Goal: Information Seeking & Learning: Learn about a topic

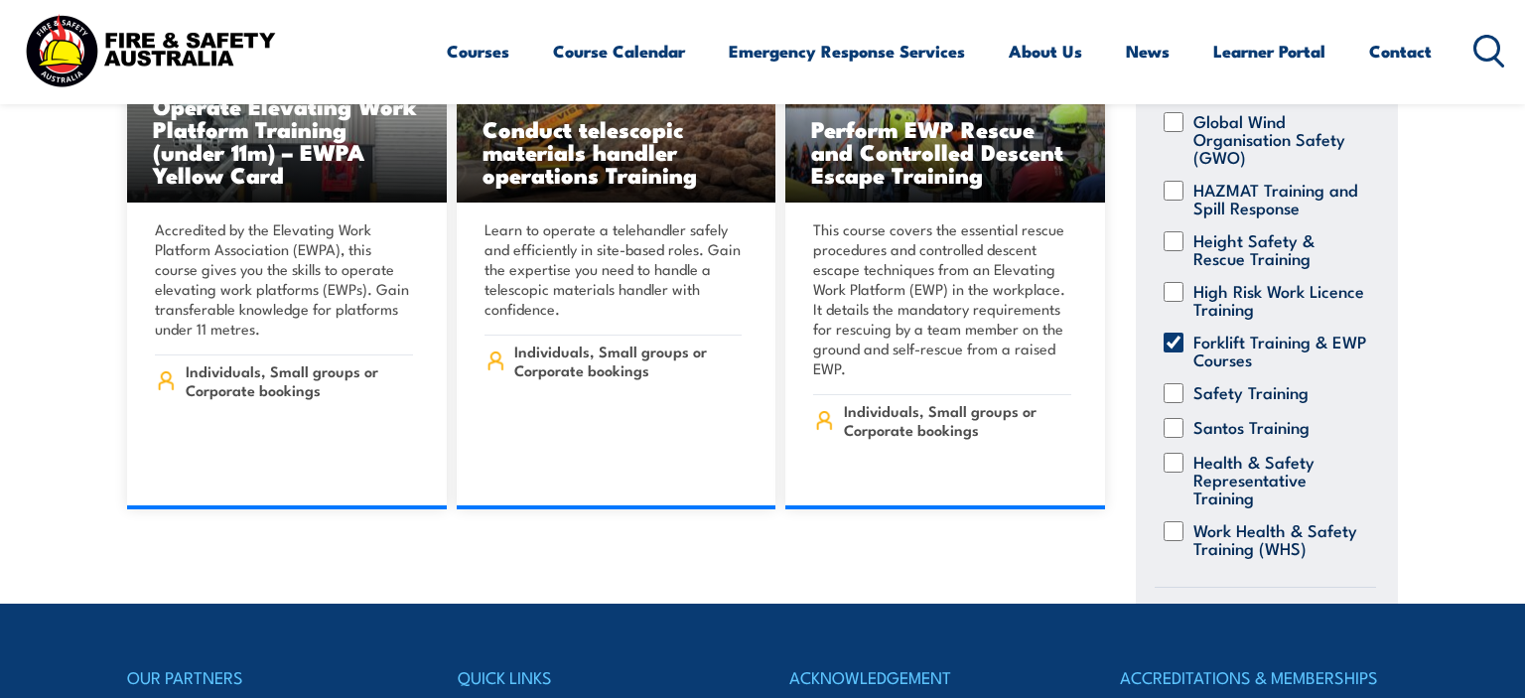
scroll to position [2097, 0]
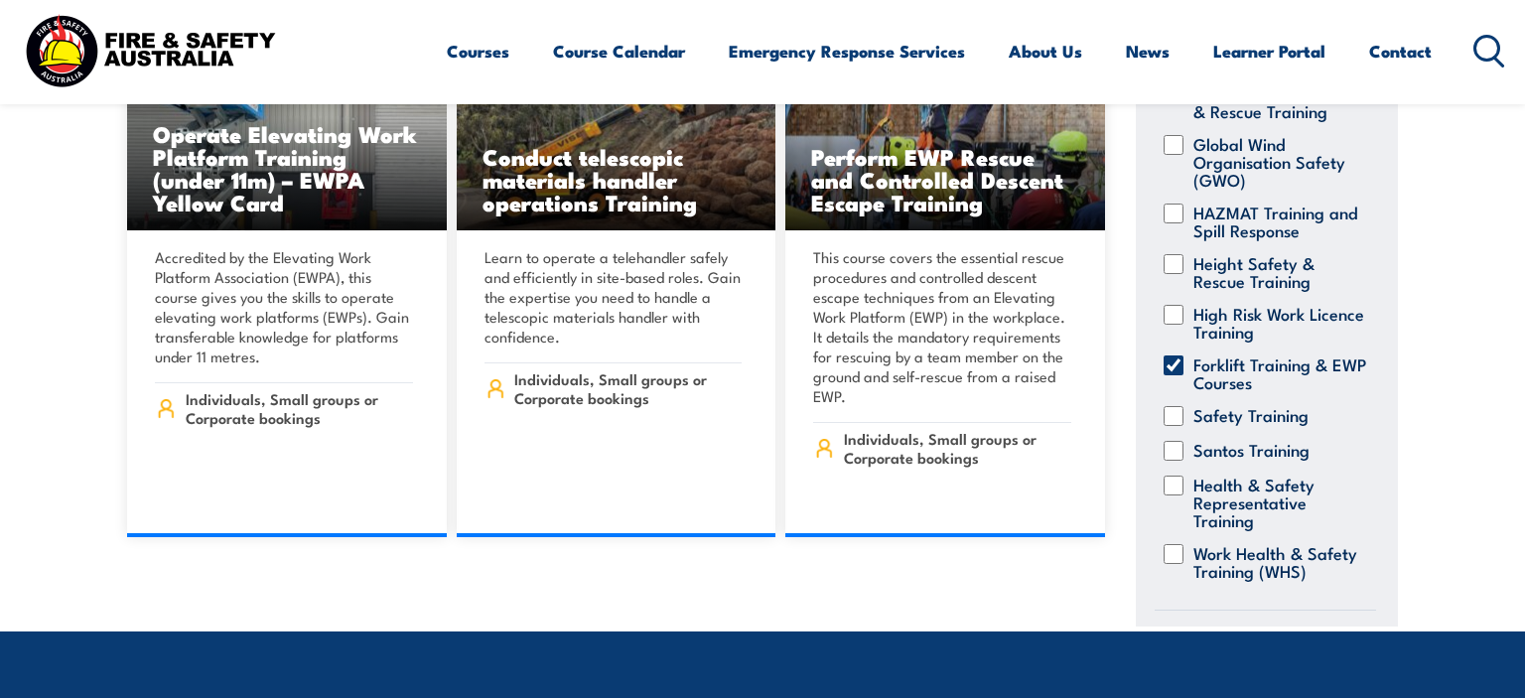
click at [1178, 305] on input "High Risk Work Licence Training" at bounding box center [1174, 315] width 20 height 20
checkbox input "true"
click at [1173, 355] on input "Forklift Training & EWP Courses" at bounding box center [1174, 365] width 20 height 20
checkbox input "false"
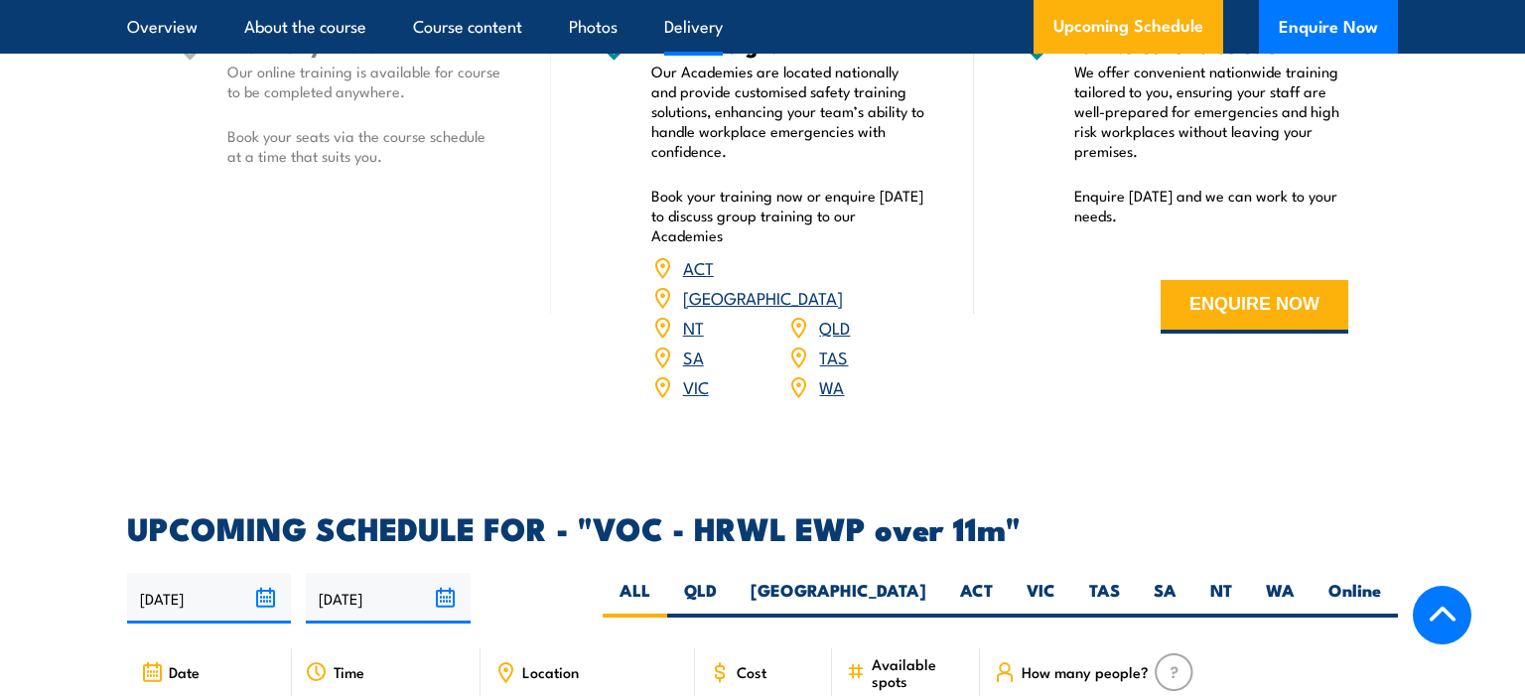
scroll to position [2726, 0]
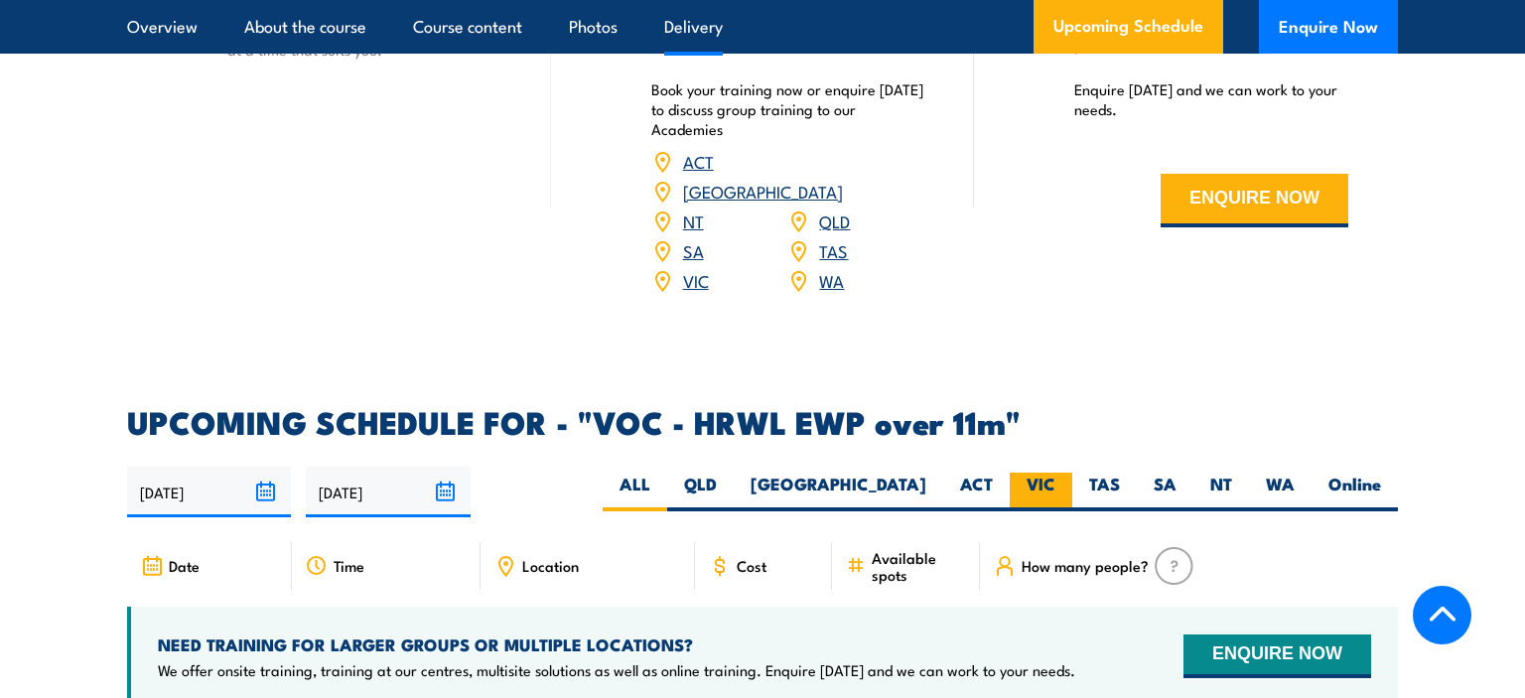
click at [1038, 473] on label "VIC" at bounding box center [1041, 492] width 63 height 39
click at [1055, 473] on input "VIC" at bounding box center [1061, 479] width 13 height 13
radio input "true"
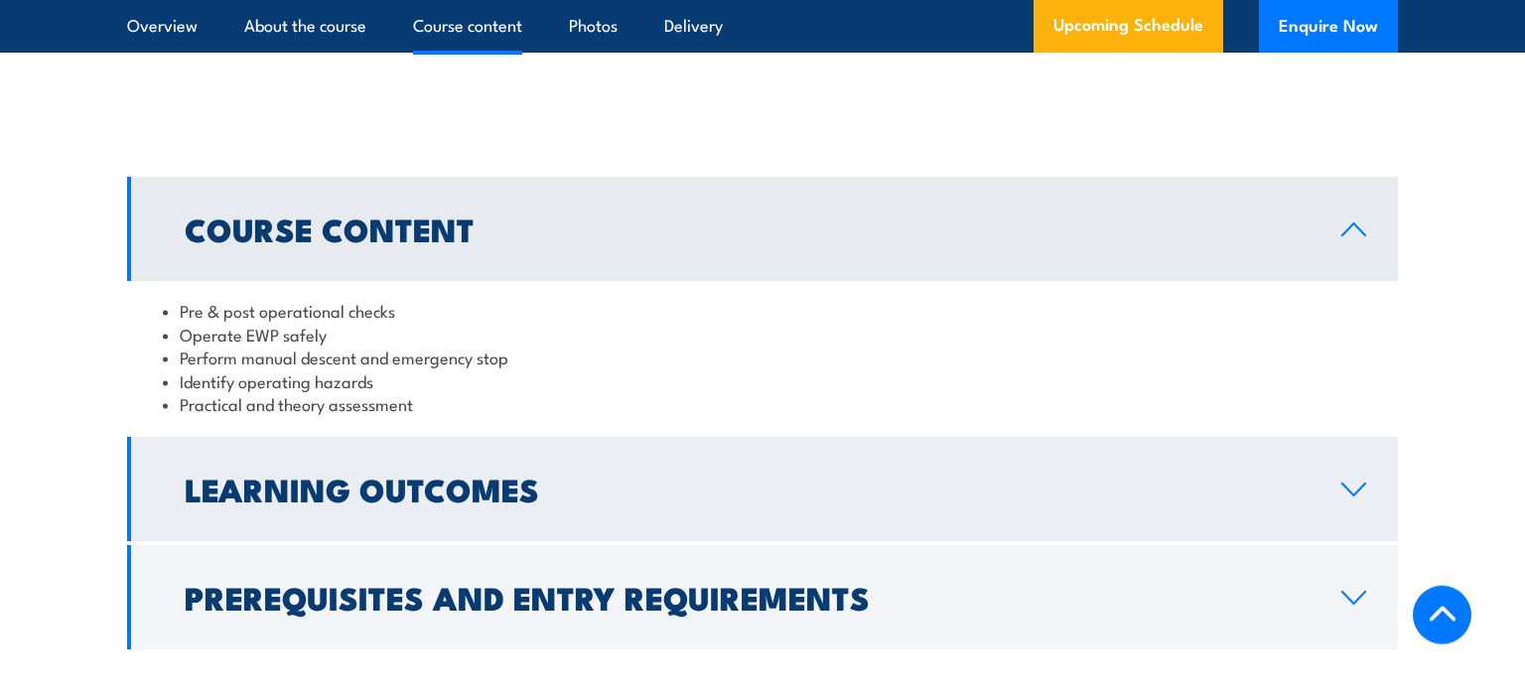
scroll to position [1633, 0]
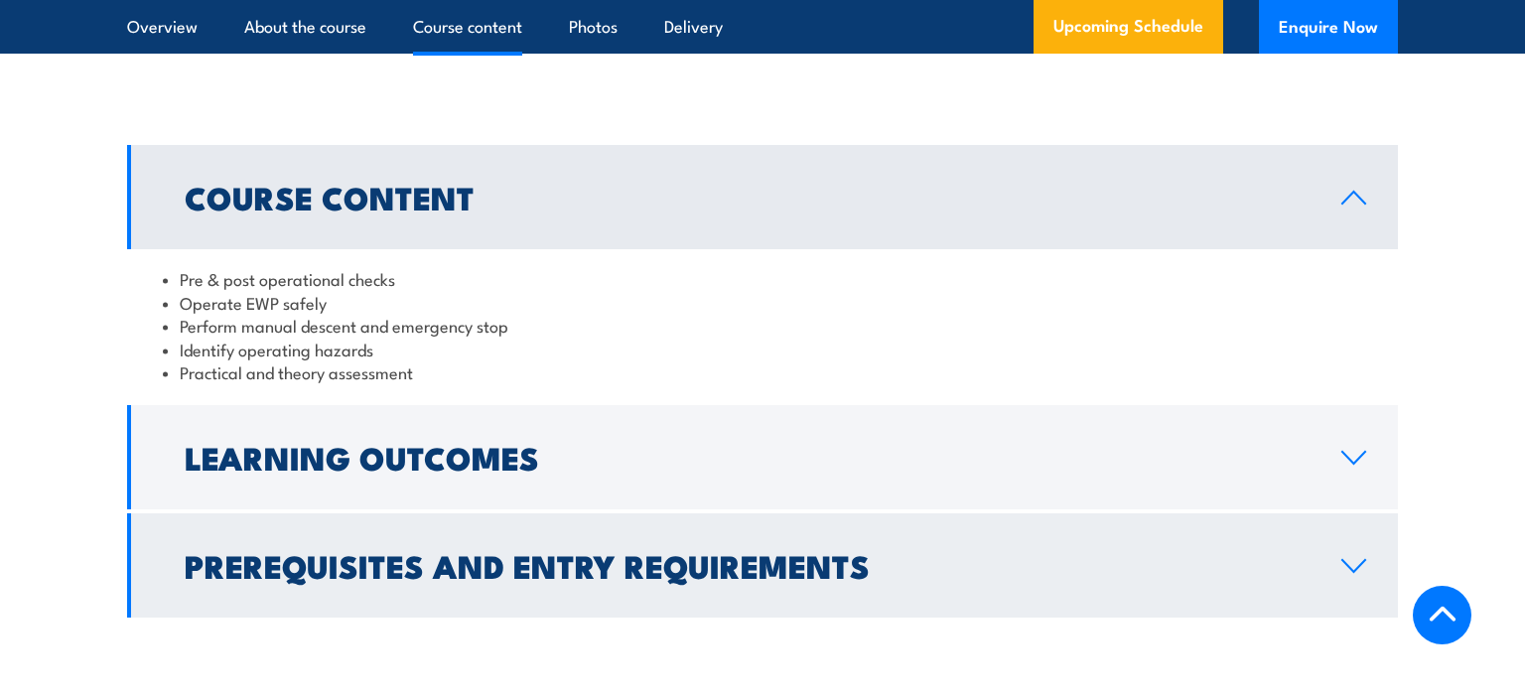
click at [350, 566] on h2 "Prerequisites and Entry Requirements" at bounding box center [747, 565] width 1125 height 28
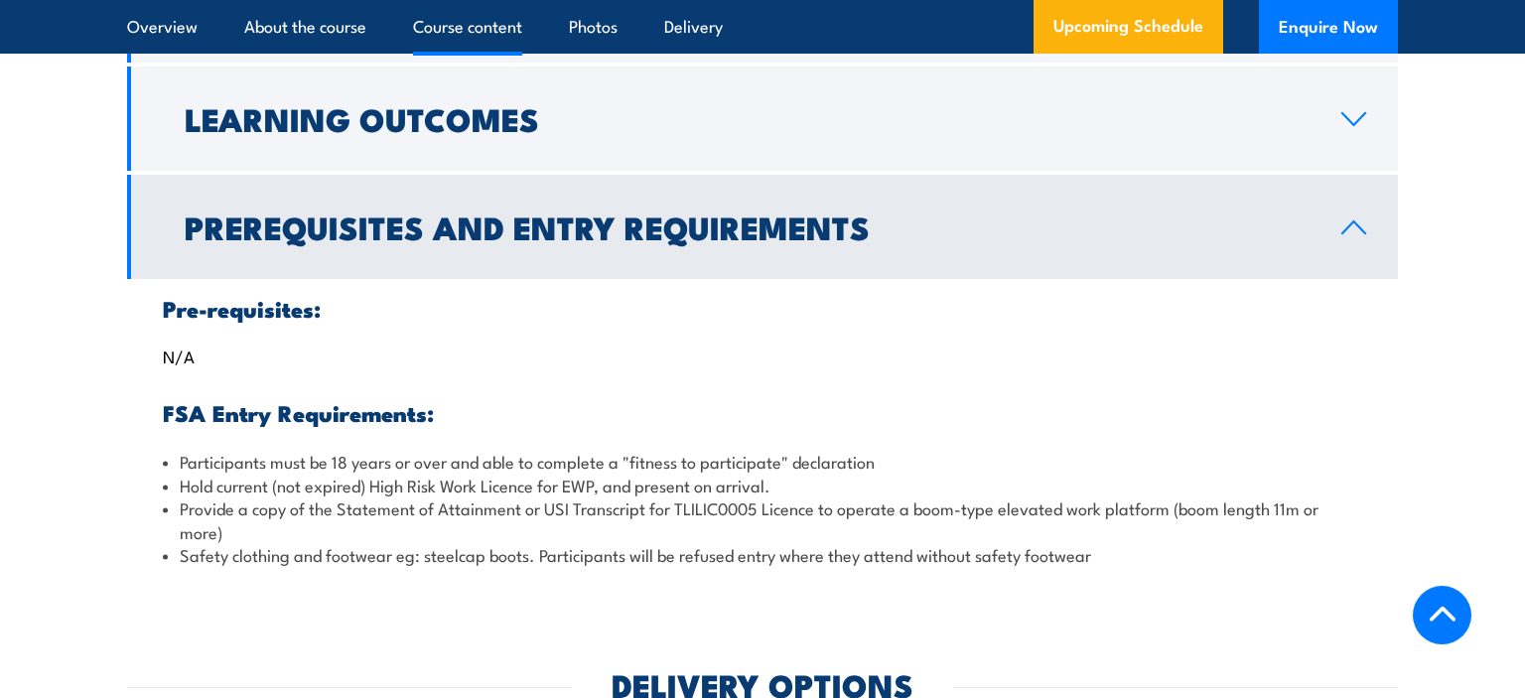
scroll to position [1948, 0]
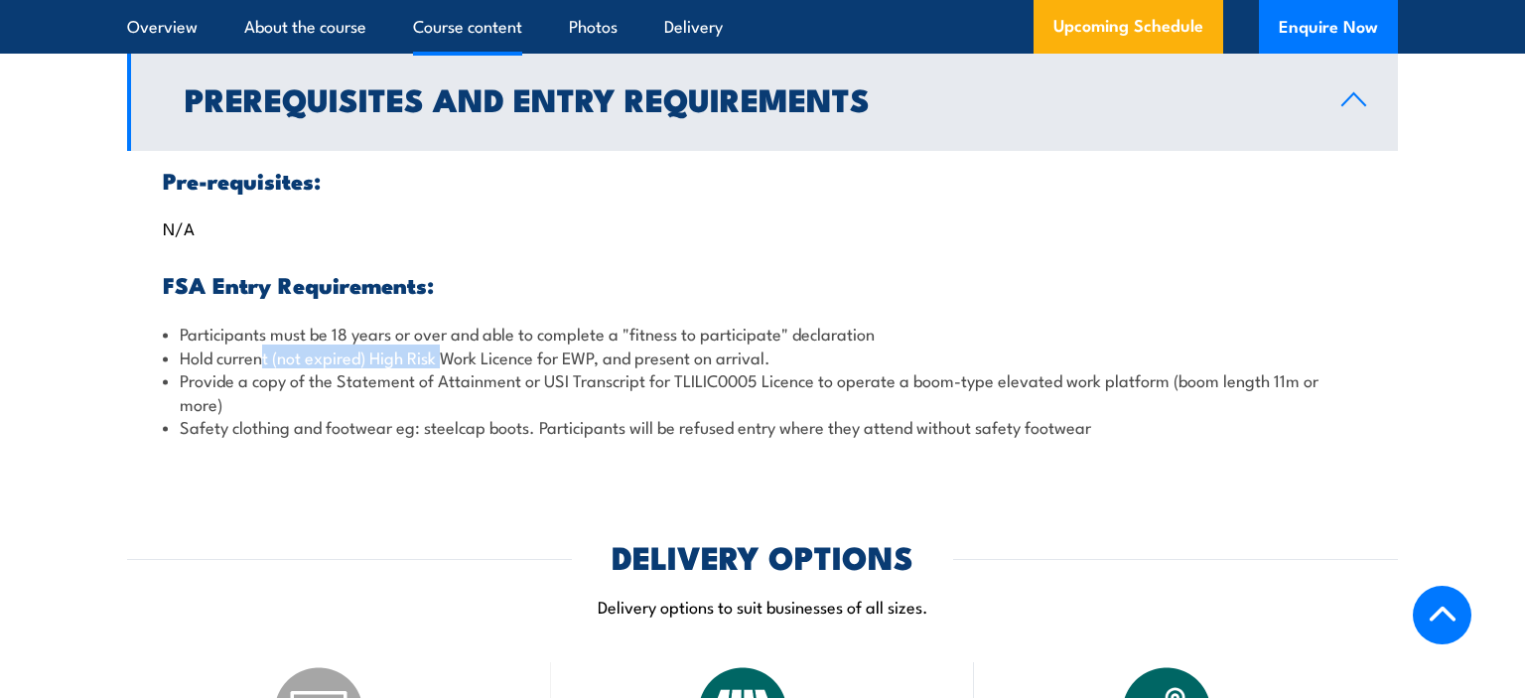
drag, startPoint x: 267, startPoint y: 360, endPoint x: 450, endPoint y: 363, distance: 182.7
click at [450, 363] on li "Hold current (not expired) High Risk Work Licence for EWP, and present on arriv…" at bounding box center [762, 357] width 1199 height 23
drag, startPoint x: 183, startPoint y: 355, endPoint x: 375, endPoint y: 359, distance: 192.7
click at [375, 359] on li "Hold current (not expired) High Risk Work Licence for EWP, and present on arriv…" at bounding box center [762, 357] width 1199 height 23
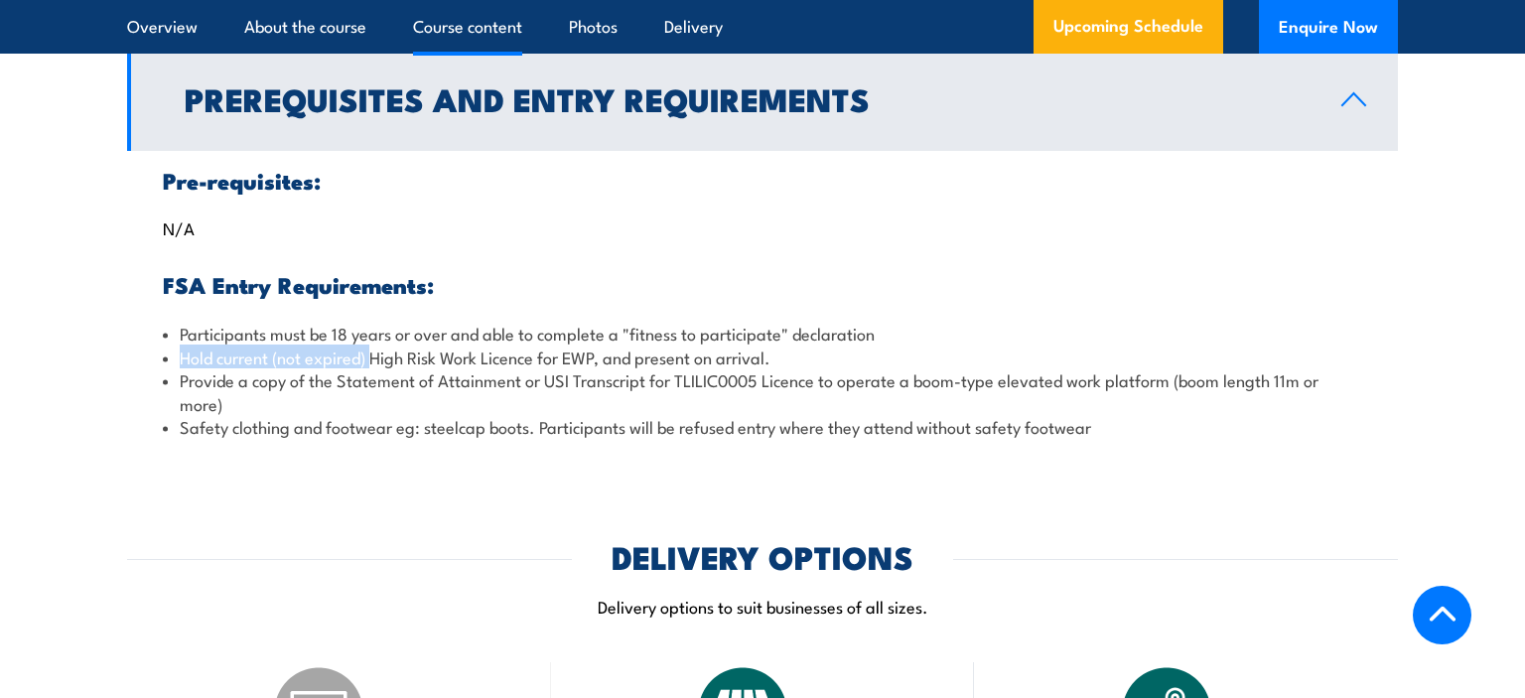
click at [375, 359] on li "Hold current (not expired) High Risk Work Licence for EWP, and present on arriv…" at bounding box center [762, 357] width 1199 height 23
drag, startPoint x: 374, startPoint y: 360, endPoint x: 536, endPoint y: 358, distance: 161.9
click at [536, 358] on li "Hold current (not expired) High Risk Work Licence for EWP, and present on arriv…" at bounding box center [762, 357] width 1199 height 23
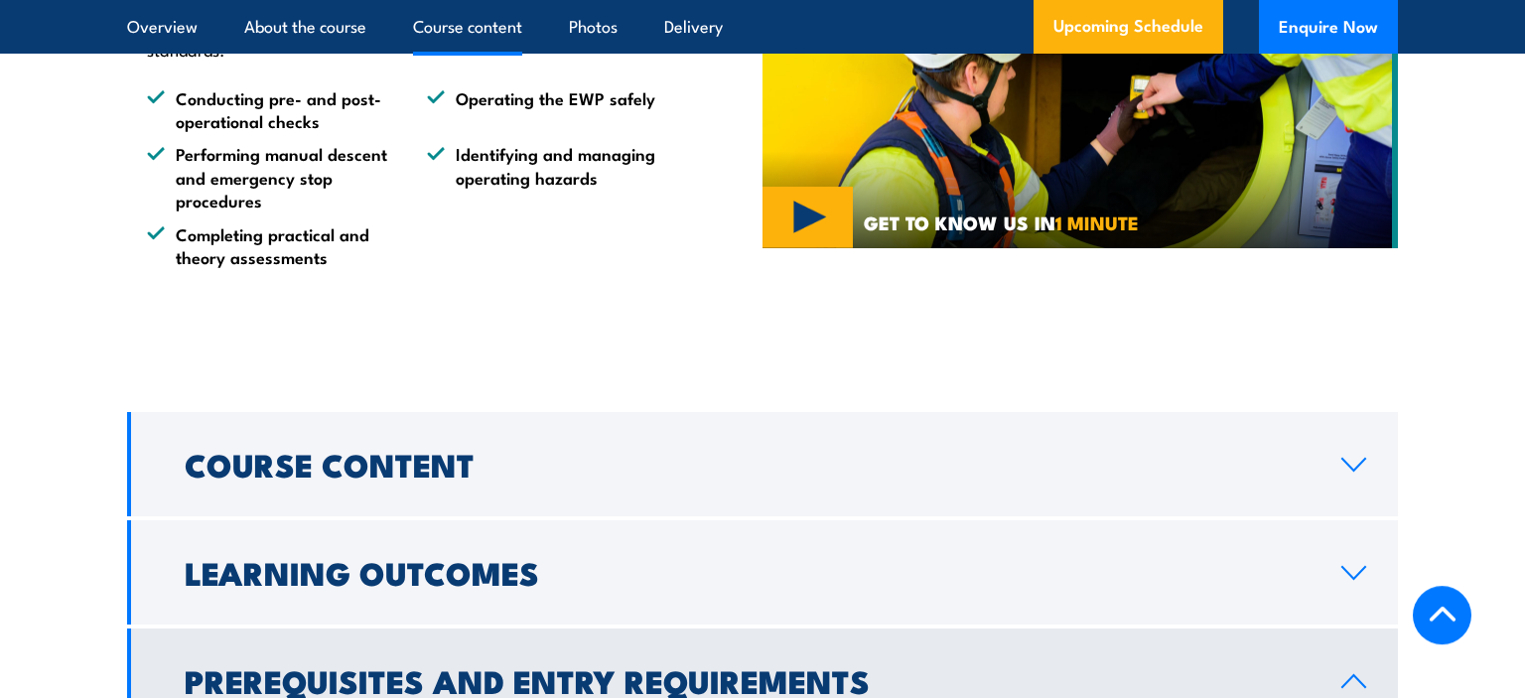
scroll to position [1109, 0]
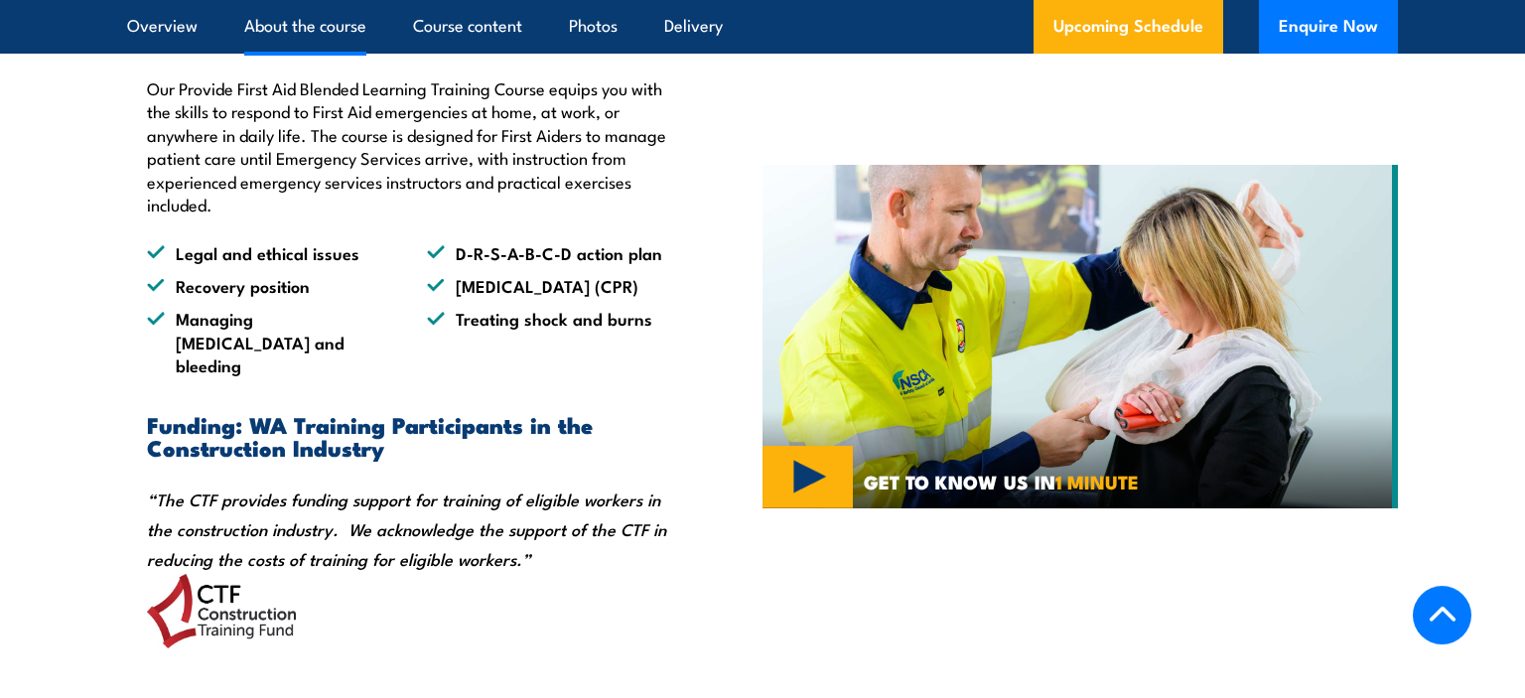
scroll to position [1521, 0]
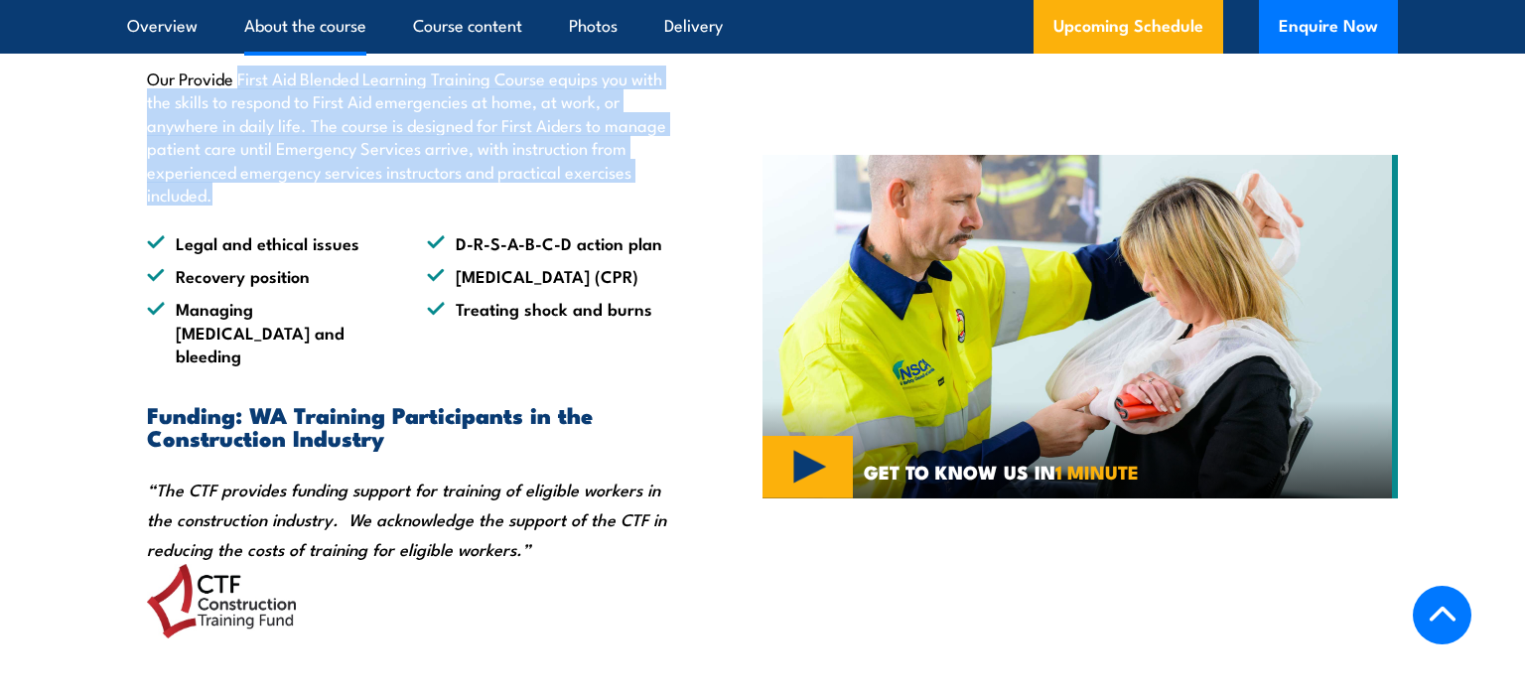
drag, startPoint x: 238, startPoint y: 120, endPoint x: 415, endPoint y: 232, distance: 209.3
click at [415, 206] on p "Our Provide First Aid Blended Learning Training Course equips you with the skil…" at bounding box center [409, 136] width 524 height 139
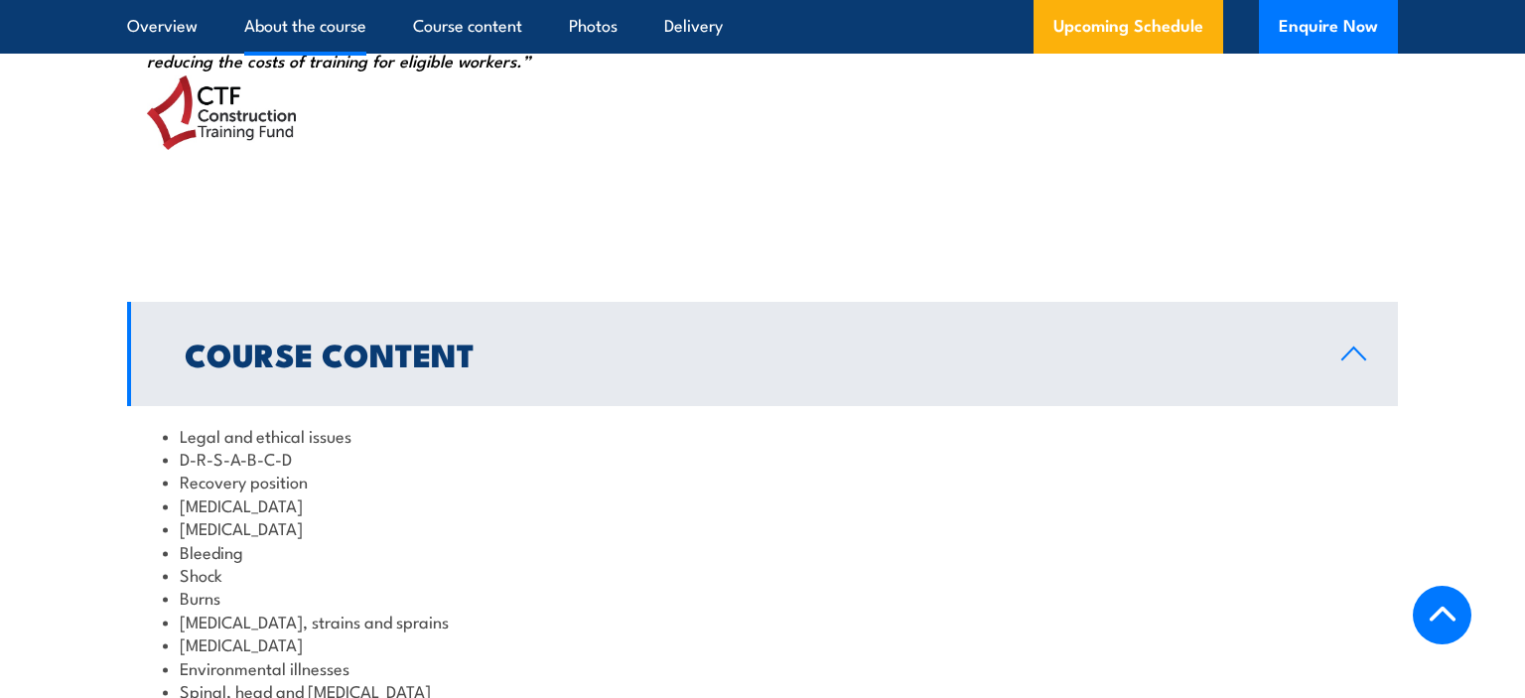
scroll to position [2045, 0]
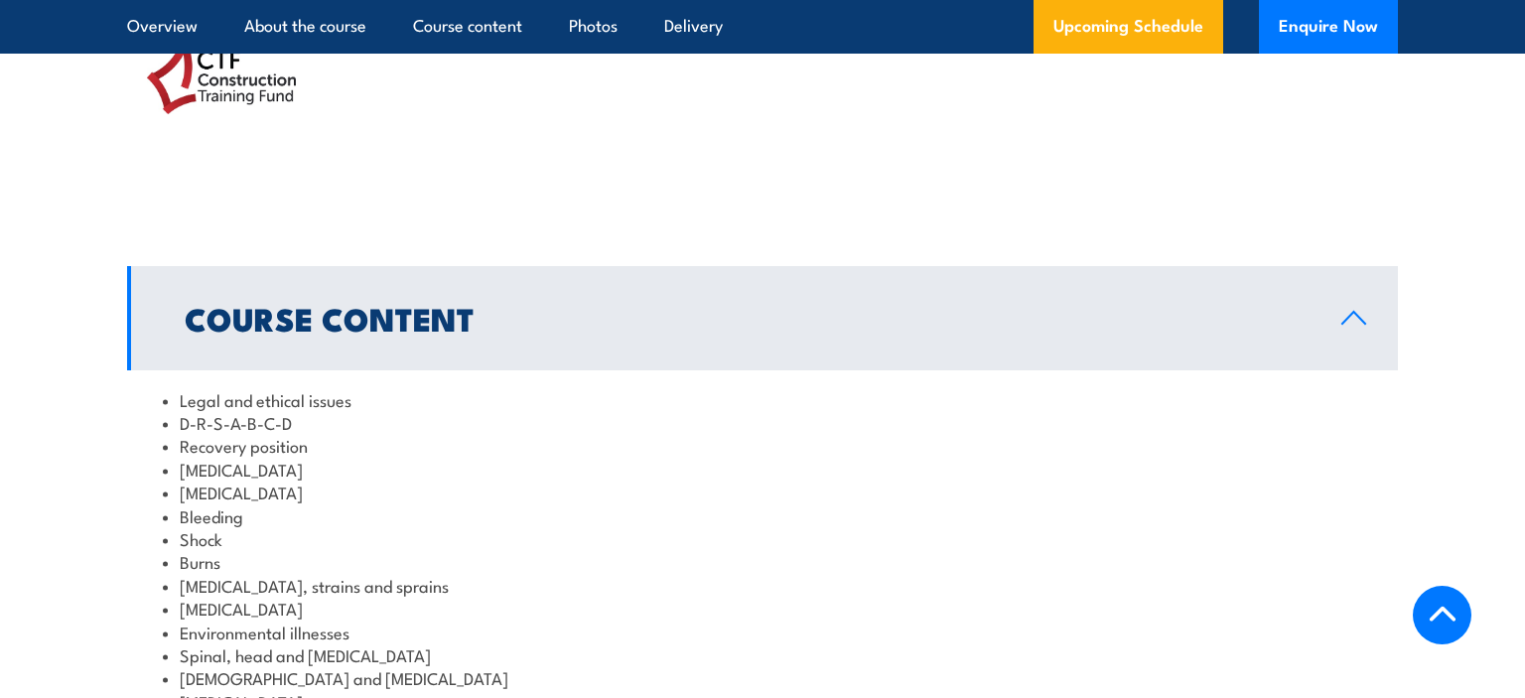
click at [240, 332] on h2 "Course Content" at bounding box center [747, 318] width 1125 height 28
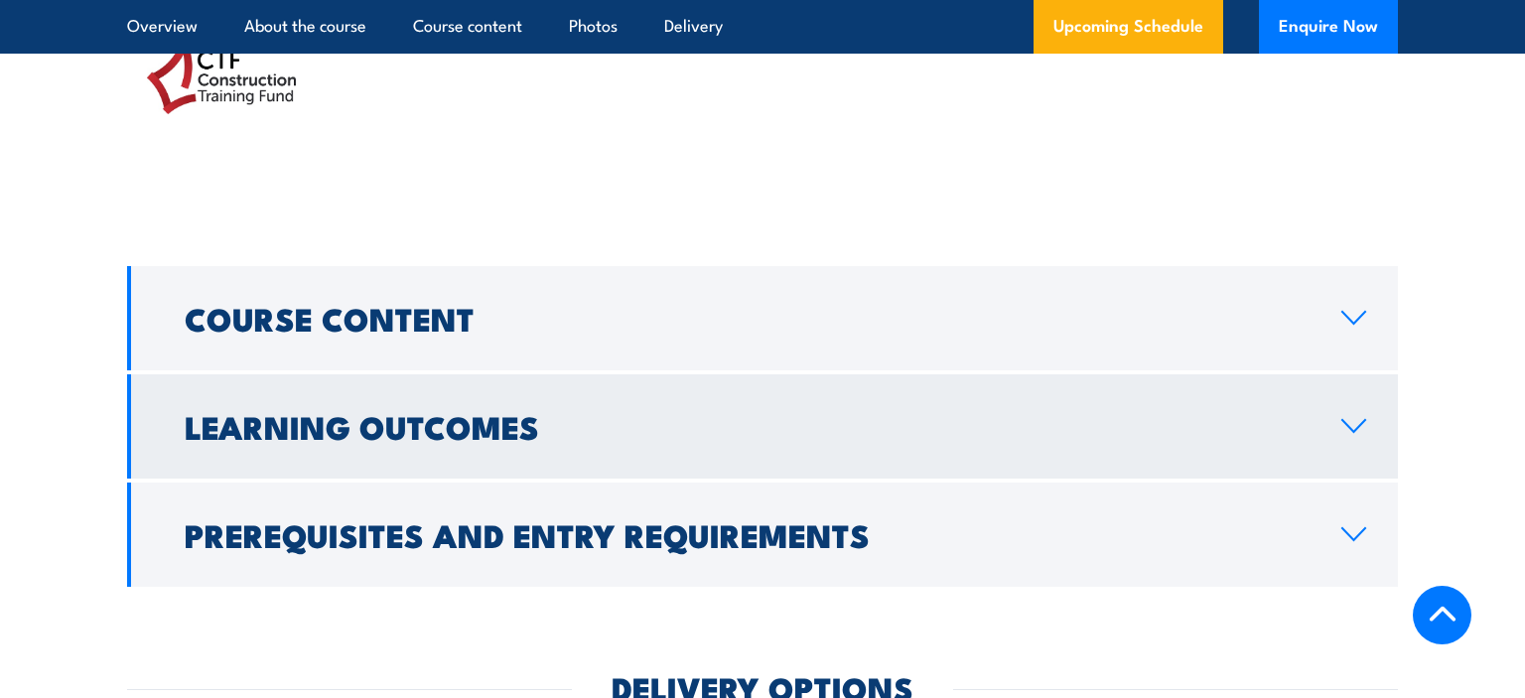
click at [255, 440] on h2 "Learning Outcomes" at bounding box center [747, 426] width 1125 height 28
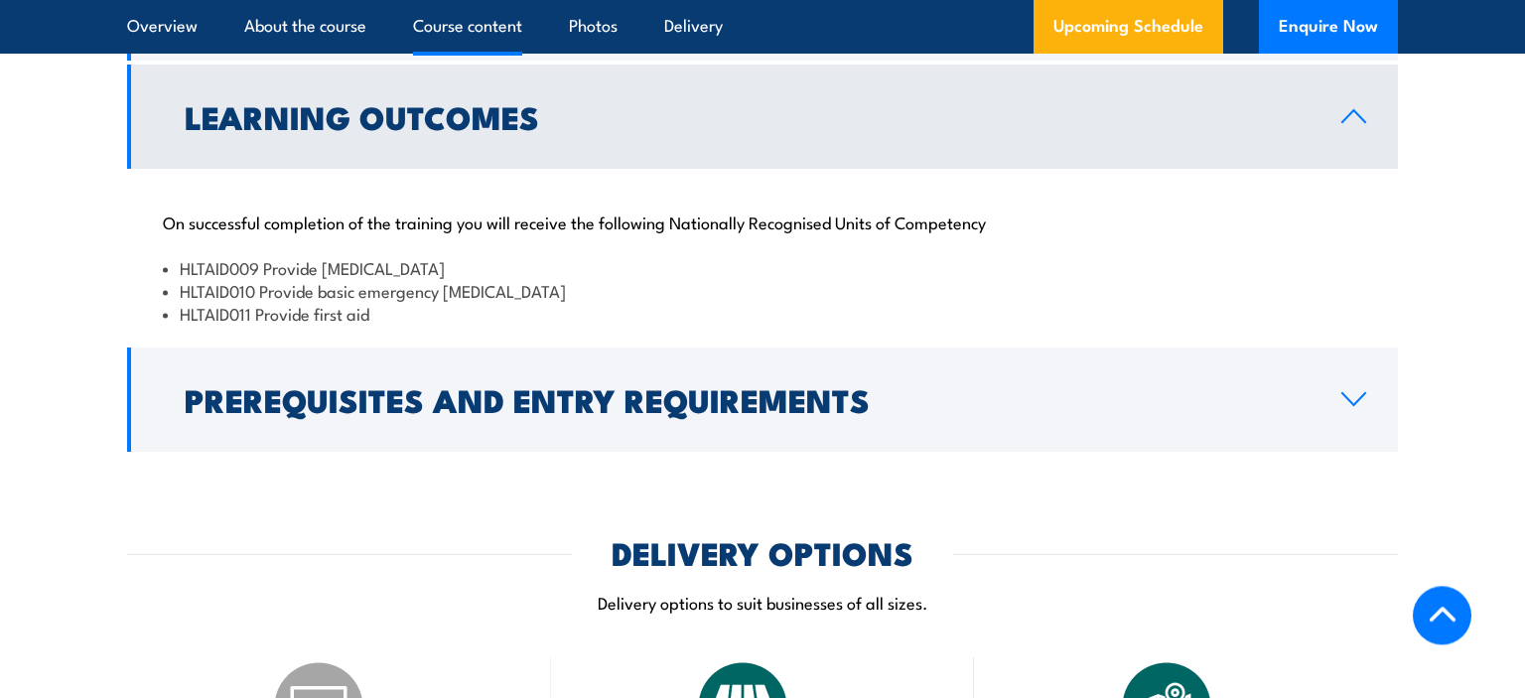
scroll to position [2360, 0]
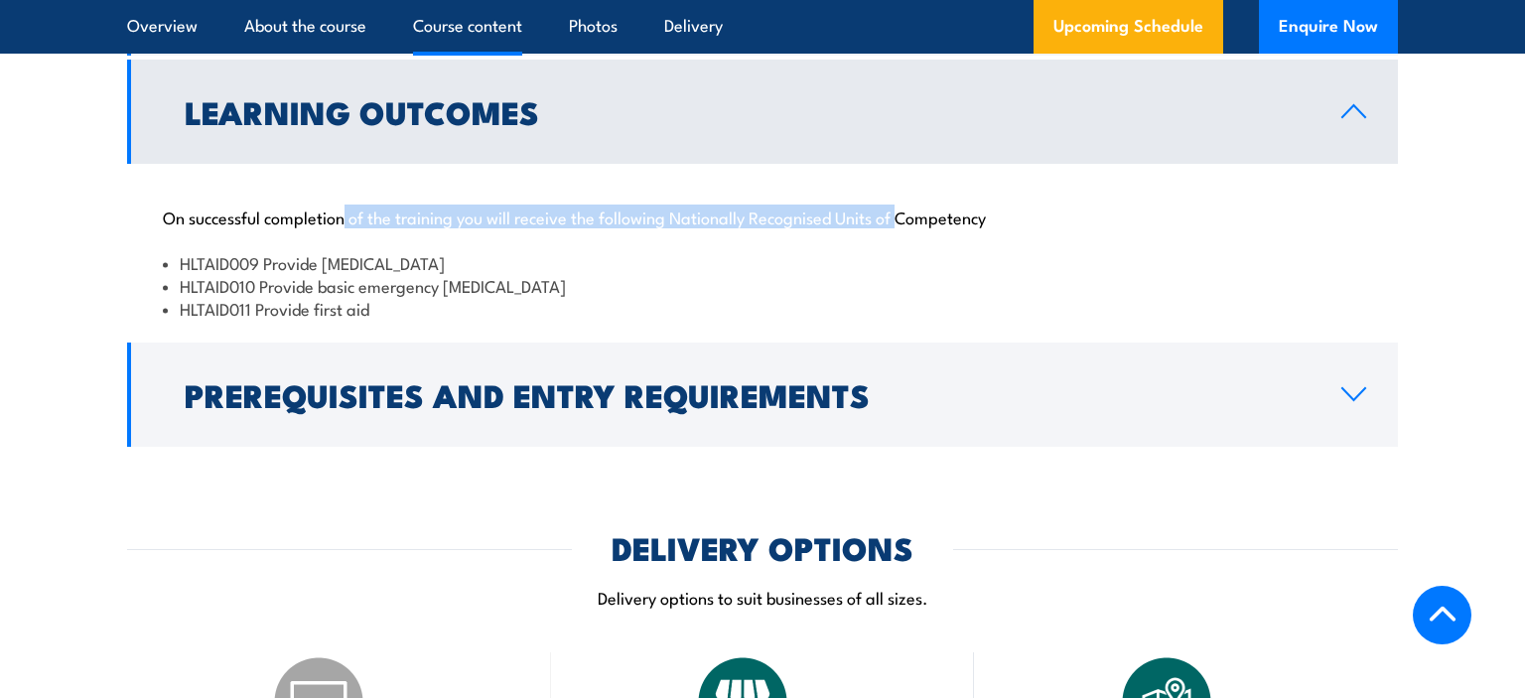
drag, startPoint x: 391, startPoint y: 267, endPoint x: 902, endPoint y: 263, distance: 510.4
click at [902, 226] on p "On successful completion of the training you will receive the following Nationa…" at bounding box center [762, 217] width 1199 height 20
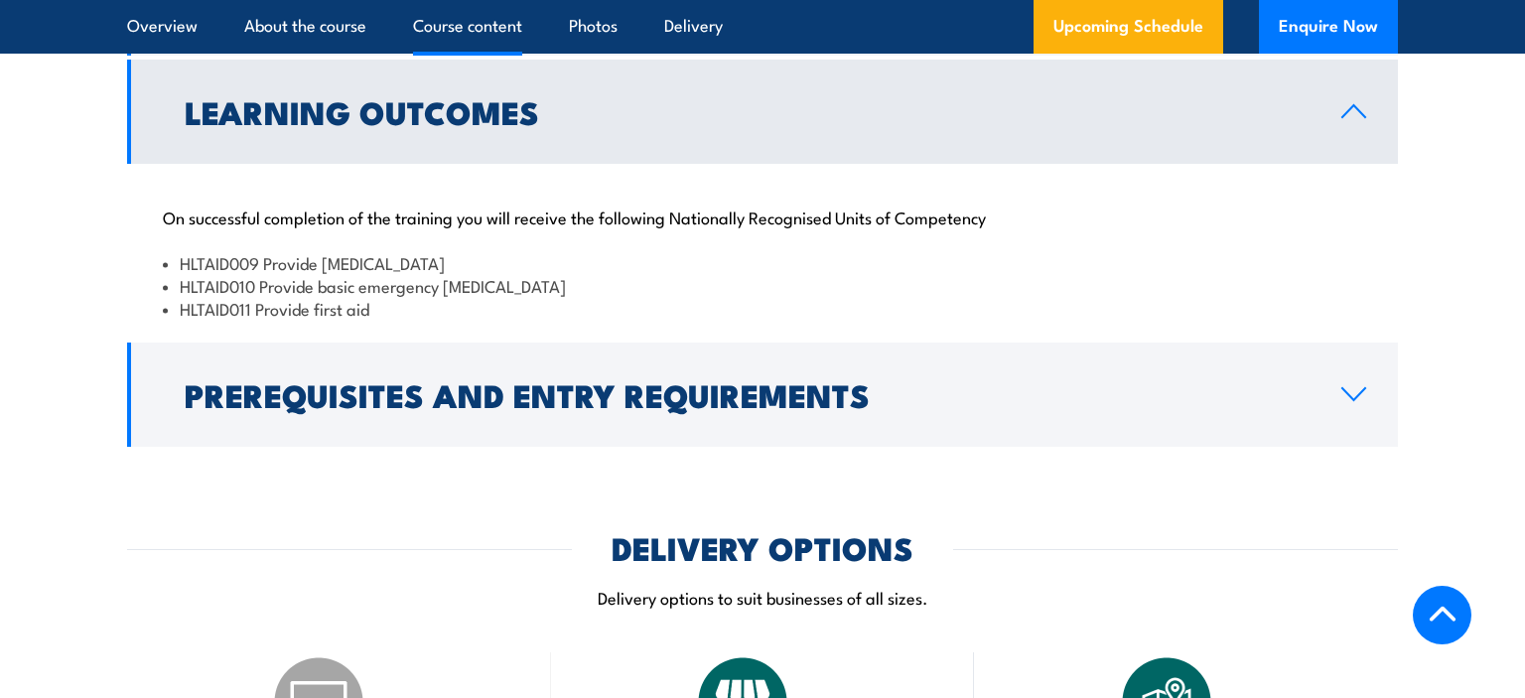
click at [610, 164] on link "Learning Outcomes" at bounding box center [762, 112] width 1271 height 104
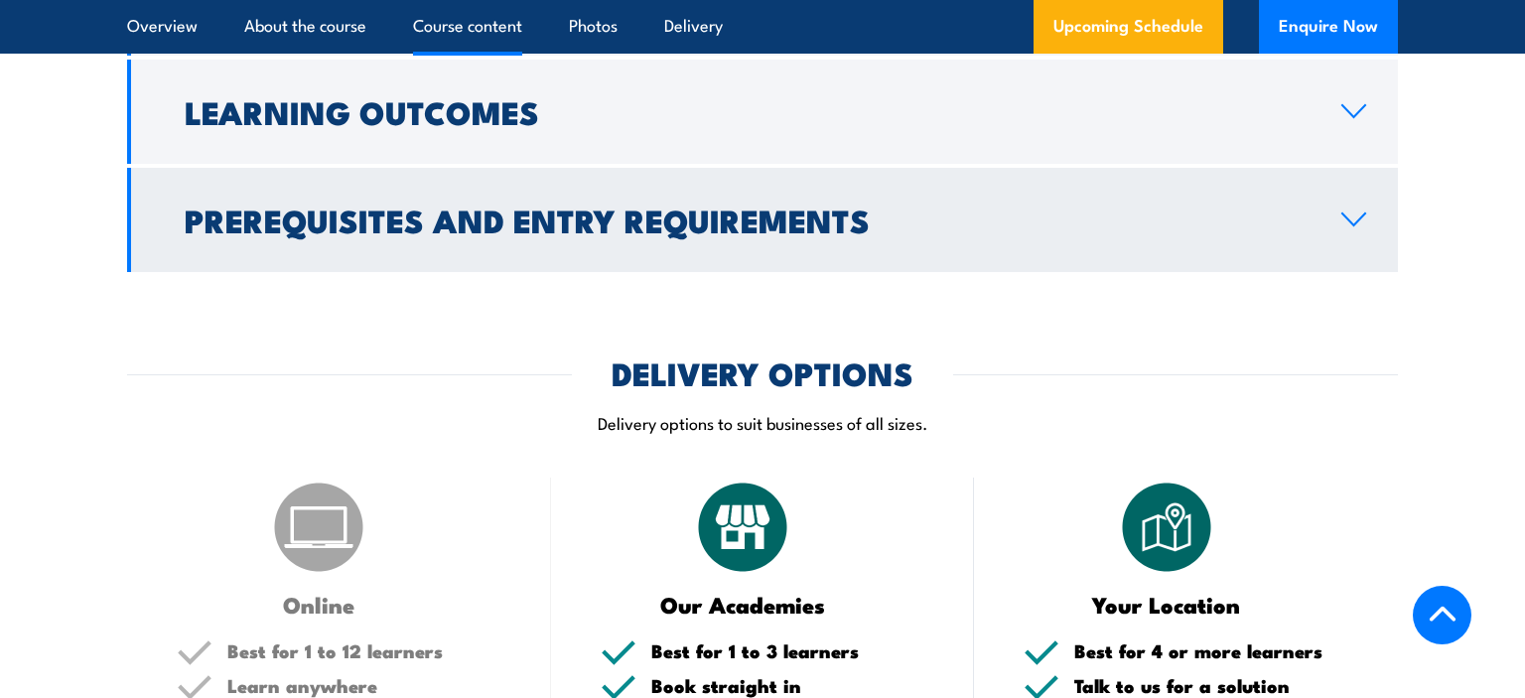
click at [578, 233] on h2 "Prerequisites and Entry Requirements" at bounding box center [747, 220] width 1125 height 28
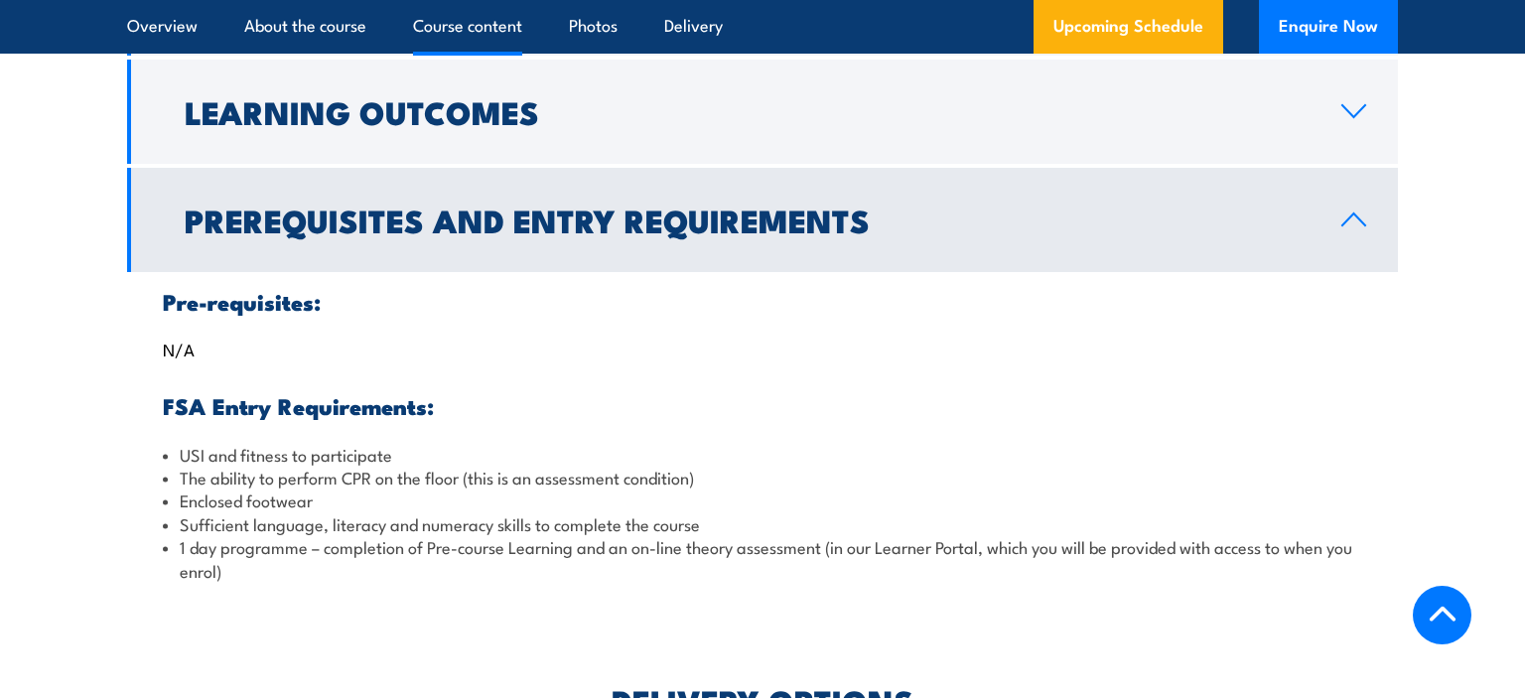
click at [578, 233] on h2 "Prerequisites and Entry Requirements" at bounding box center [747, 220] width 1125 height 28
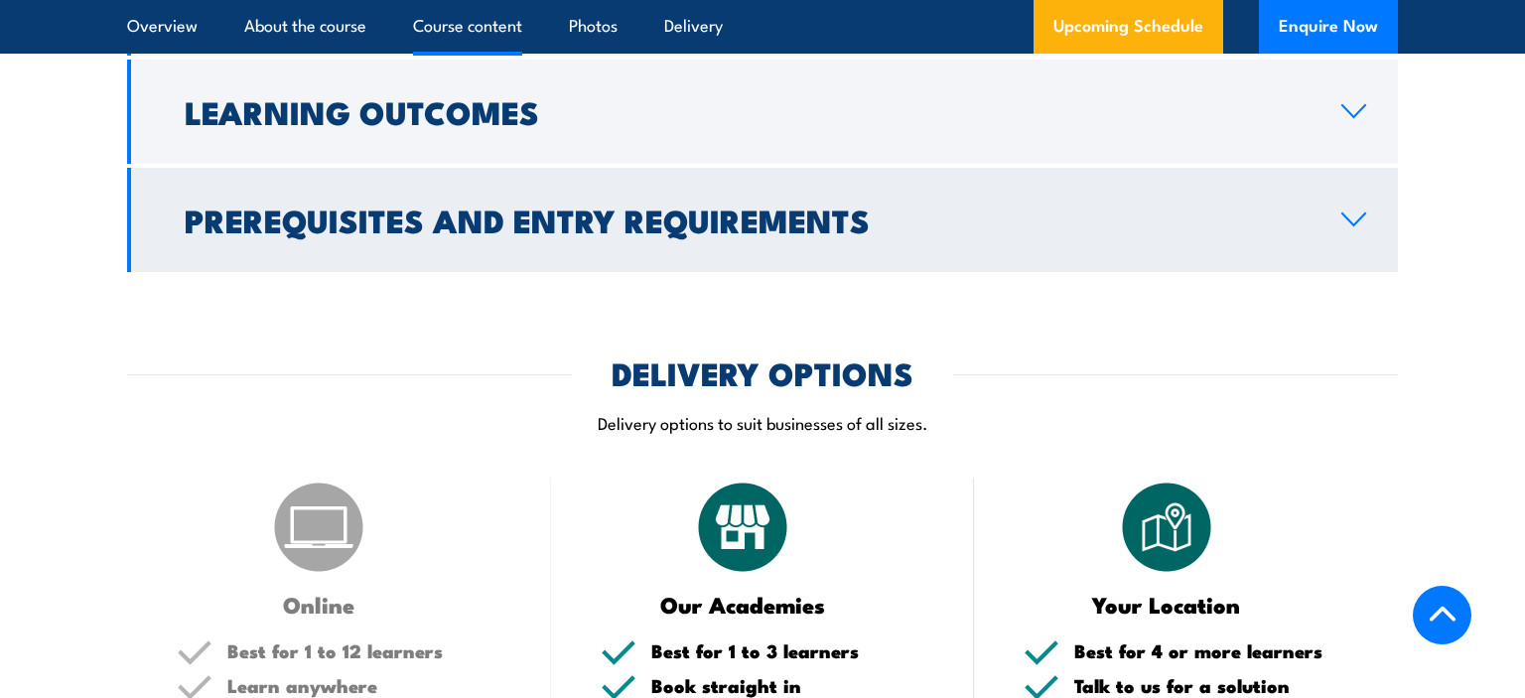
click at [578, 233] on h2 "Prerequisites and Entry Requirements" at bounding box center [747, 220] width 1125 height 28
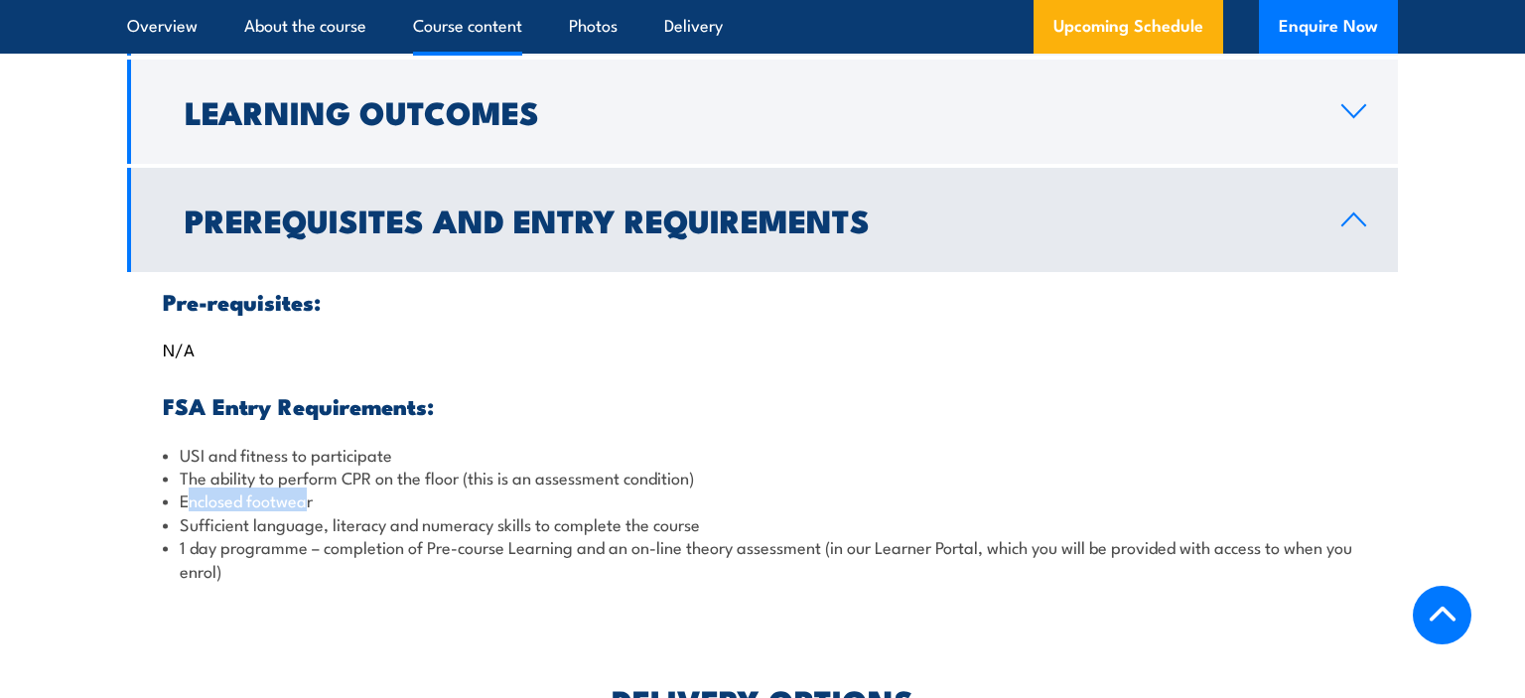
drag, startPoint x: 190, startPoint y: 546, endPoint x: 307, endPoint y: 545, distance: 117.2
click at [307, 511] on li "Enclosed footwear" at bounding box center [762, 500] width 1199 height 23
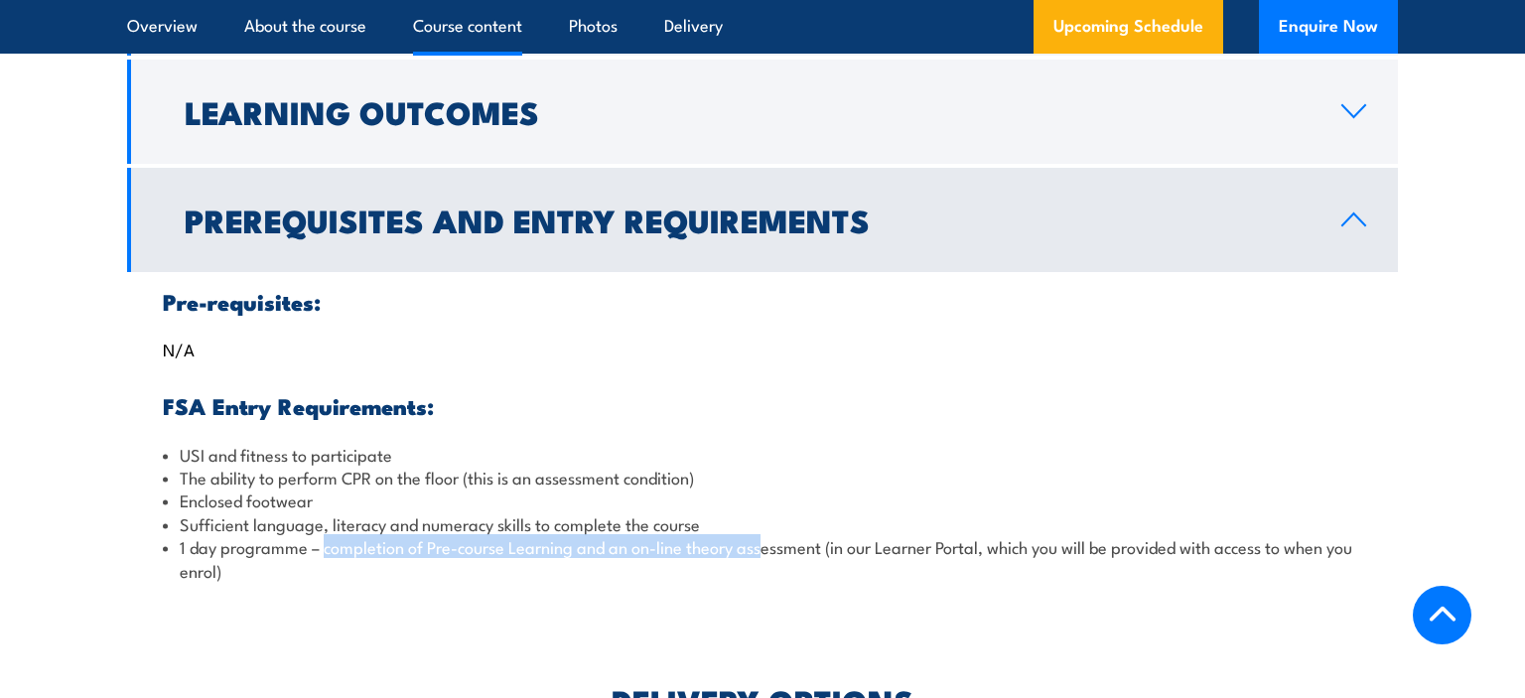
drag, startPoint x: 324, startPoint y: 599, endPoint x: 762, endPoint y: 596, distance: 437.9
click at [762, 582] on li "1 day programme – completion of Pre-course Learning and an on-line theory asses…" at bounding box center [762, 558] width 1199 height 47
drag, startPoint x: 602, startPoint y: 590, endPoint x: 816, endPoint y: 590, distance: 214.5
click at [816, 582] on li "1 day programme – completion of Pre-course Learning and an on-line theory asses…" at bounding box center [762, 558] width 1199 height 47
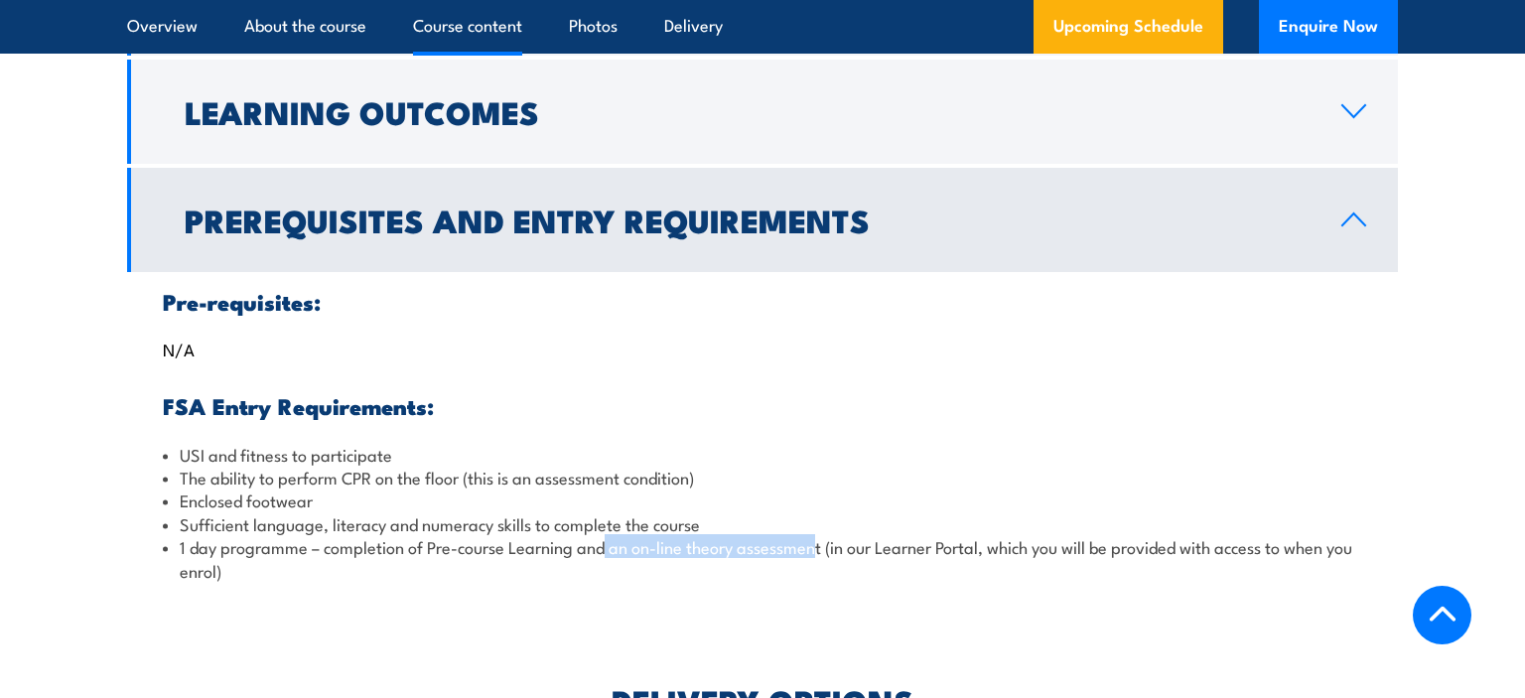
click at [816, 582] on li "1 day programme – completion of Pre-course Learning and an on-line theory asses…" at bounding box center [762, 558] width 1199 height 47
click at [267, 417] on h3 "FSA Entry Requirements:" at bounding box center [762, 405] width 1199 height 23
click at [272, 233] on h2 "Prerequisites and Entry Requirements" at bounding box center [747, 220] width 1125 height 28
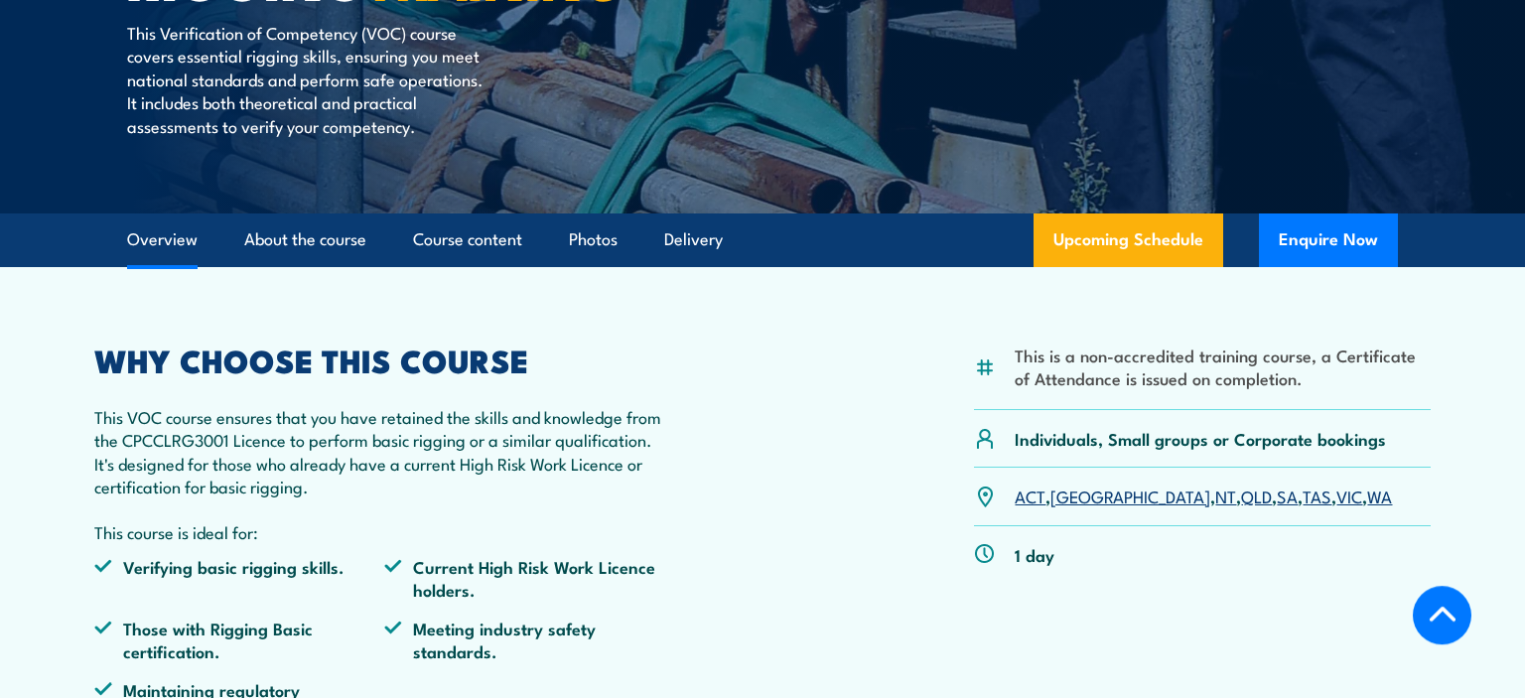
scroll to position [419, 0]
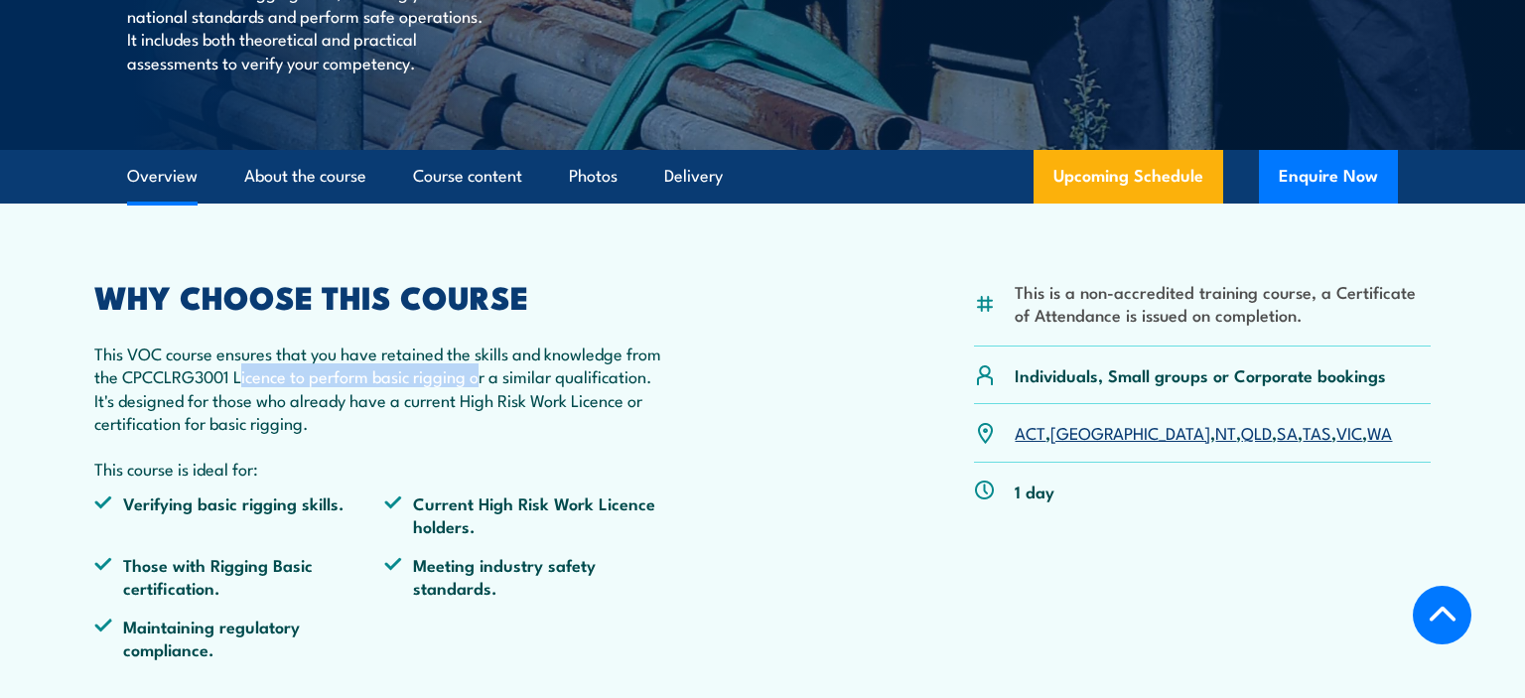
drag, startPoint x: 245, startPoint y: 380, endPoint x: 484, endPoint y: 378, distance: 238.3
click at [484, 378] on p "This VOC course ensures that you have retained the skills and knowledge from th…" at bounding box center [384, 388] width 580 height 93
drag, startPoint x: 413, startPoint y: 404, endPoint x: 562, endPoint y: 395, distance: 149.2
click at [562, 395] on p "This VOC course ensures that you have retained the skills and knowledge from th…" at bounding box center [384, 388] width 580 height 93
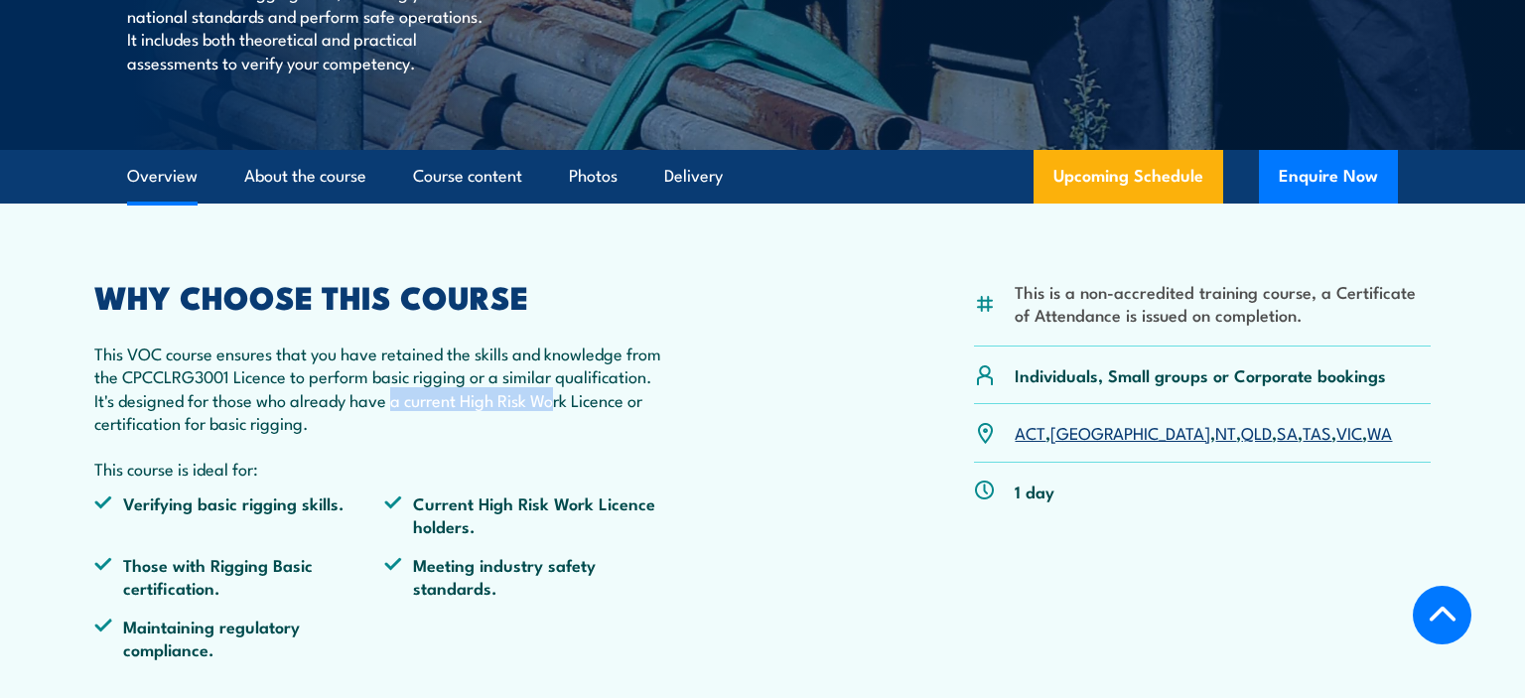
click at [562, 395] on p "This VOC course ensures that you have retained the skills and knowledge from th…" at bounding box center [384, 388] width 580 height 93
drag, startPoint x: 148, startPoint y: 462, endPoint x: 271, endPoint y: 459, distance: 123.2
click at [271, 459] on p "This course is ideal for:" at bounding box center [384, 468] width 580 height 23
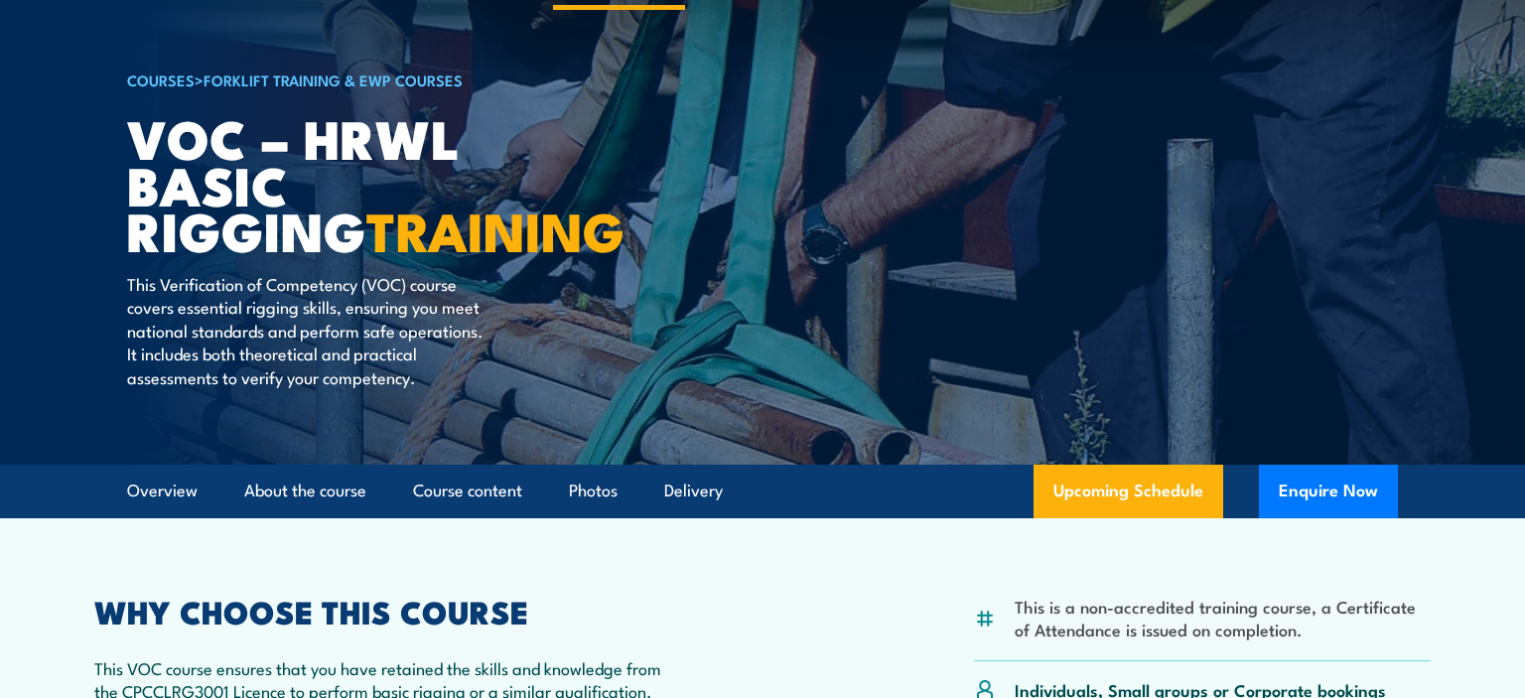
scroll to position [0, 0]
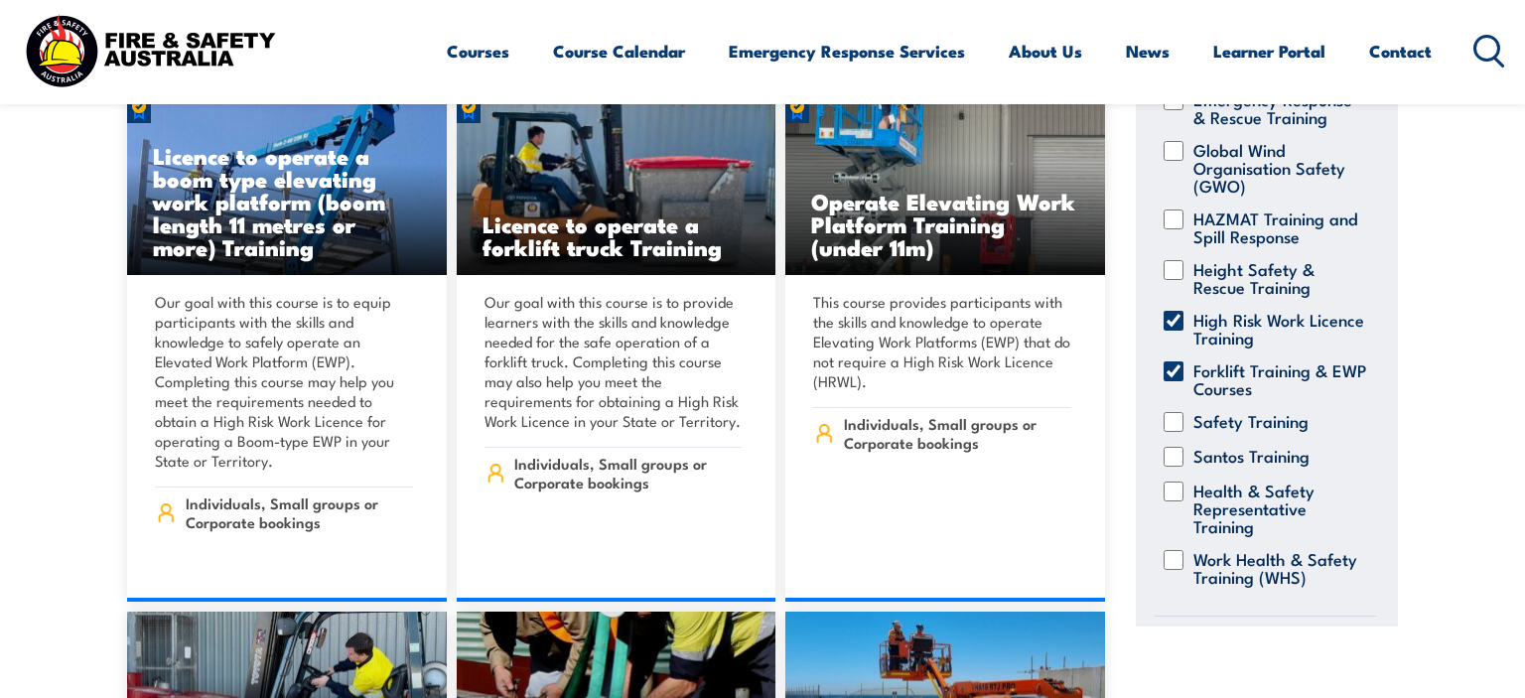
scroll to position [443, 0]
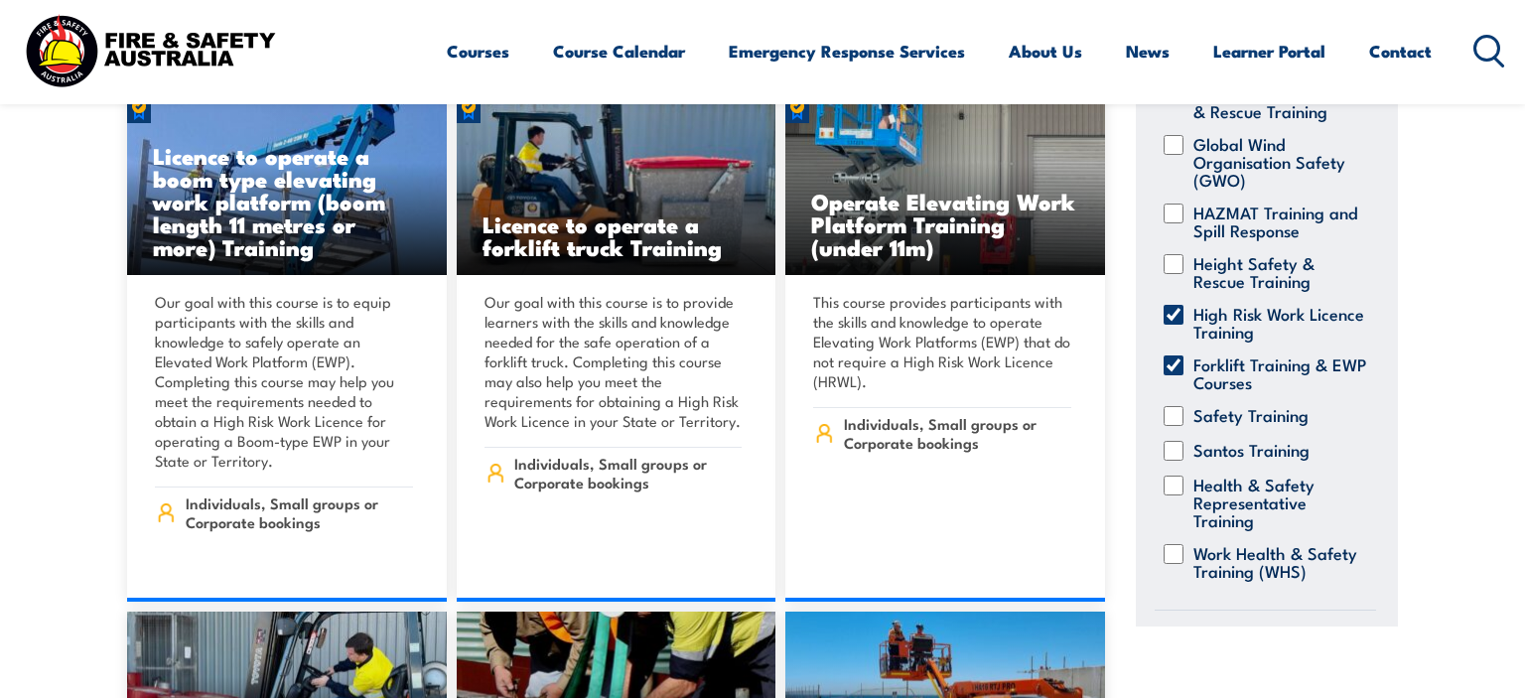
click at [1172, 362] on input "Forklift Training & EWP Courses" at bounding box center [1174, 365] width 20 height 20
checkbox input "false"
click at [1167, 303] on div "Aviation Safety Training Confined Space Training Fire & Warden Training Driver …" at bounding box center [1265, 218] width 221 height 781
click at [1170, 309] on input "High Risk Work Licence Training" at bounding box center [1174, 315] width 20 height 20
checkbox input "false"
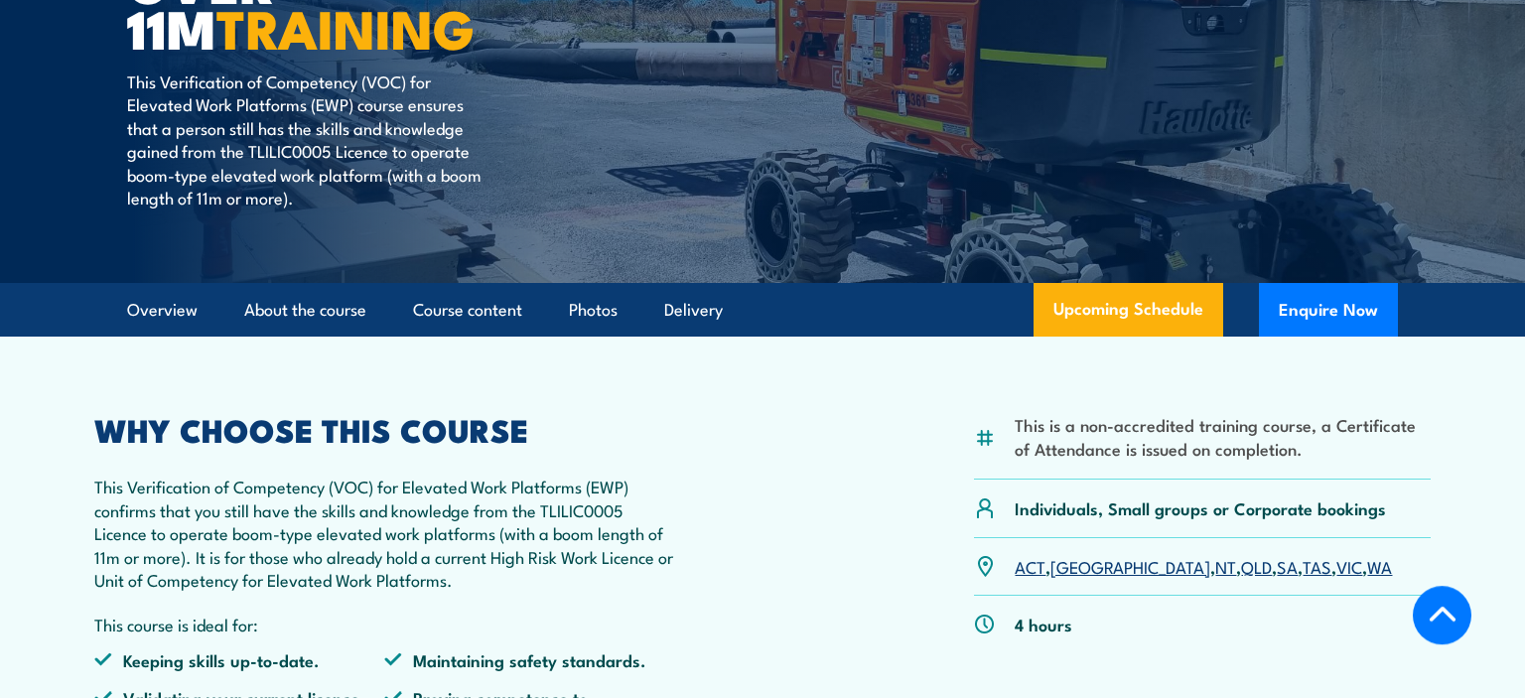
scroll to position [314, 0]
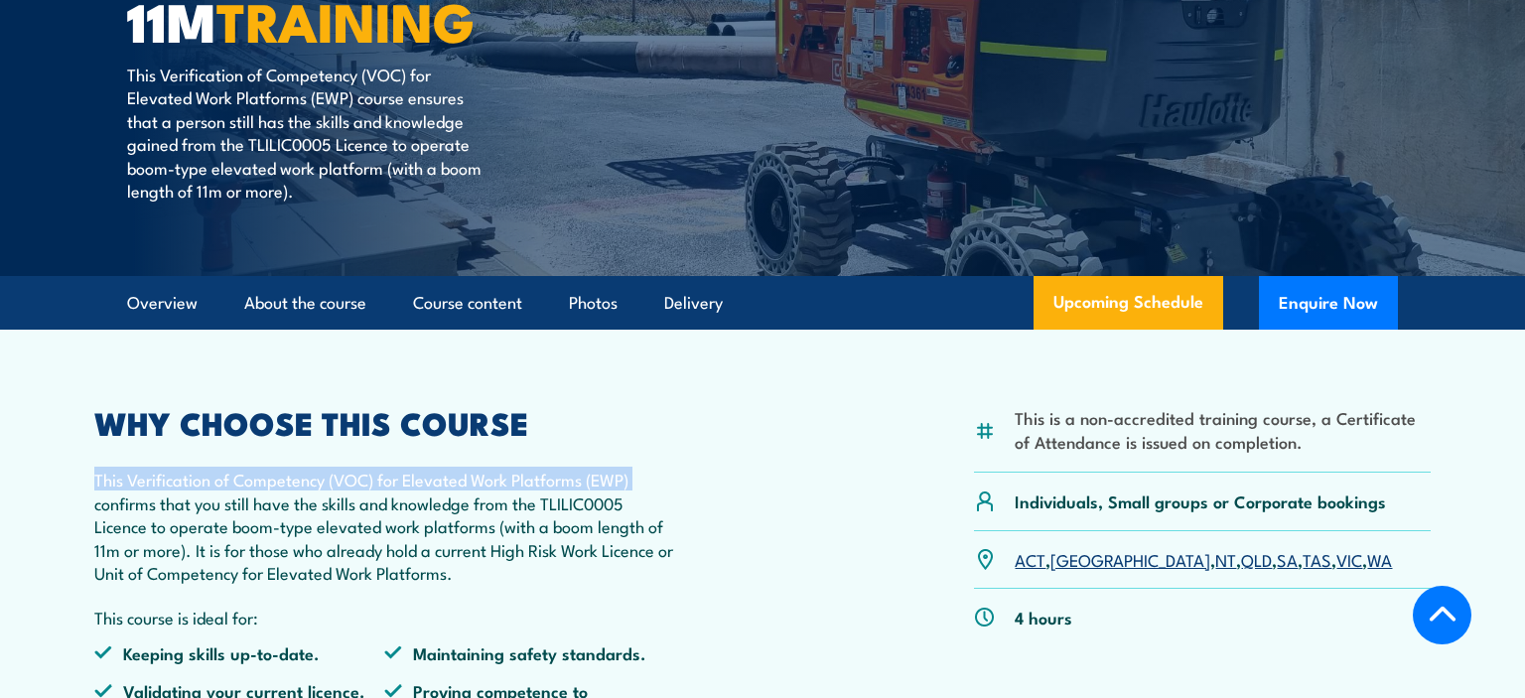
drag, startPoint x: 82, startPoint y: 475, endPoint x: 660, endPoint y: 477, distance: 577.9
click at [660, 477] on article "This is a non-accredited training course, a Certificate of Attendance is issued…" at bounding box center [763, 566] width 1390 height 473
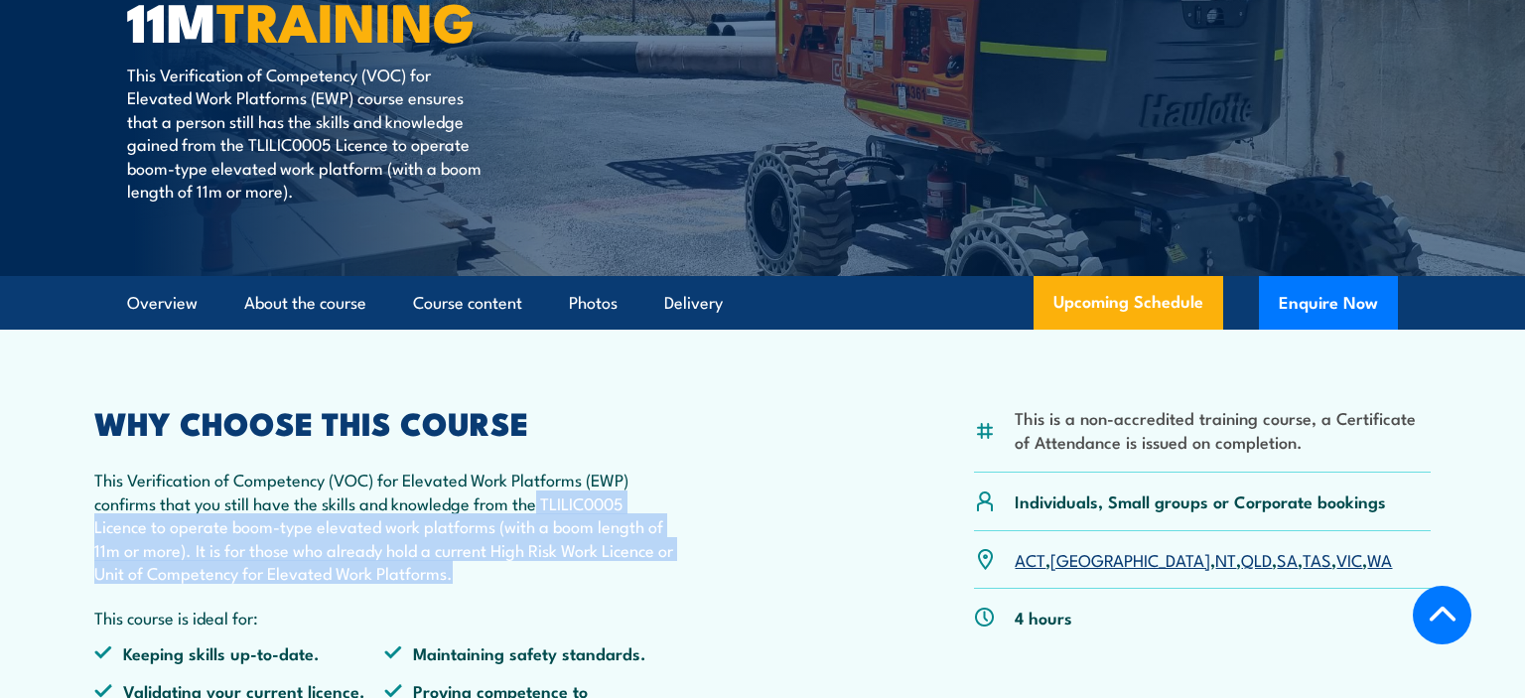
drag, startPoint x: 540, startPoint y: 503, endPoint x: 503, endPoint y: 568, distance: 74.3
click at [503, 568] on p "This Verification of Competency (VOC) for Elevated Work Platforms (EWP) confirm…" at bounding box center [384, 526] width 580 height 116
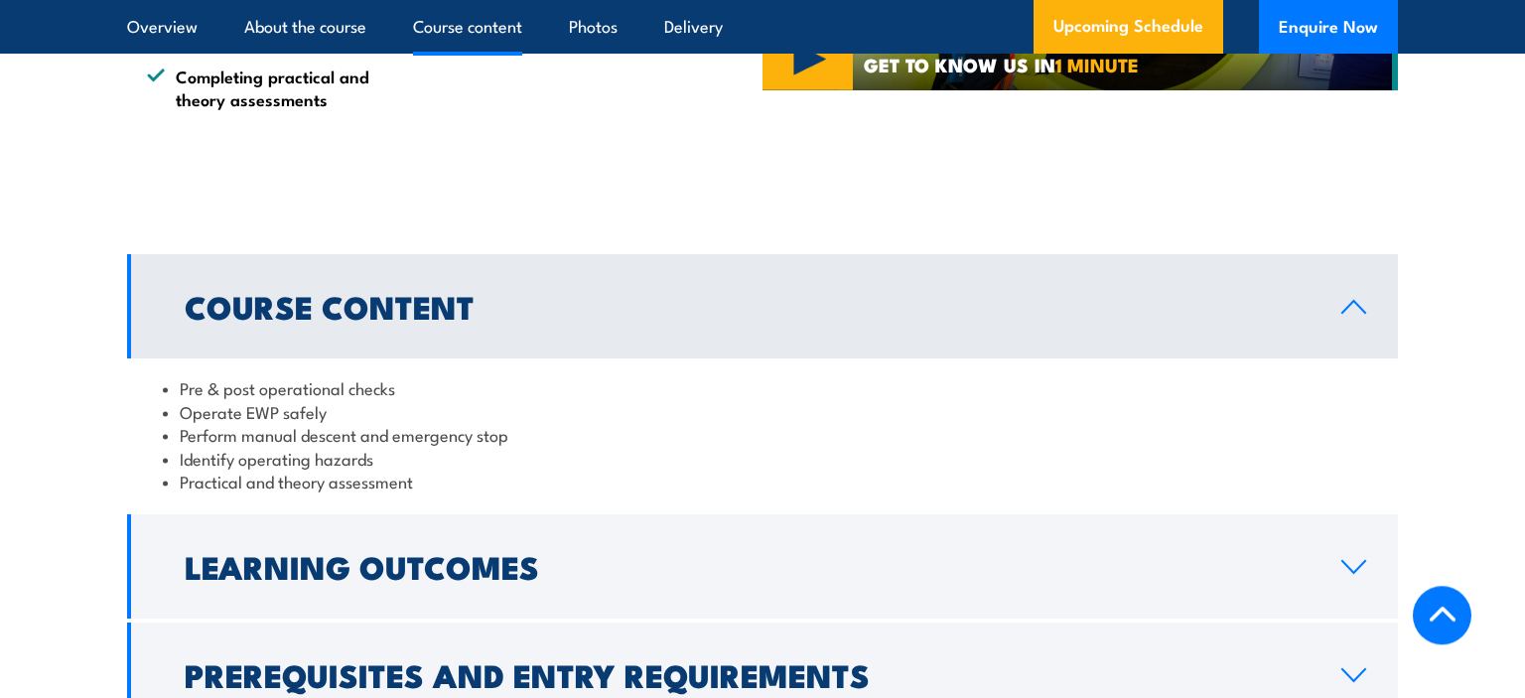
scroll to position [1573, 0]
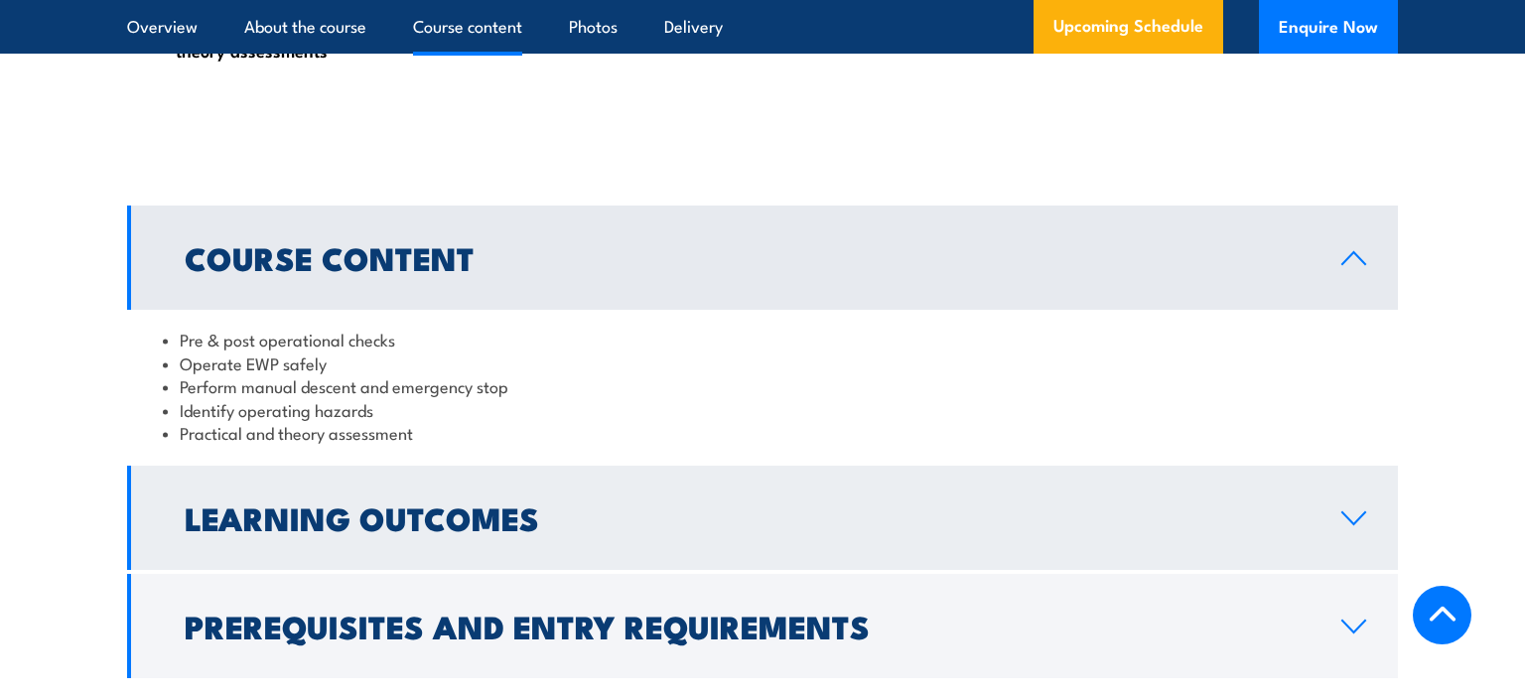
click at [300, 510] on h2 "Learning Outcomes" at bounding box center [747, 517] width 1125 height 28
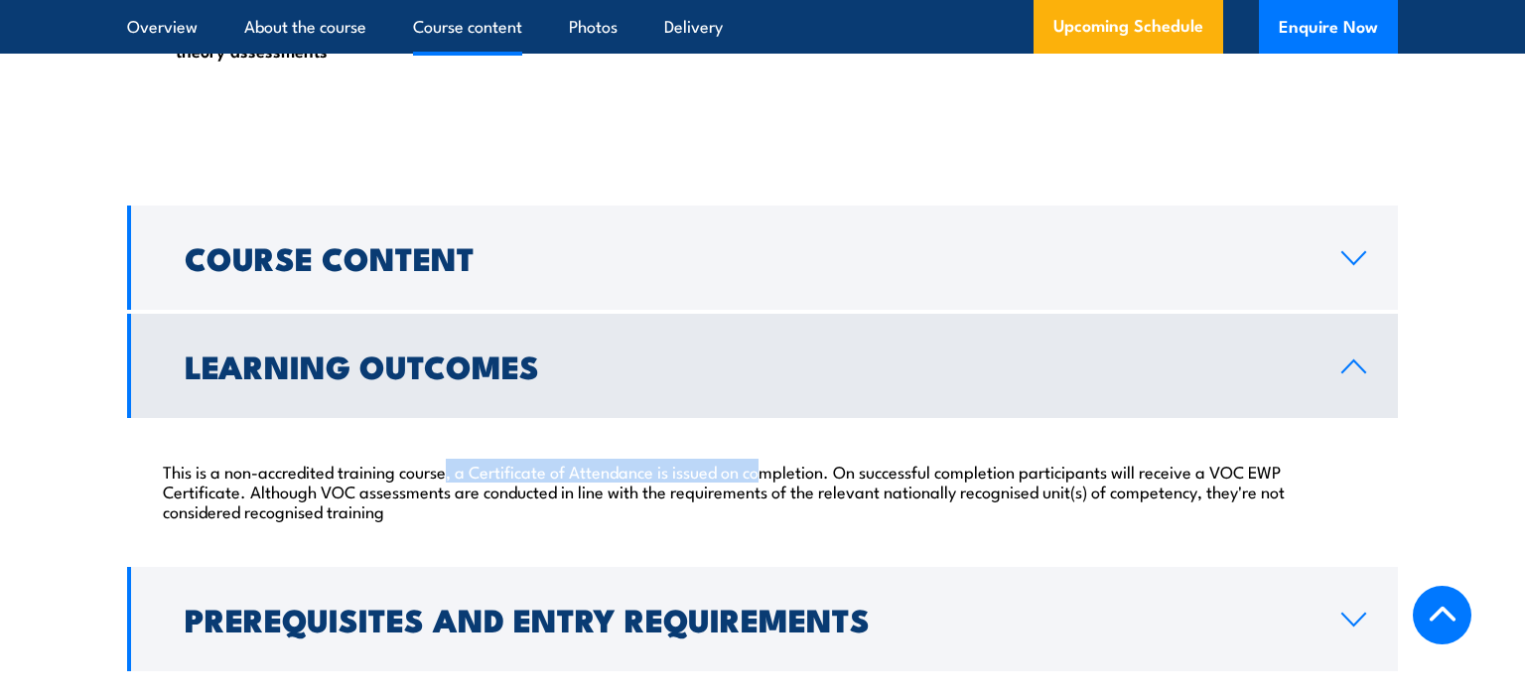
drag, startPoint x: 451, startPoint y: 470, endPoint x: 770, endPoint y: 462, distance: 319.8
click at [770, 462] on p "This is a non-accredited training course, a Certificate of Attendance is issued…" at bounding box center [762, 491] width 1199 height 60
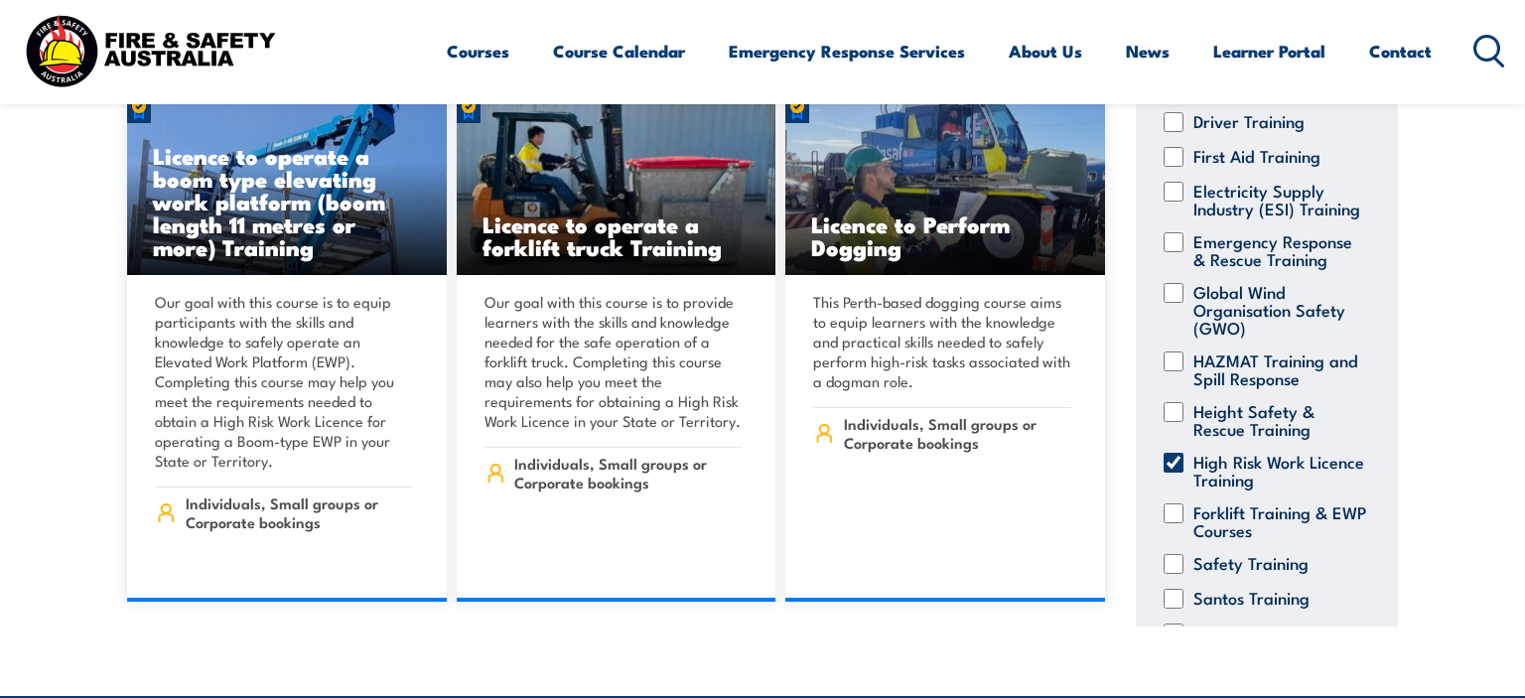
scroll to position [443, 0]
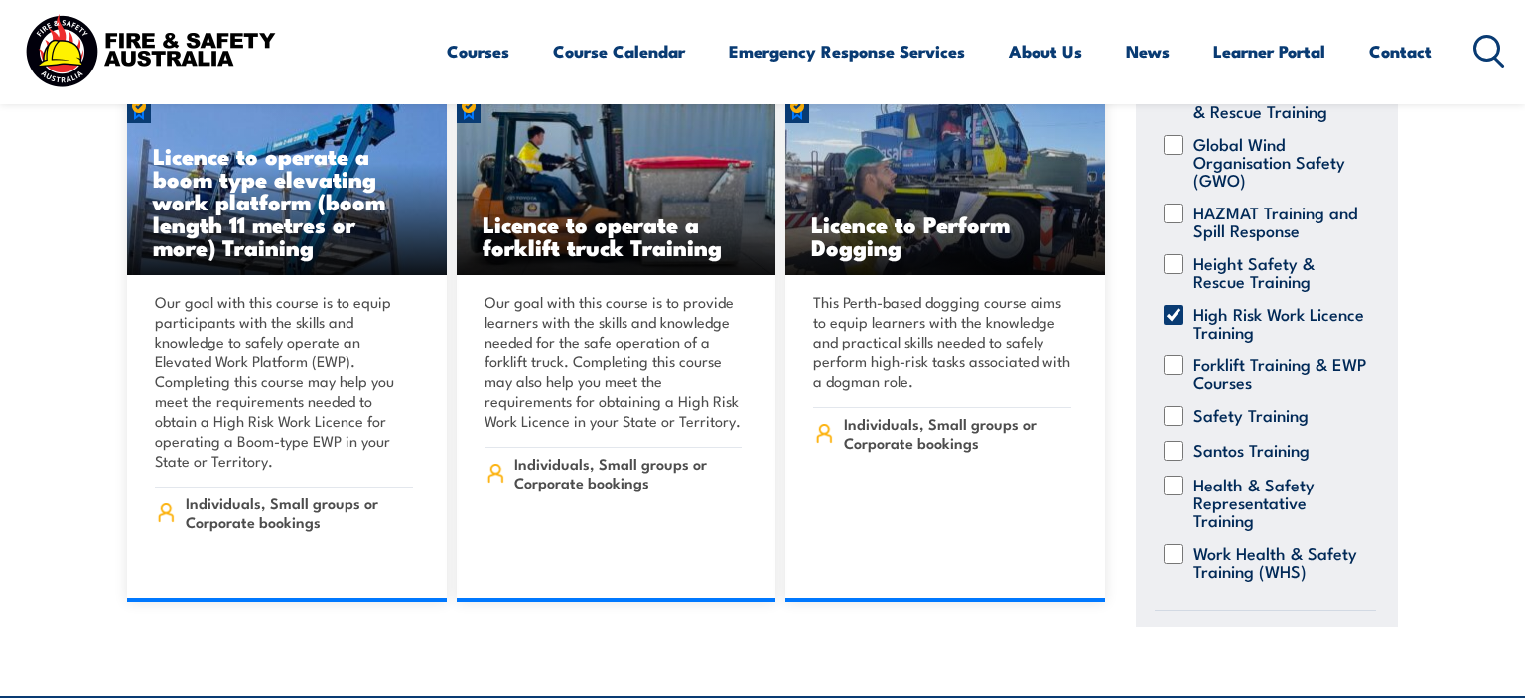
click at [1177, 314] on input "High Risk Work Licence Training" at bounding box center [1174, 315] width 20 height 20
checkbox input "false"
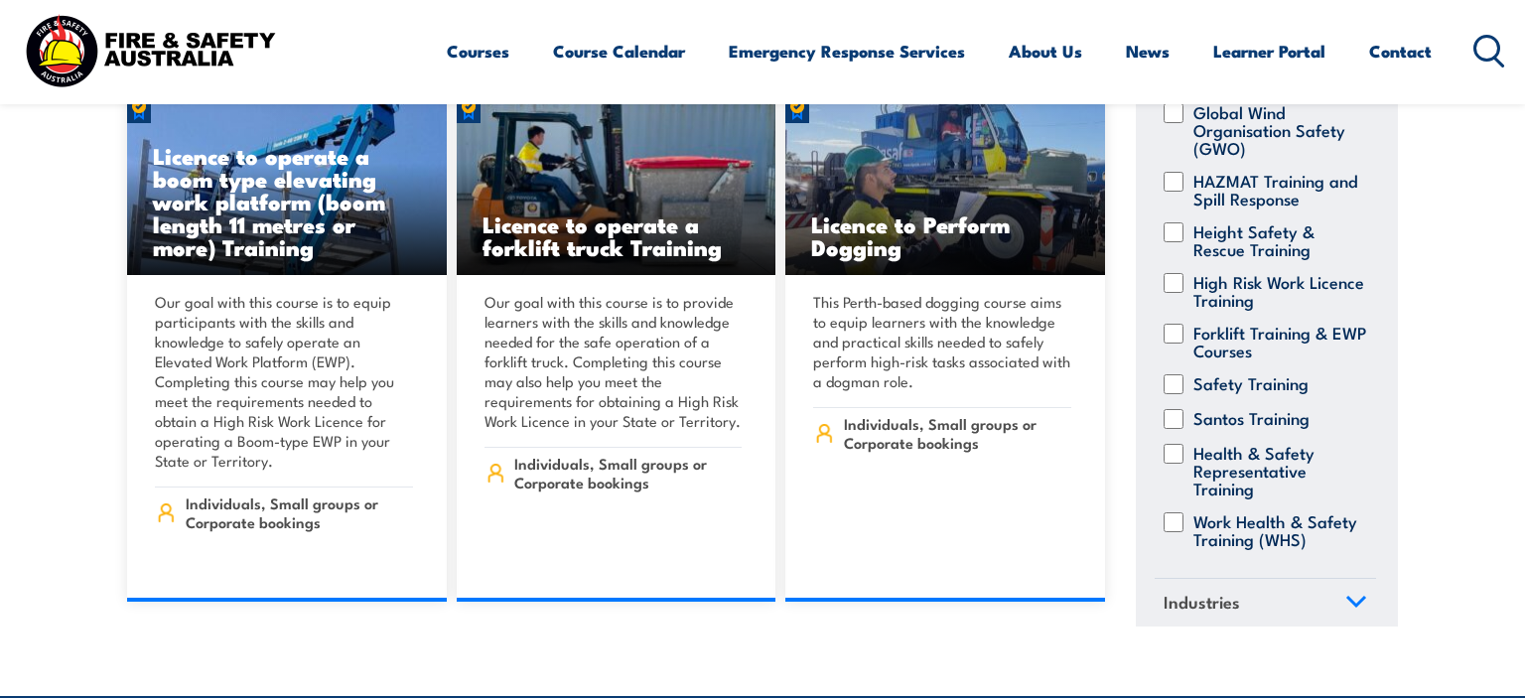
scroll to position [490, 0]
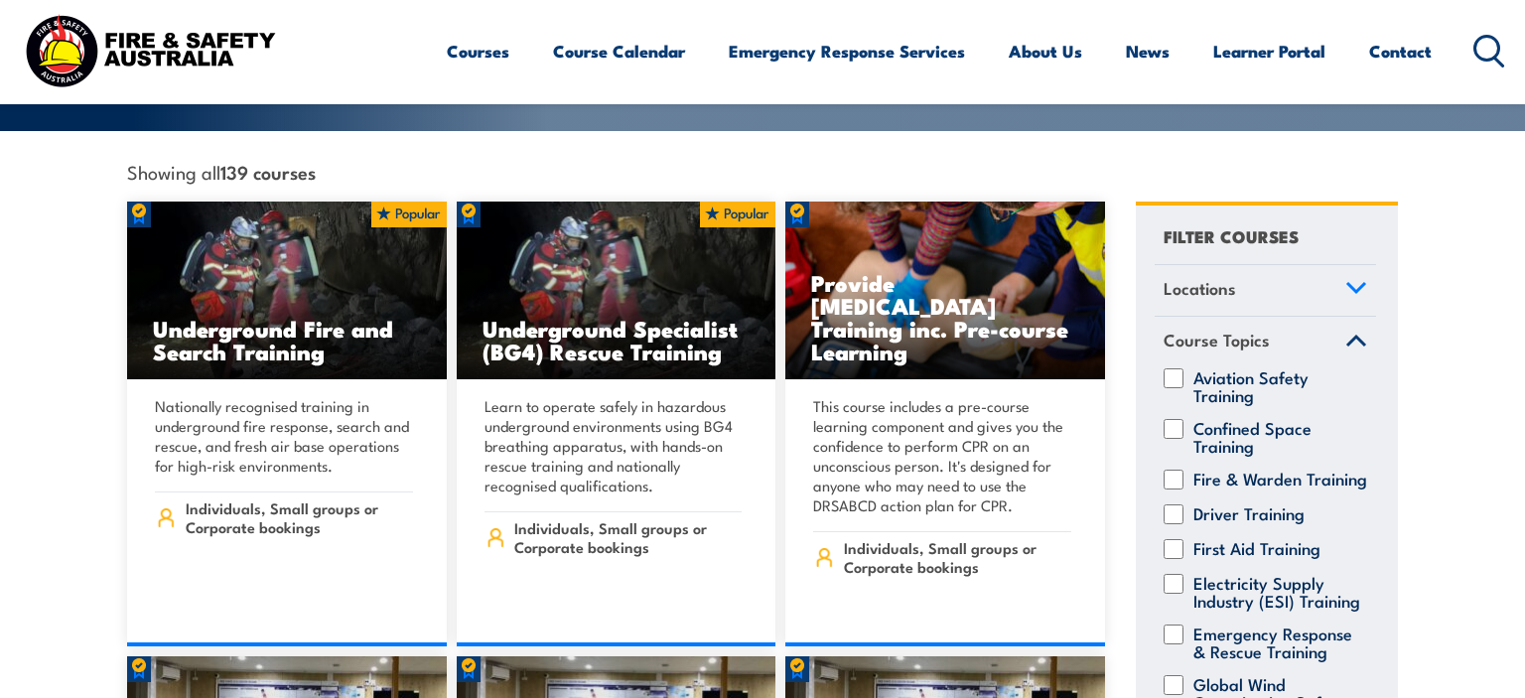
scroll to position [489, 0]
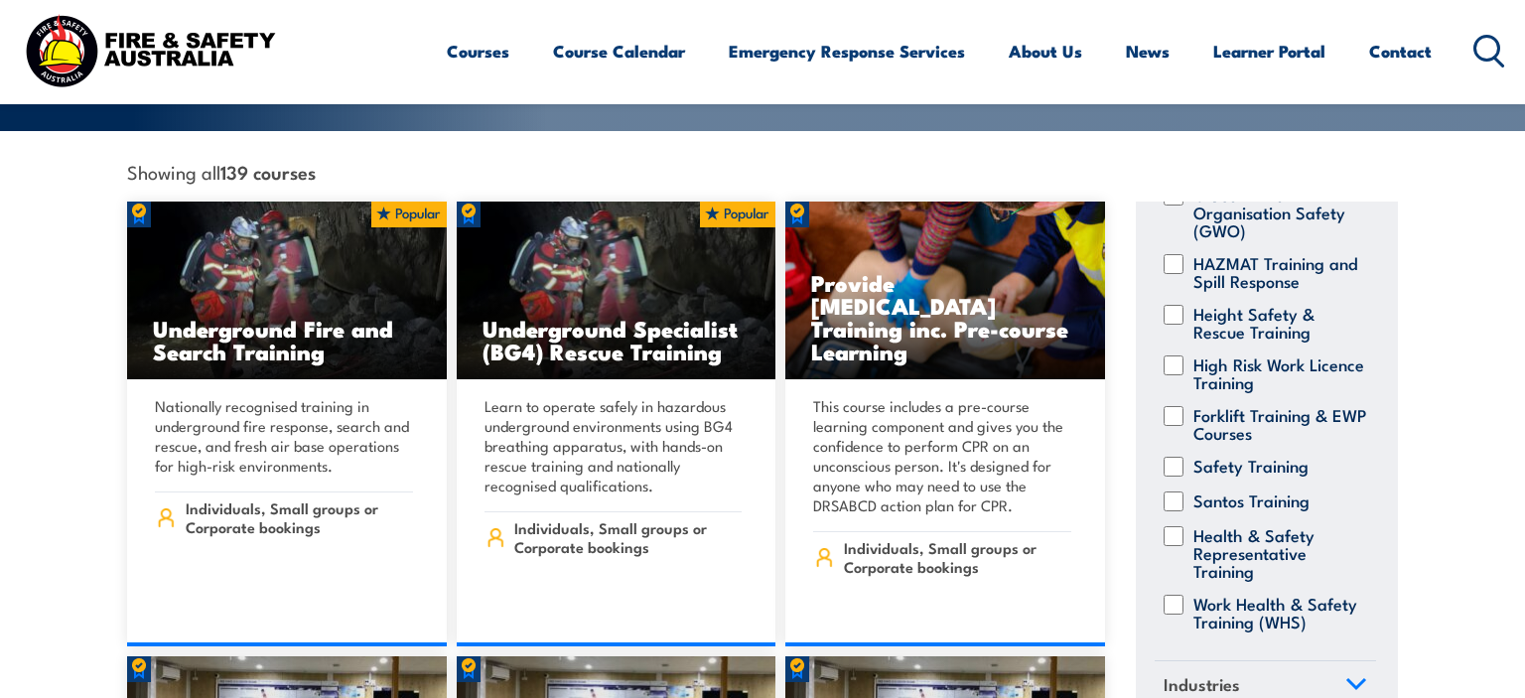
click at [1183, 457] on input "Safety Training" at bounding box center [1174, 467] width 20 height 20
checkbox input "true"
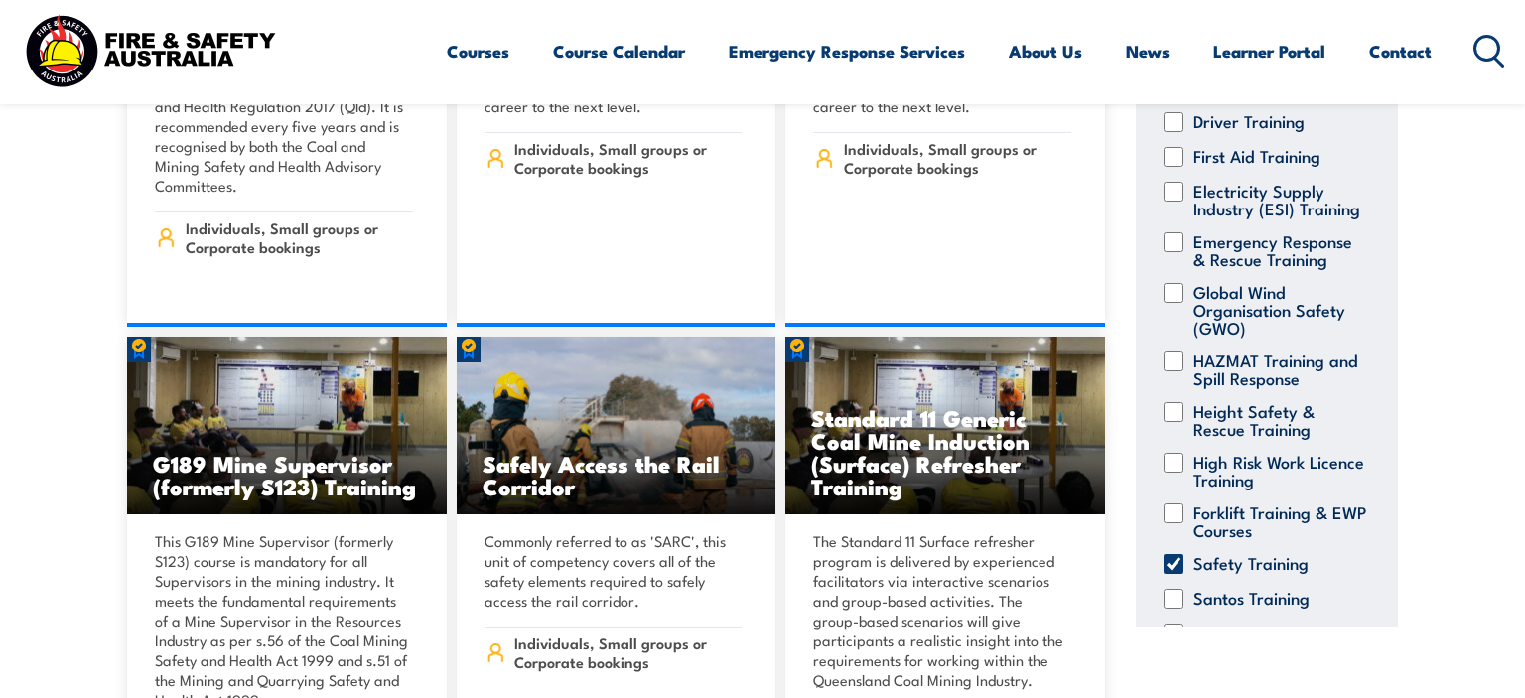
scroll to position [490, 0]
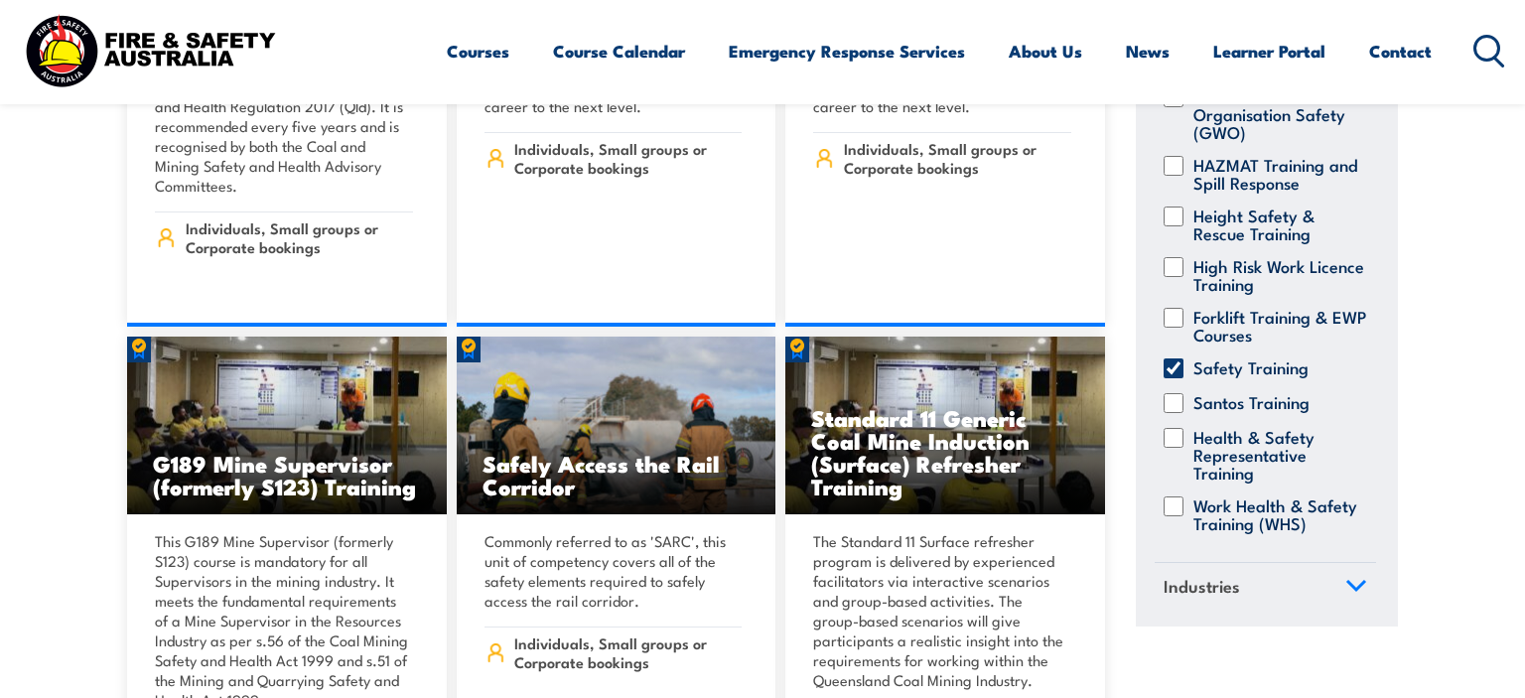
click at [1172, 371] on input "Safety Training" at bounding box center [1174, 368] width 20 height 20
checkbox input "false"
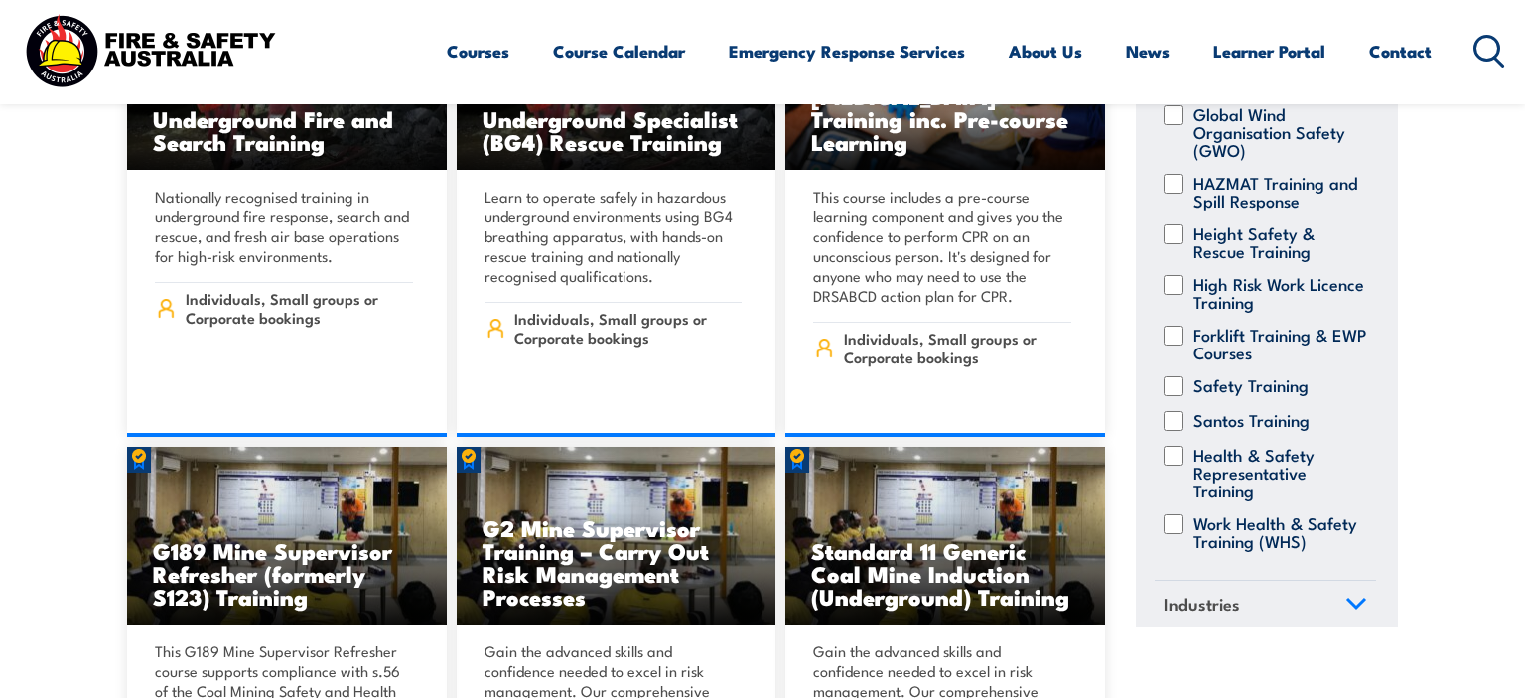
scroll to position [490, 0]
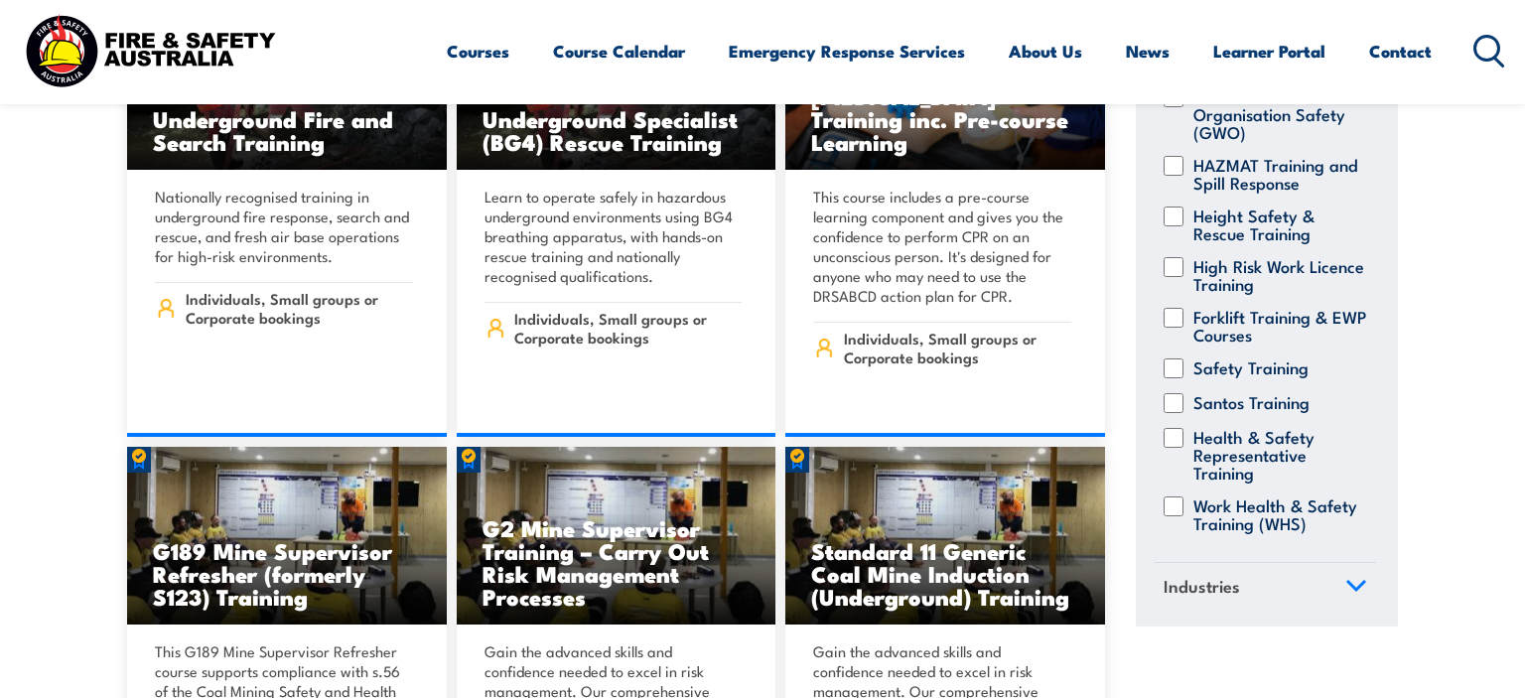
click at [1174, 510] on input "Work Health & Safety Training (WHS)" at bounding box center [1174, 506] width 20 height 20
checkbox input "true"
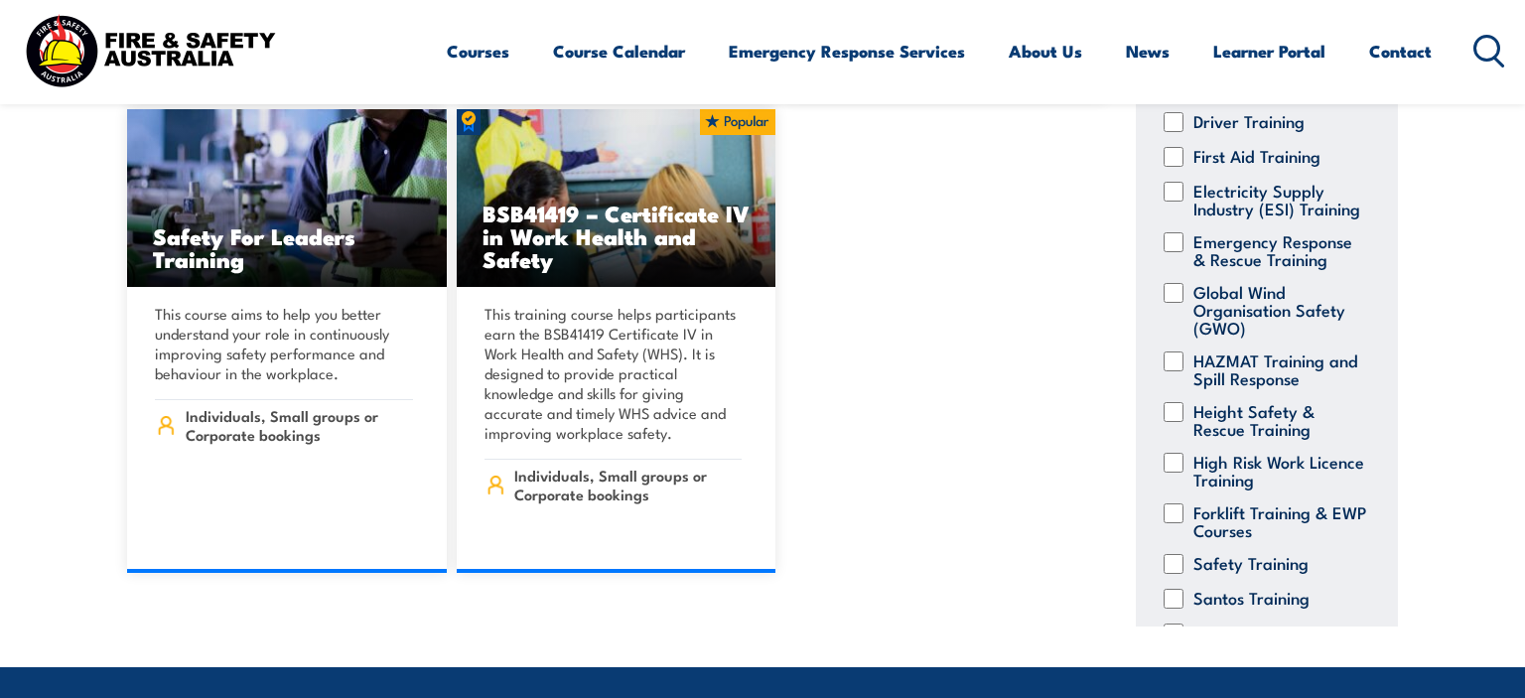
scroll to position [490, 0]
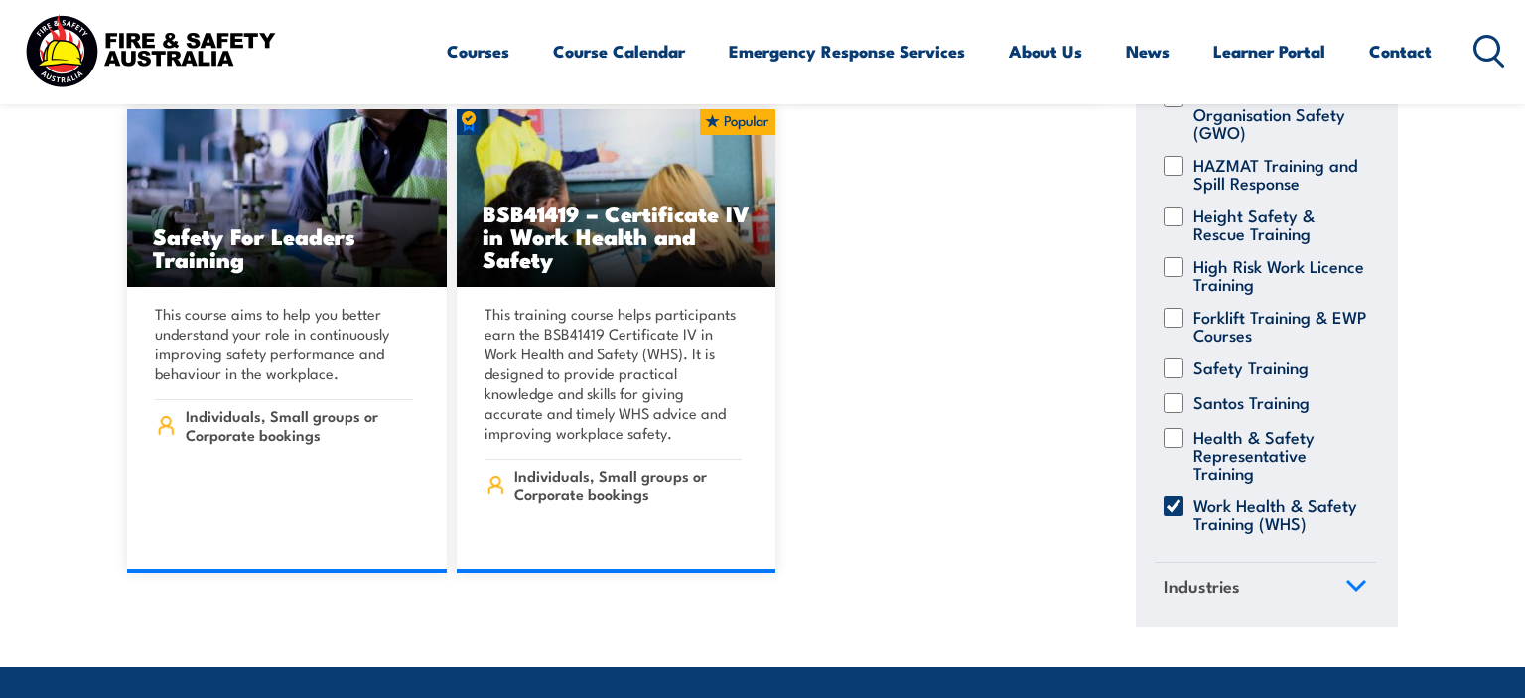
click at [1173, 498] on input "Work Health & Safety Training (WHS)" at bounding box center [1174, 506] width 20 height 20
checkbox input "false"
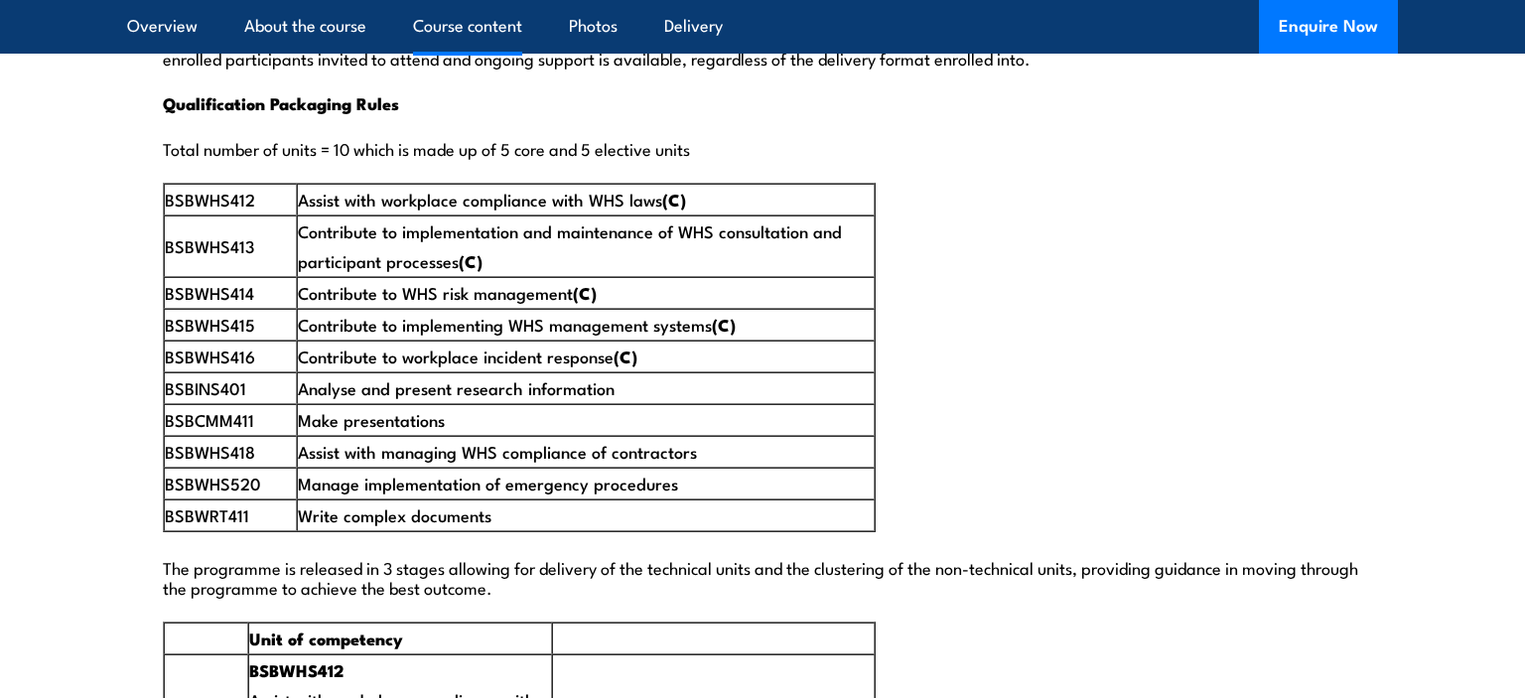
scroll to position [3250, 0]
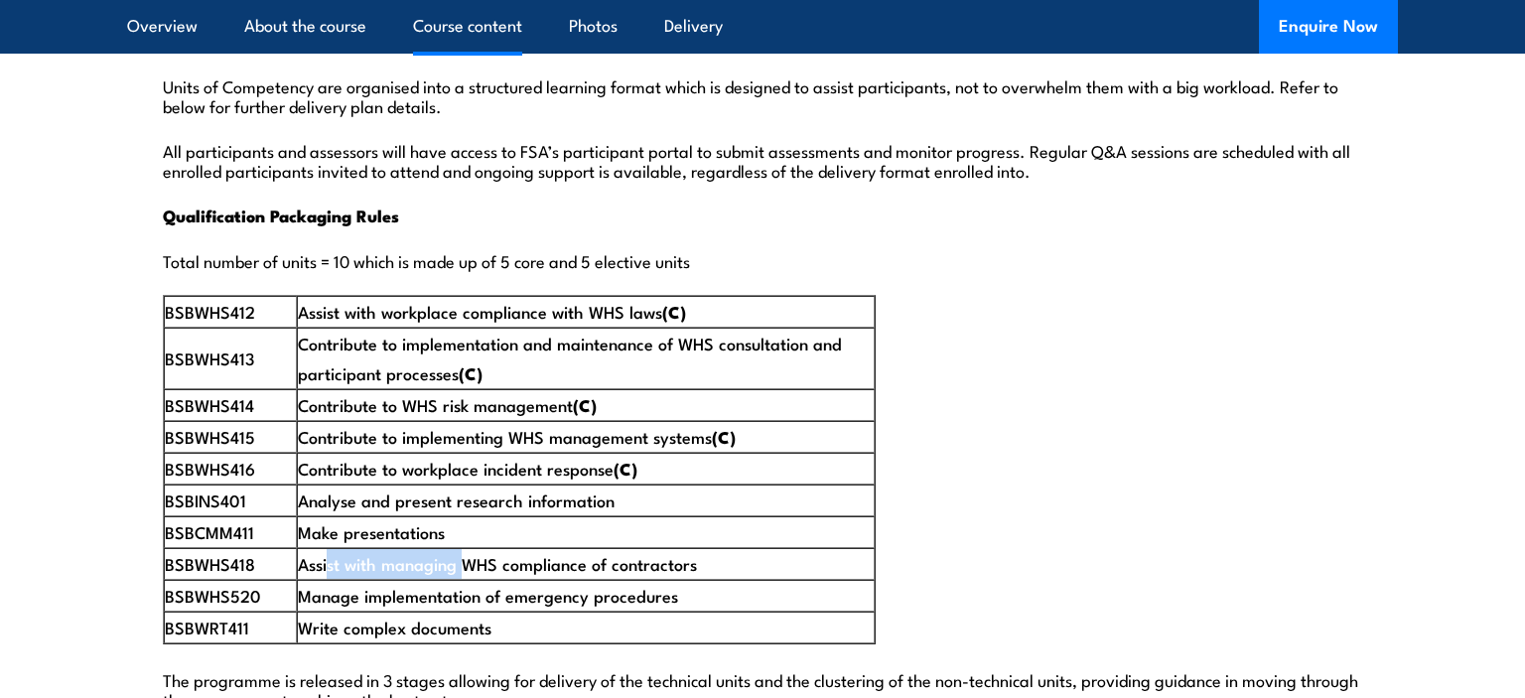
drag, startPoint x: 328, startPoint y: 516, endPoint x: 467, endPoint y: 522, distance: 139.1
click at [467, 548] on td "Assist with managing WHS compliance of contractors" at bounding box center [586, 564] width 578 height 32
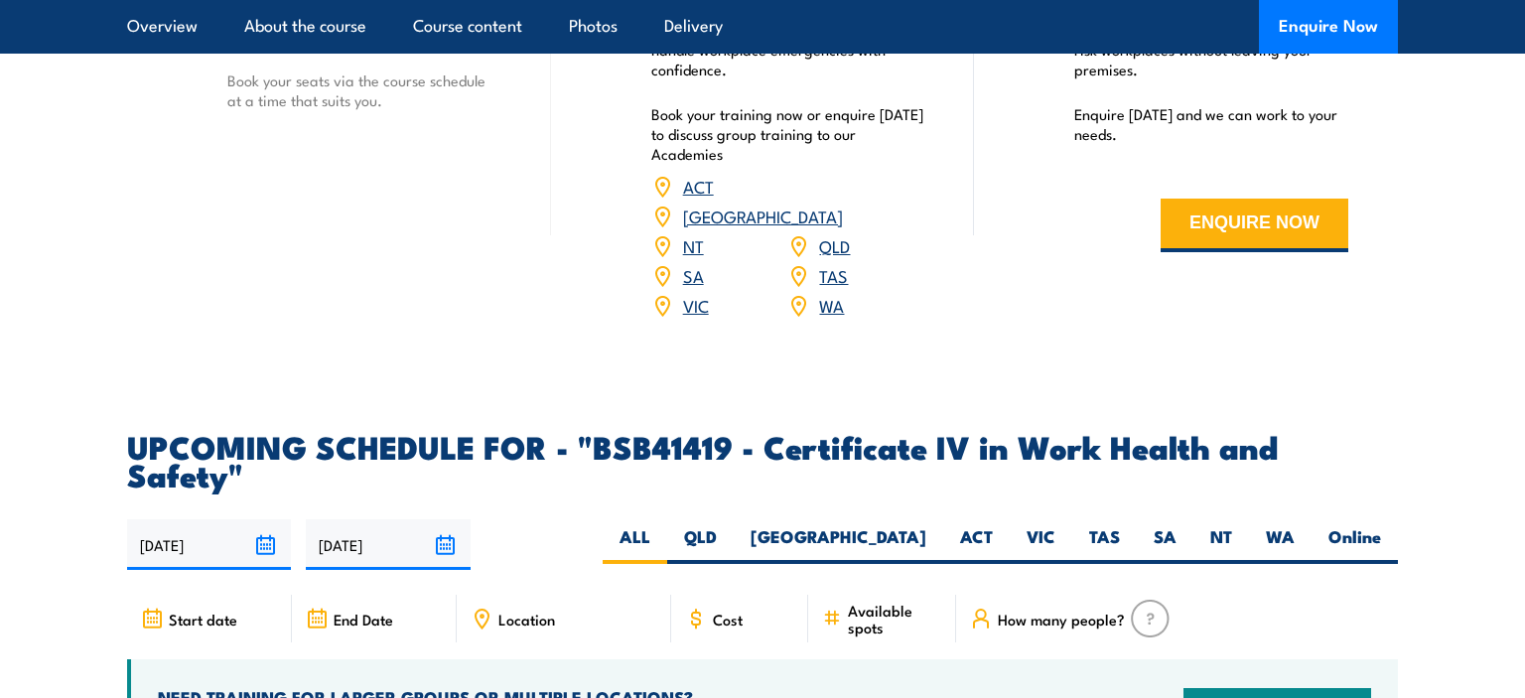
scroll to position [6081, 0]
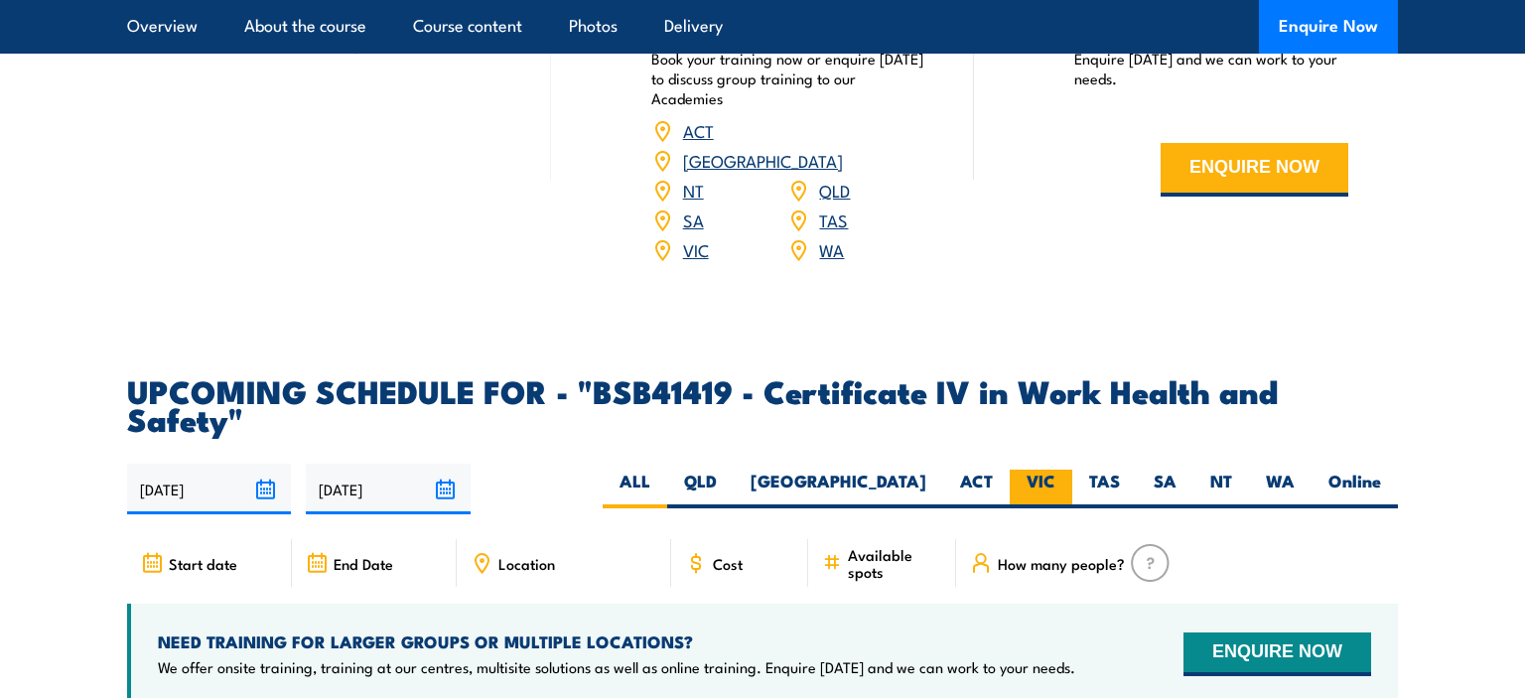
click at [1048, 470] on label "VIC" at bounding box center [1041, 489] width 63 height 39
click at [1055, 470] on input "VIC" at bounding box center [1061, 476] width 13 height 13
radio input "true"
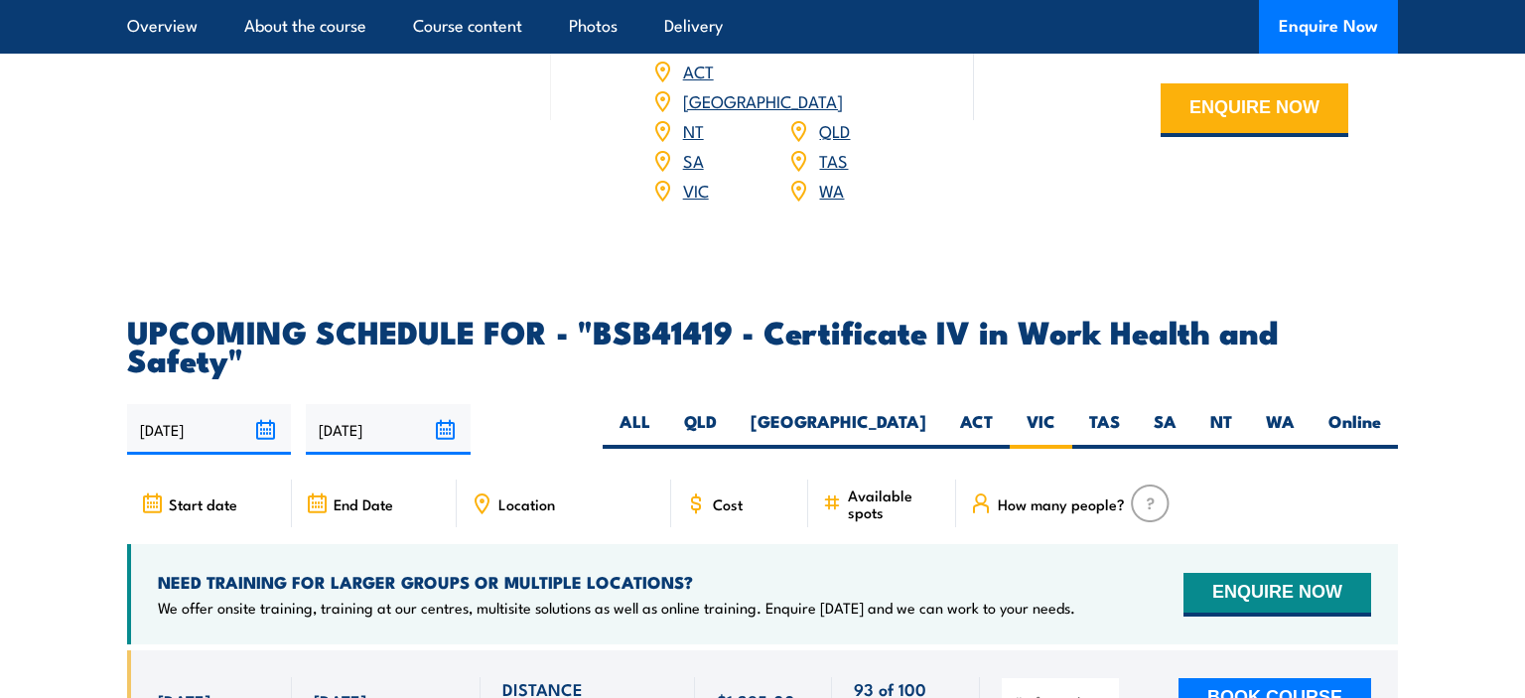
scroll to position [6207, 0]
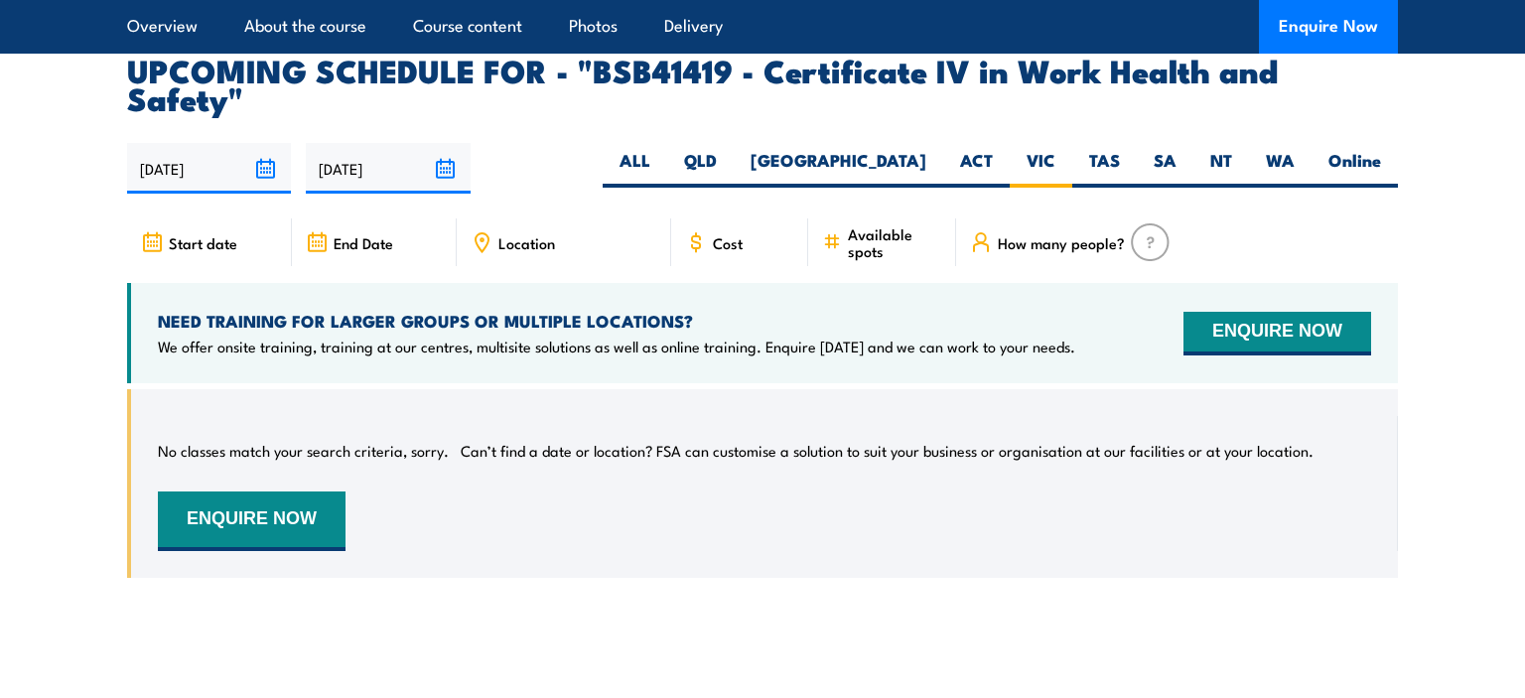
scroll to position [6369, 0]
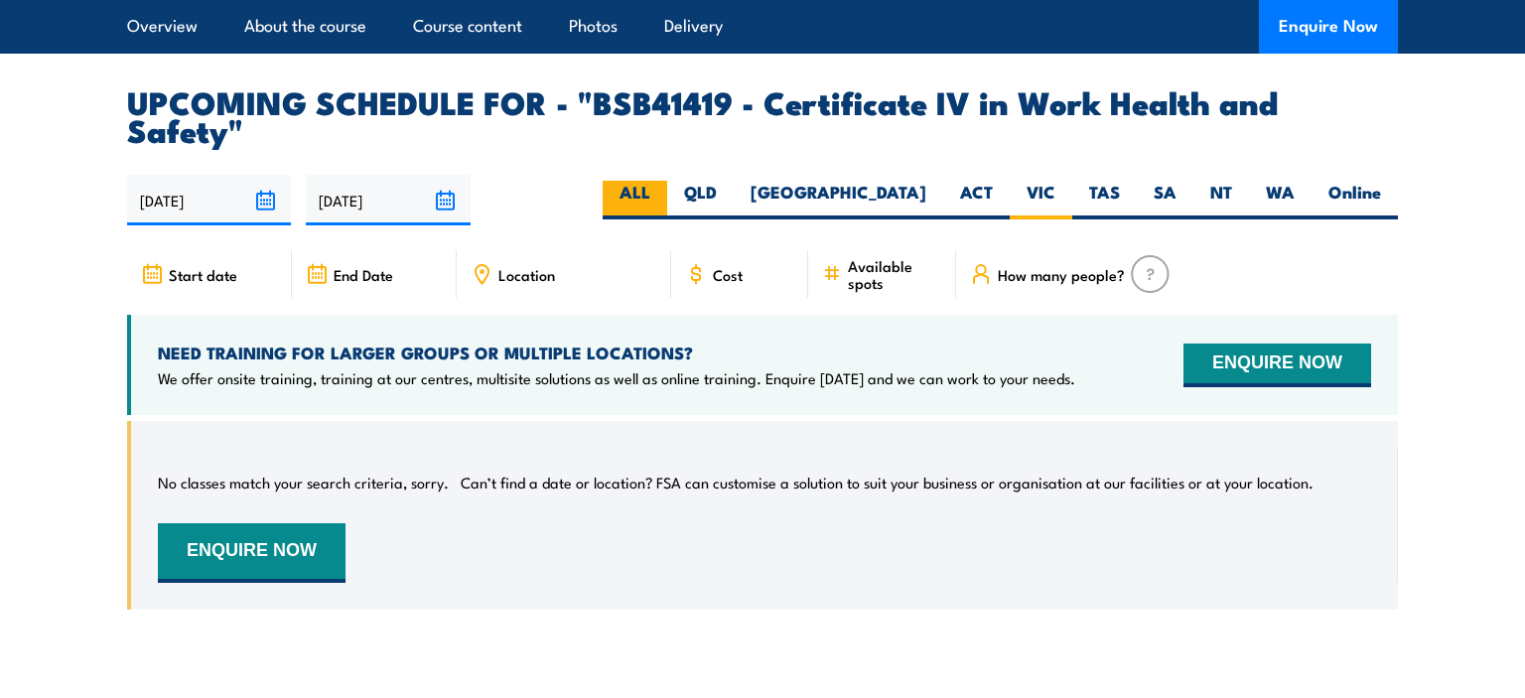
click at [667, 181] on label "ALL" at bounding box center [635, 200] width 65 height 39
click at [663, 181] on input "ALL" at bounding box center [656, 187] width 13 height 13
radio input "true"
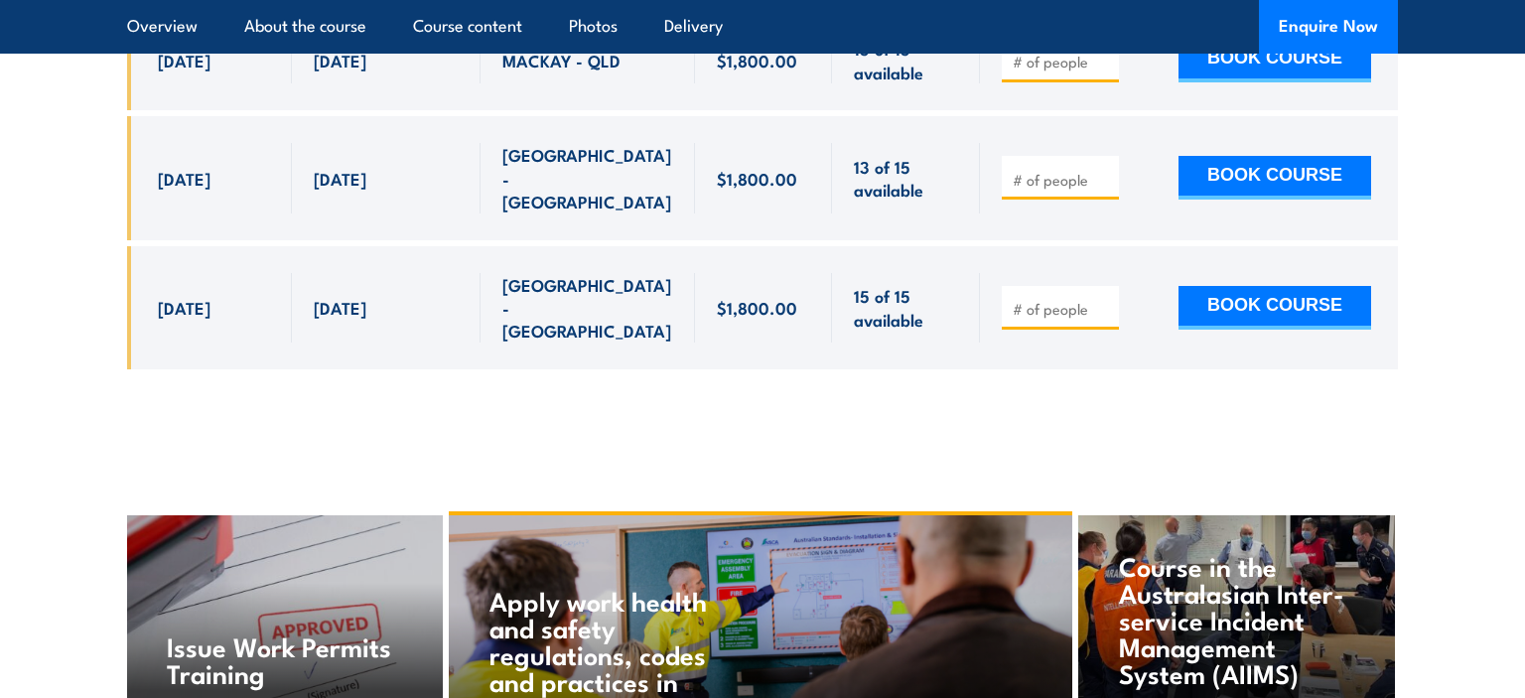
scroll to position [6050, 0]
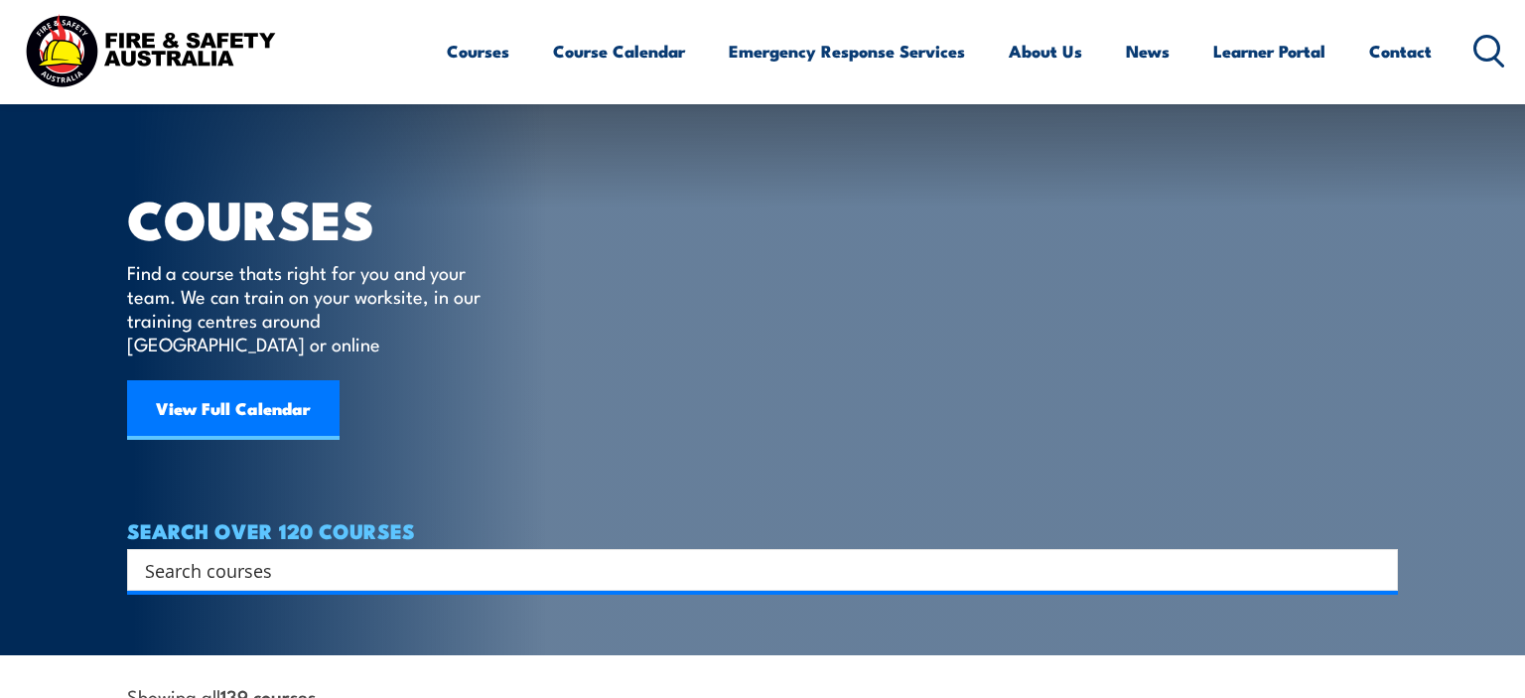
scroll to position [629, 0]
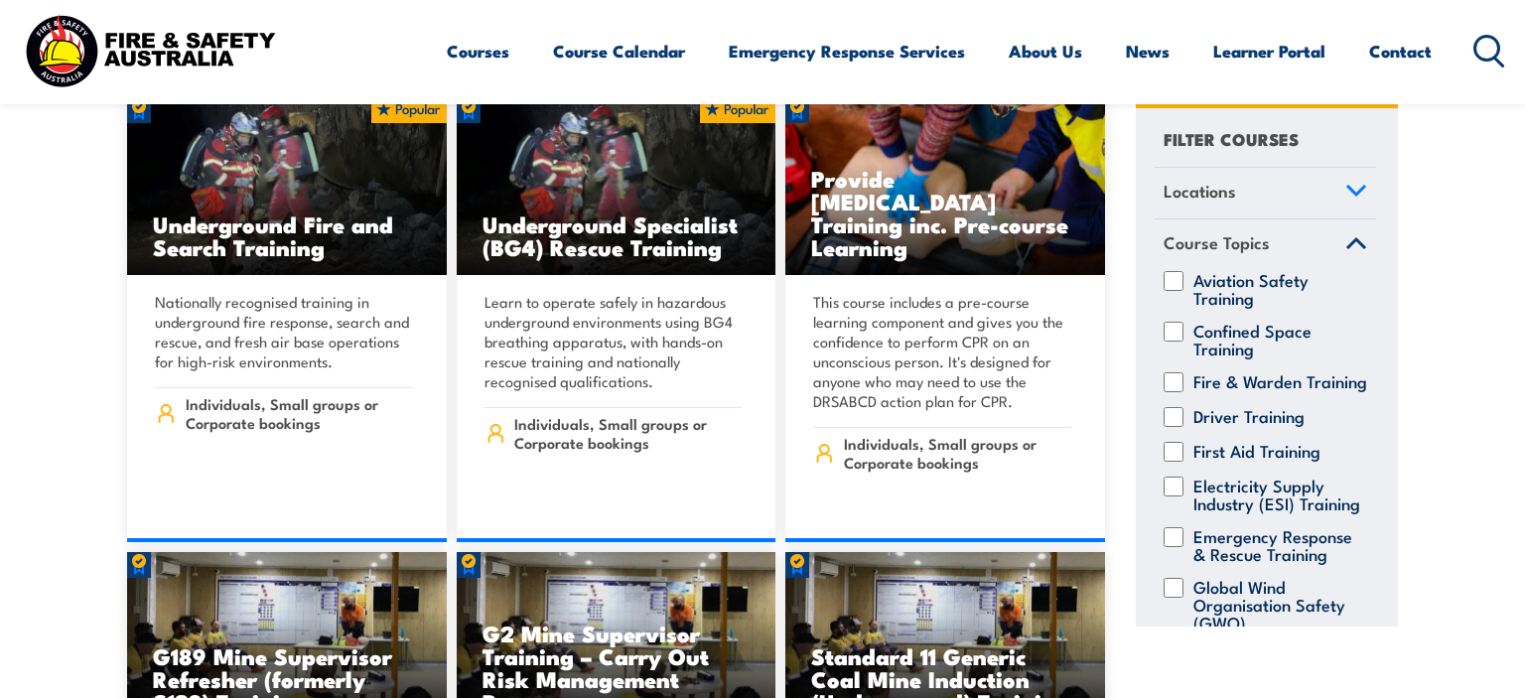
click at [1175, 383] on input "Fire & Warden Training" at bounding box center [1174, 382] width 20 height 20
checkbox input "true"
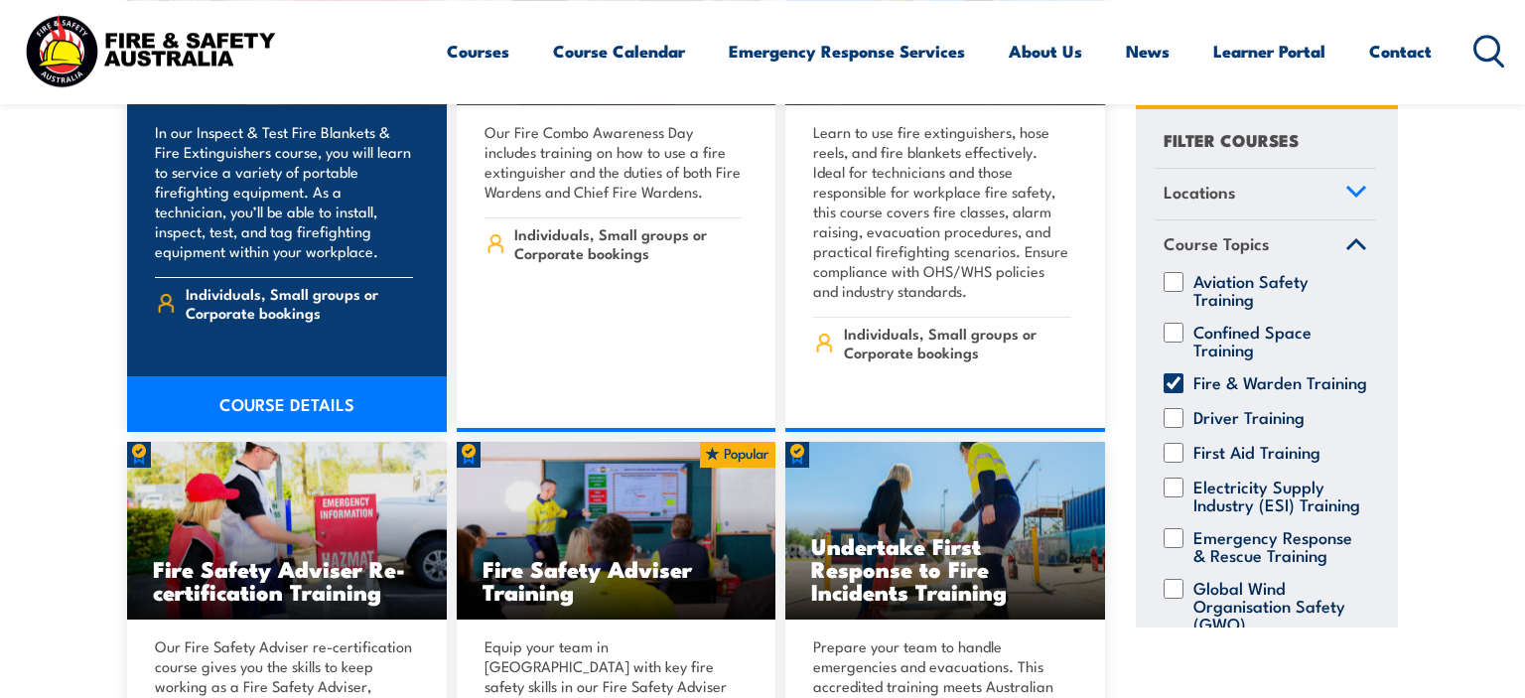
scroll to position [1782, 0]
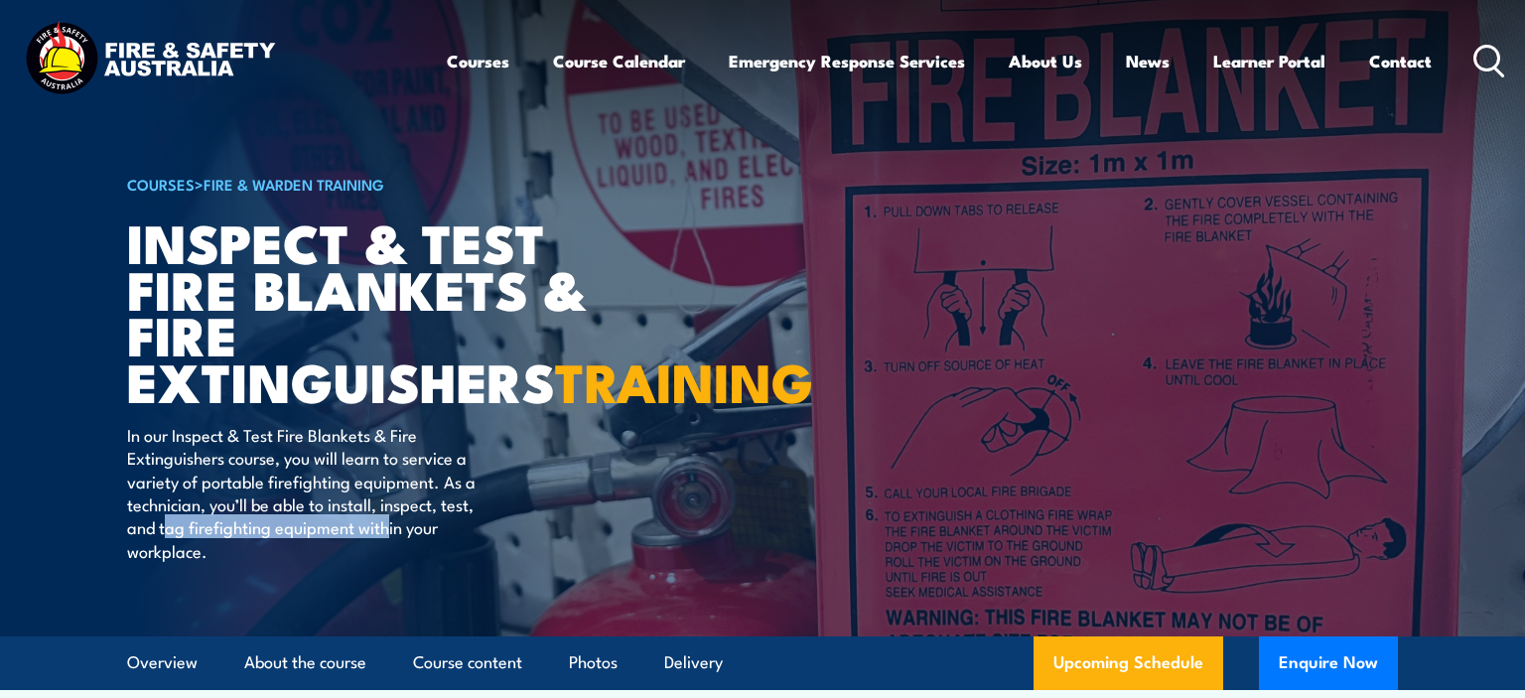
drag, startPoint x: 166, startPoint y: 575, endPoint x: 386, endPoint y: 576, distance: 220.4
click at [386, 562] on p "In our Inspect & Test Fire Blankets & Fire Extinguishers course, you will learn…" at bounding box center [308, 492] width 362 height 139
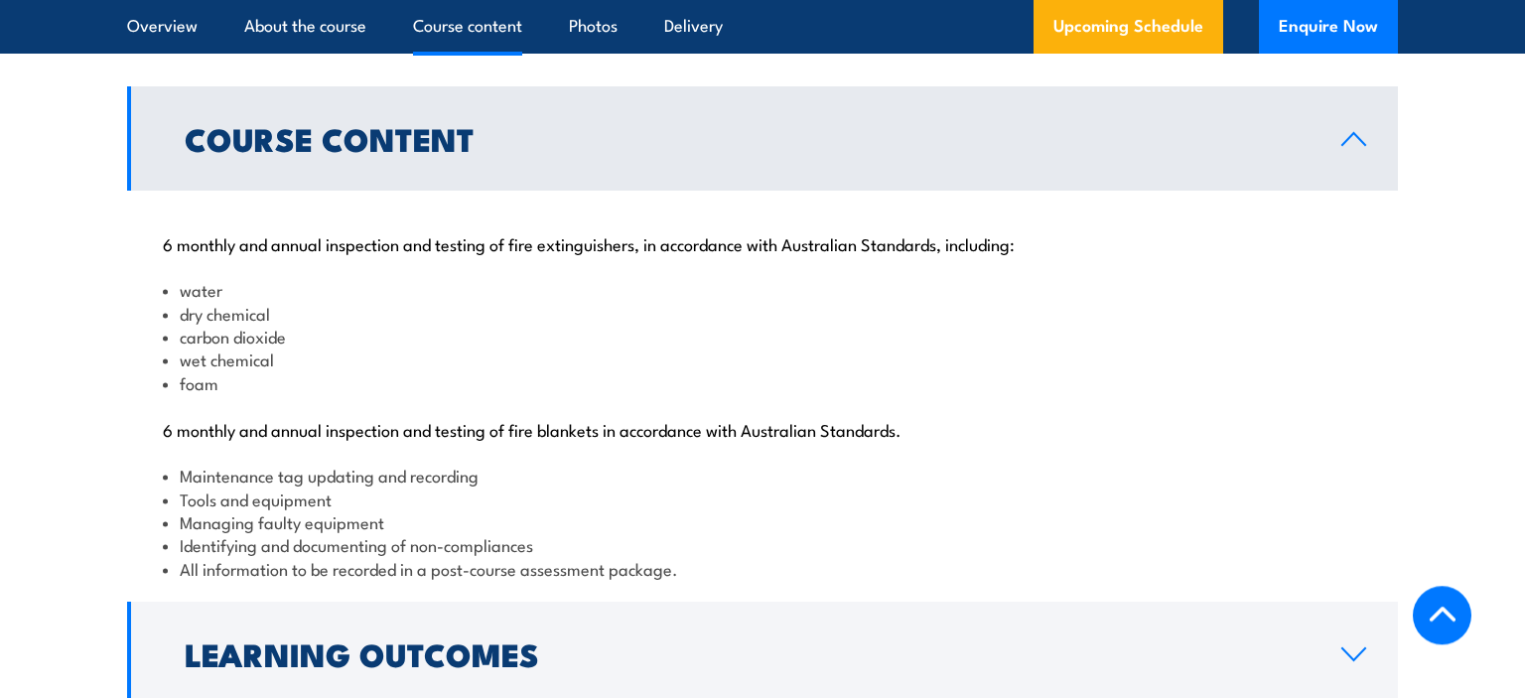
scroll to position [2097, 0]
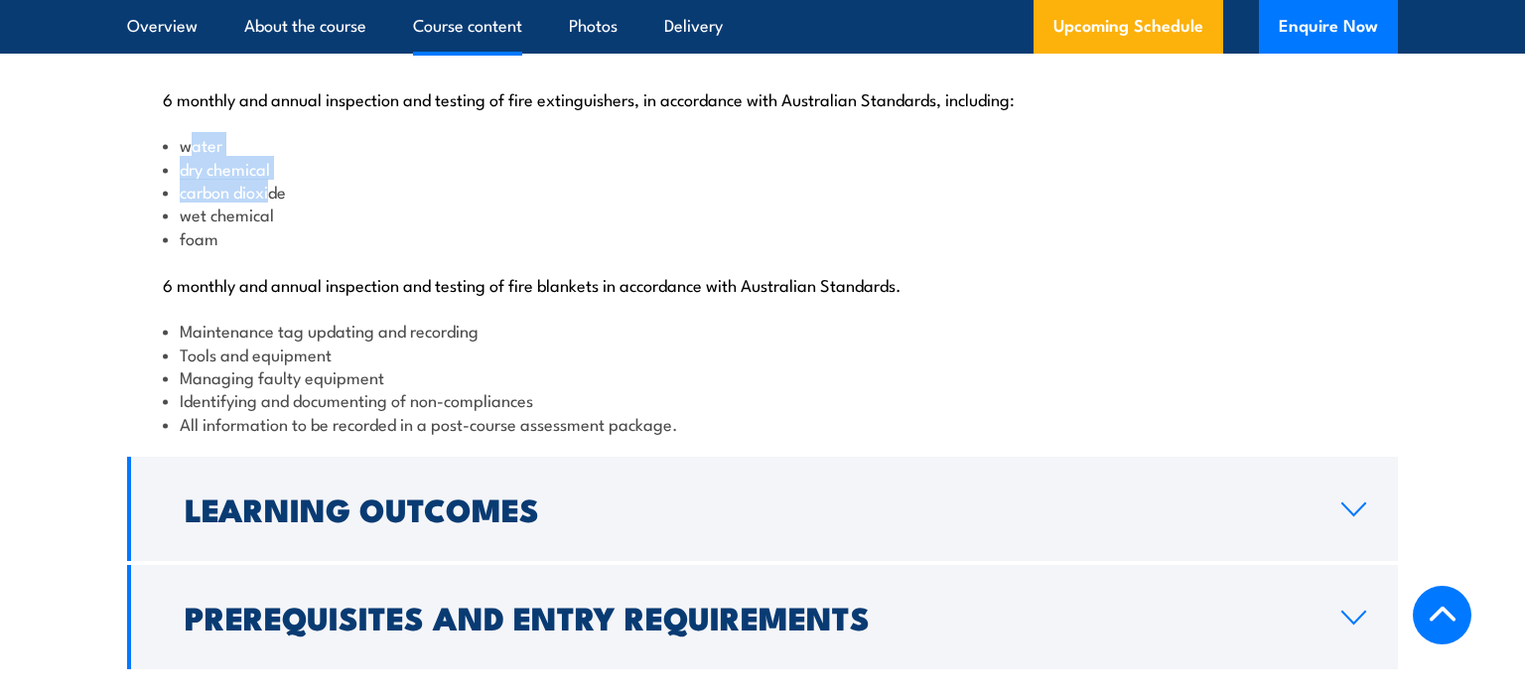
drag, startPoint x: 192, startPoint y: 216, endPoint x: 274, endPoint y: 266, distance: 96.2
click at [274, 249] on ul "water dry chemical carbon dioxide wet chemical foam" at bounding box center [762, 191] width 1199 height 116
click at [274, 203] on li "carbon dioxide" at bounding box center [762, 191] width 1199 height 23
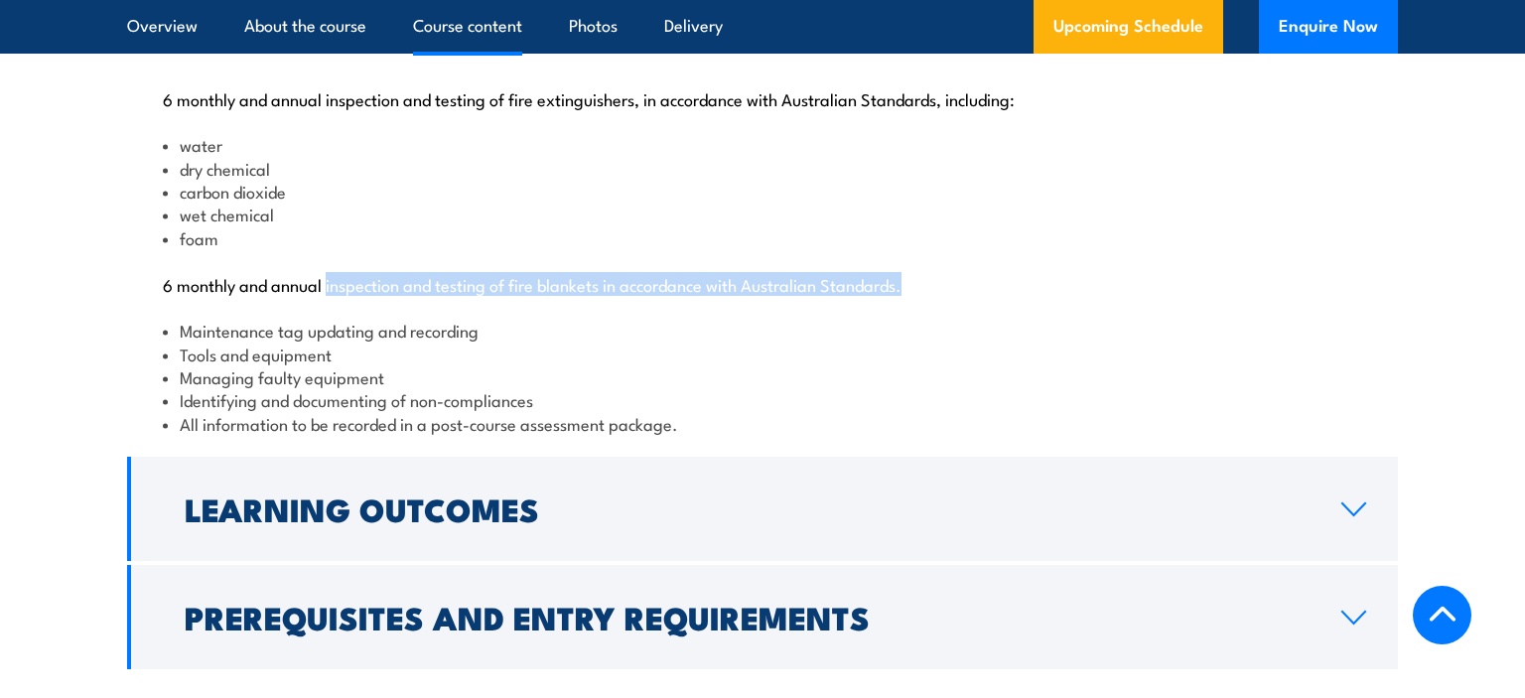
drag, startPoint x: 328, startPoint y: 354, endPoint x: 917, endPoint y: 337, distance: 590.1
click at [917, 337] on div "6 monthly and annual inspection and testing of fire extinguishers, in accordanc…" at bounding box center [762, 249] width 1271 height 407
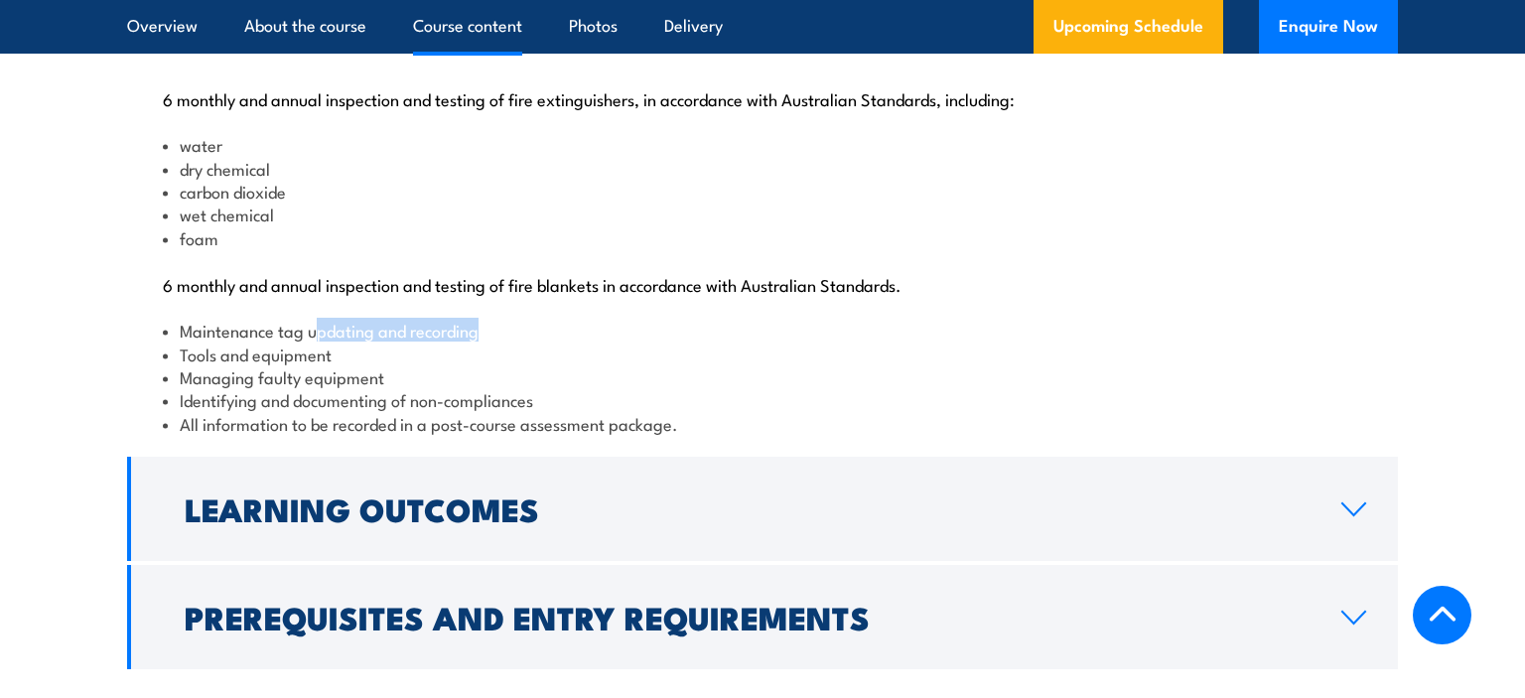
drag, startPoint x: 322, startPoint y: 409, endPoint x: 567, endPoint y: 404, distance: 245.3
click at [567, 342] on li "Maintenance tag updating and recording" at bounding box center [762, 330] width 1199 height 23
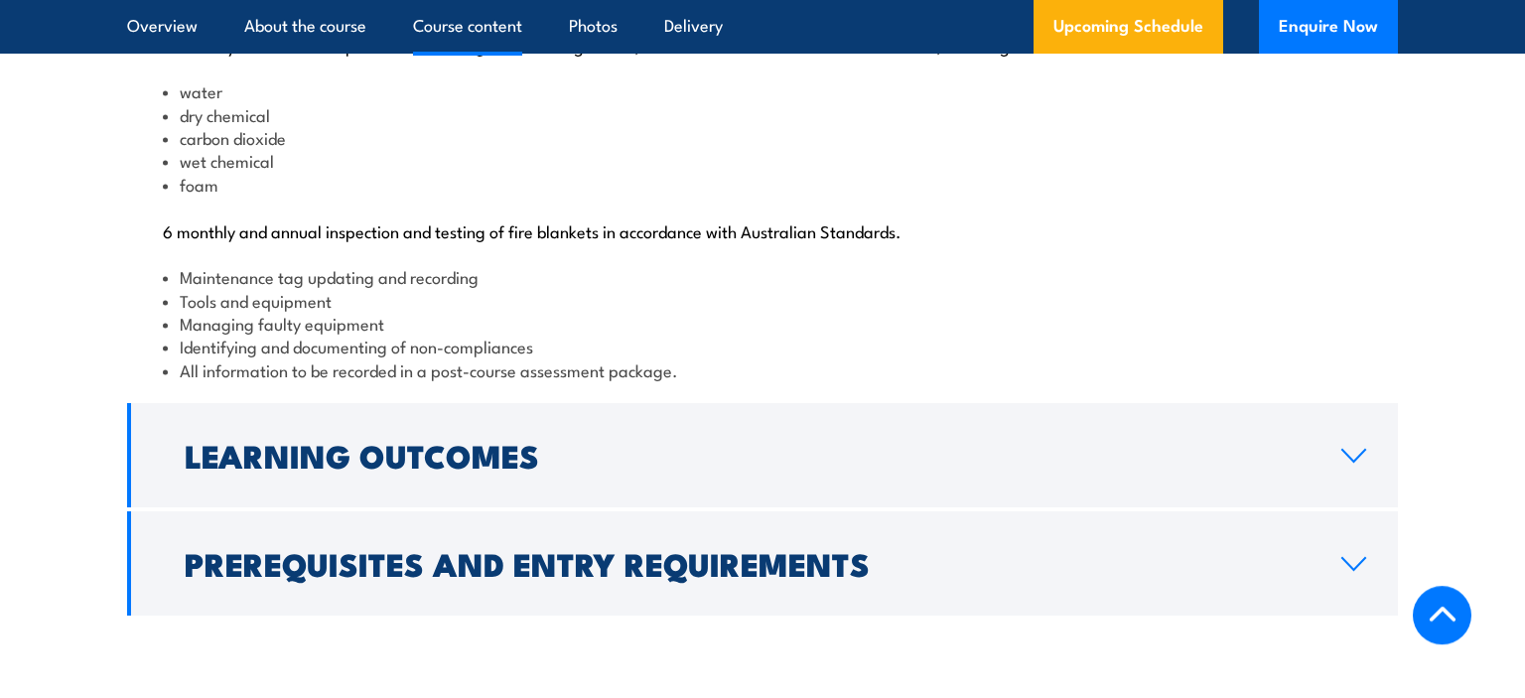
scroll to position [2307, 0]
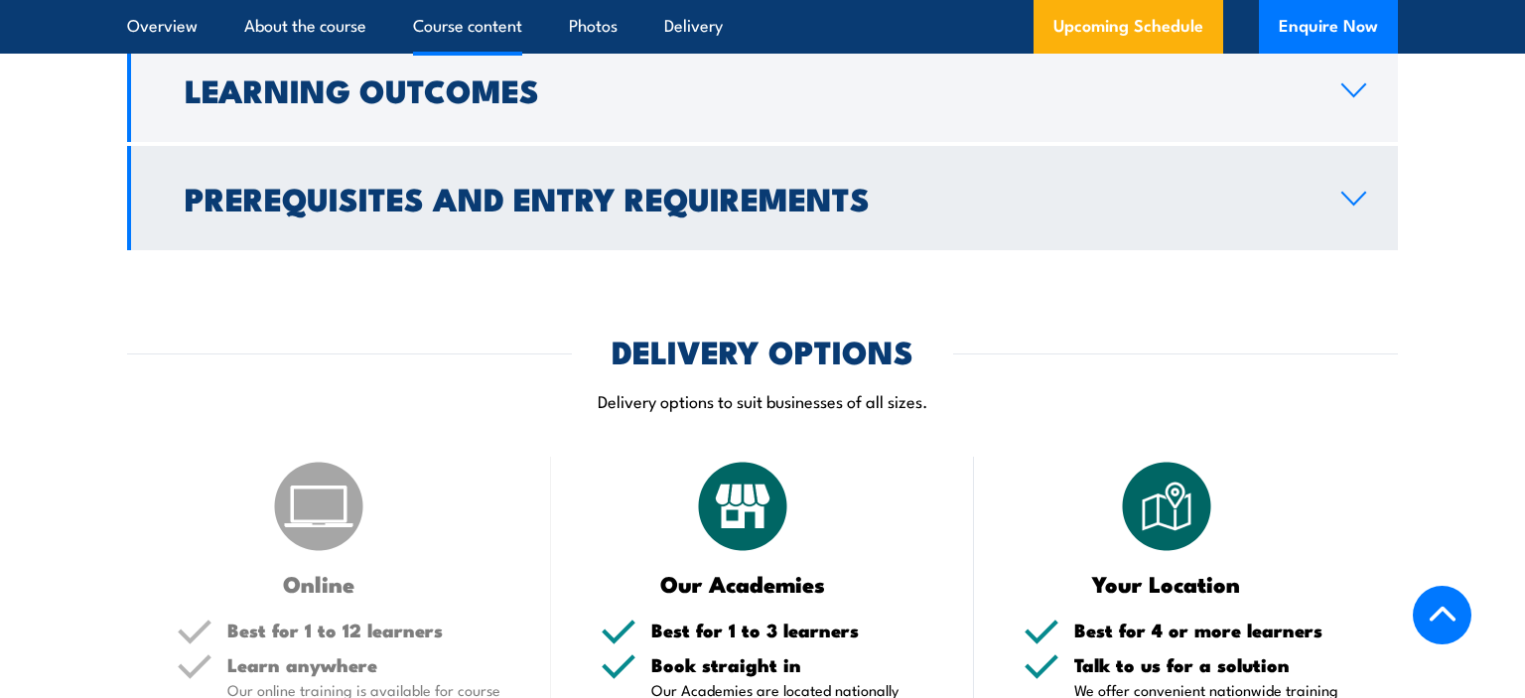
click at [539, 211] on h2 "Prerequisites and Entry Requirements" at bounding box center [747, 198] width 1125 height 28
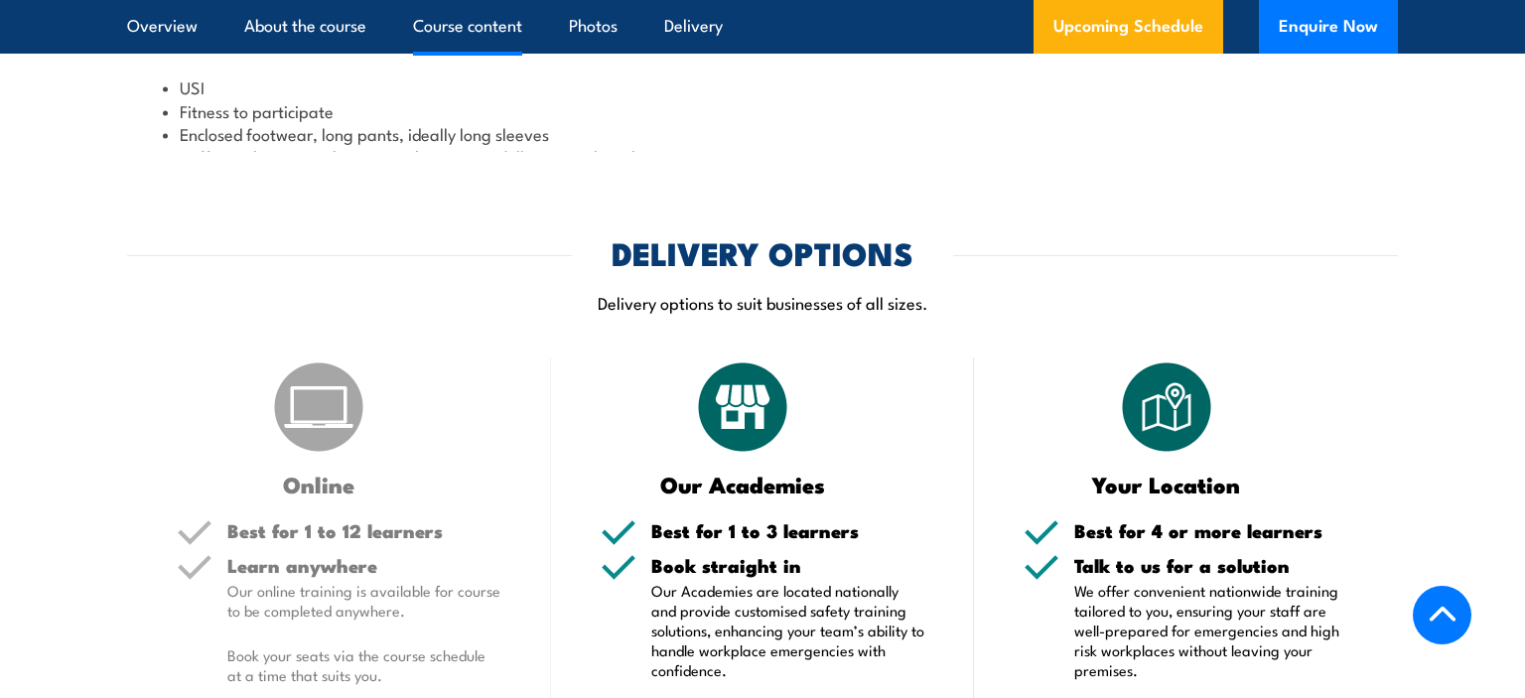
scroll to position [2237, 0]
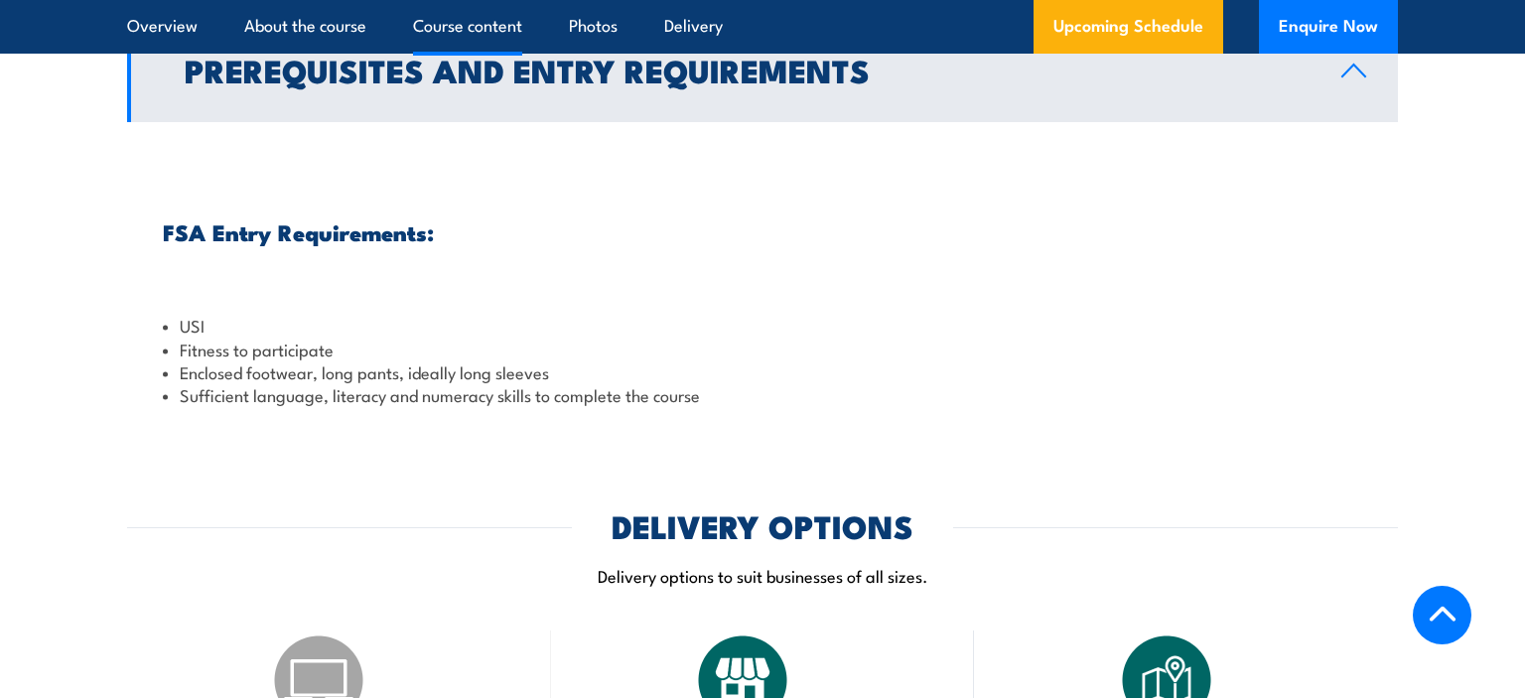
click at [536, 83] on h2 "Prerequisites and Entry Requirements" at bounding box center [747, 70] width 1125 height 28
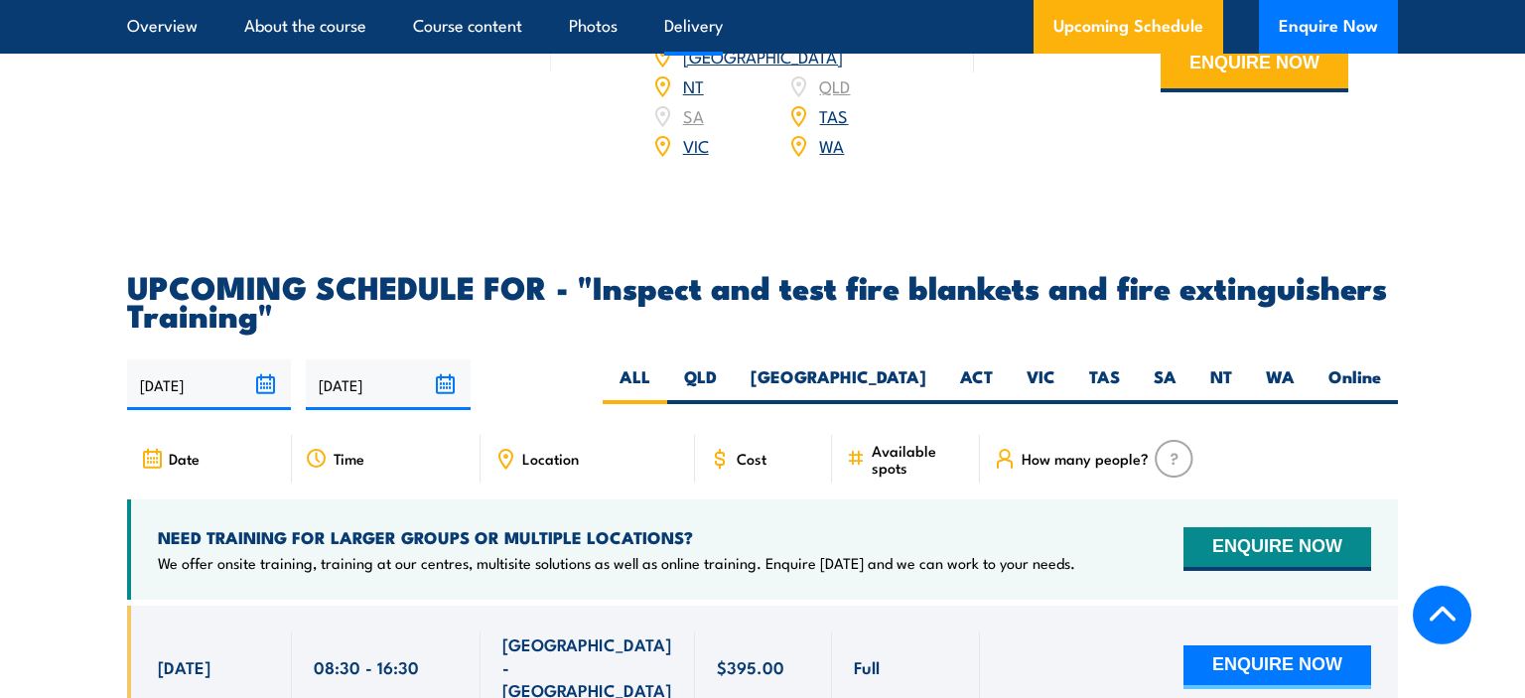
scroll to position [2971, 0]
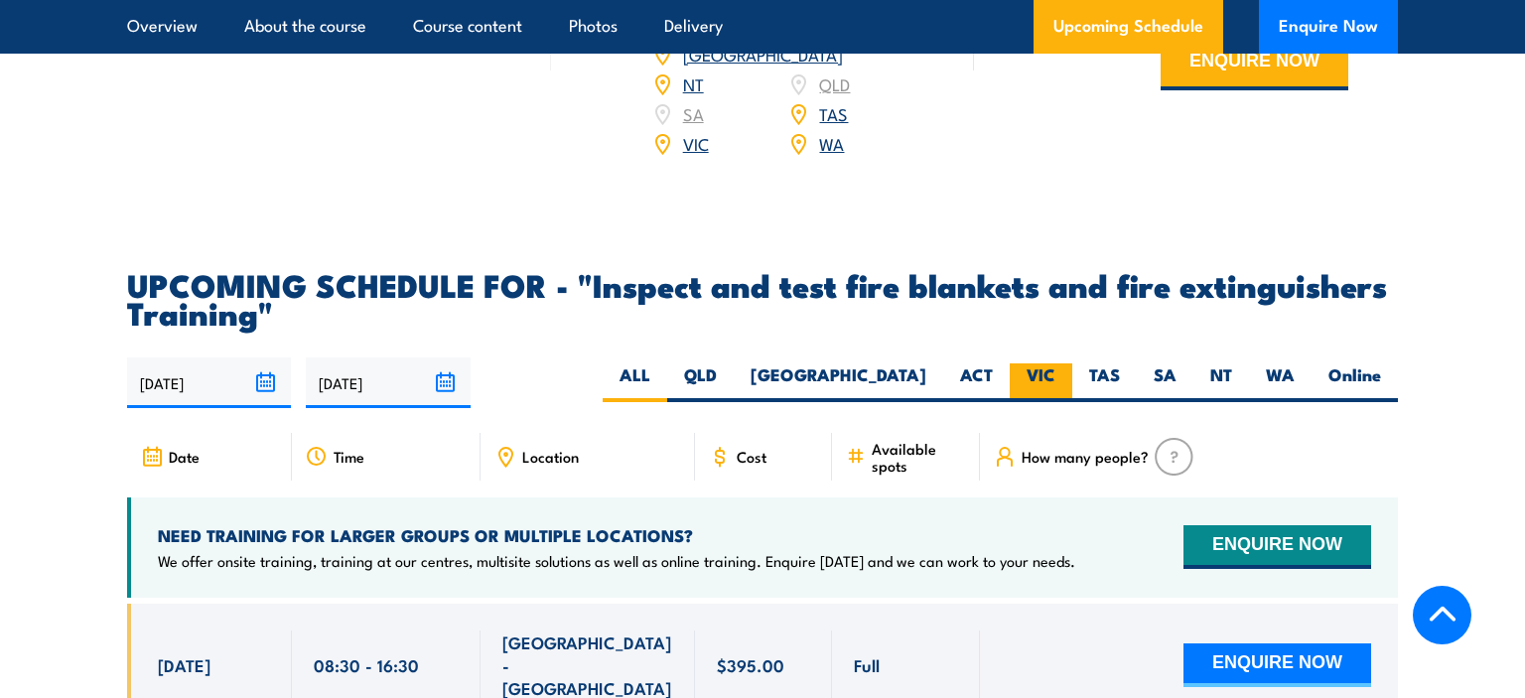
click at [1022, 402] on label "VIC" at bounding box center [1041, 382] width 63 height 39
click at [1055, 376] on input "VIC" at bounding box center [1061, 369] width 13 height 13
radio input "true"
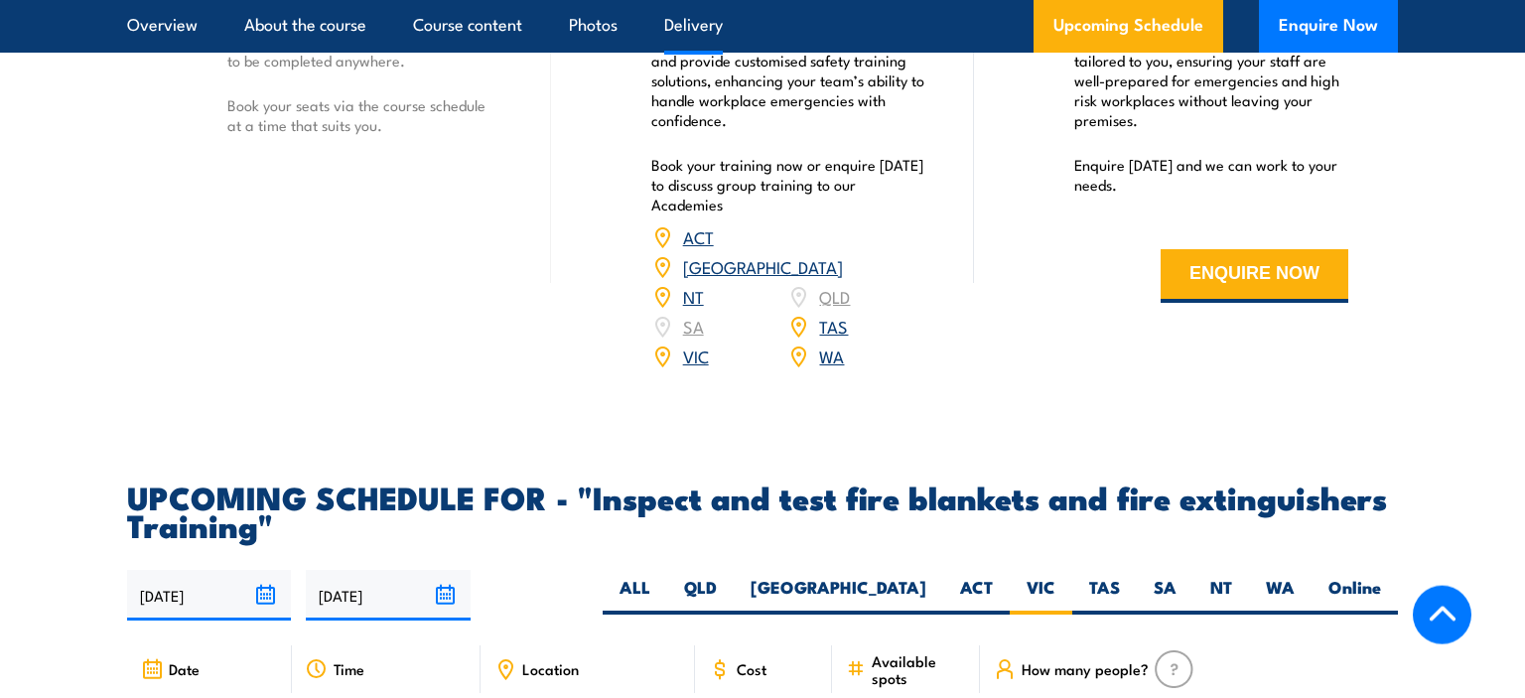
scroll to position [3355, 0]
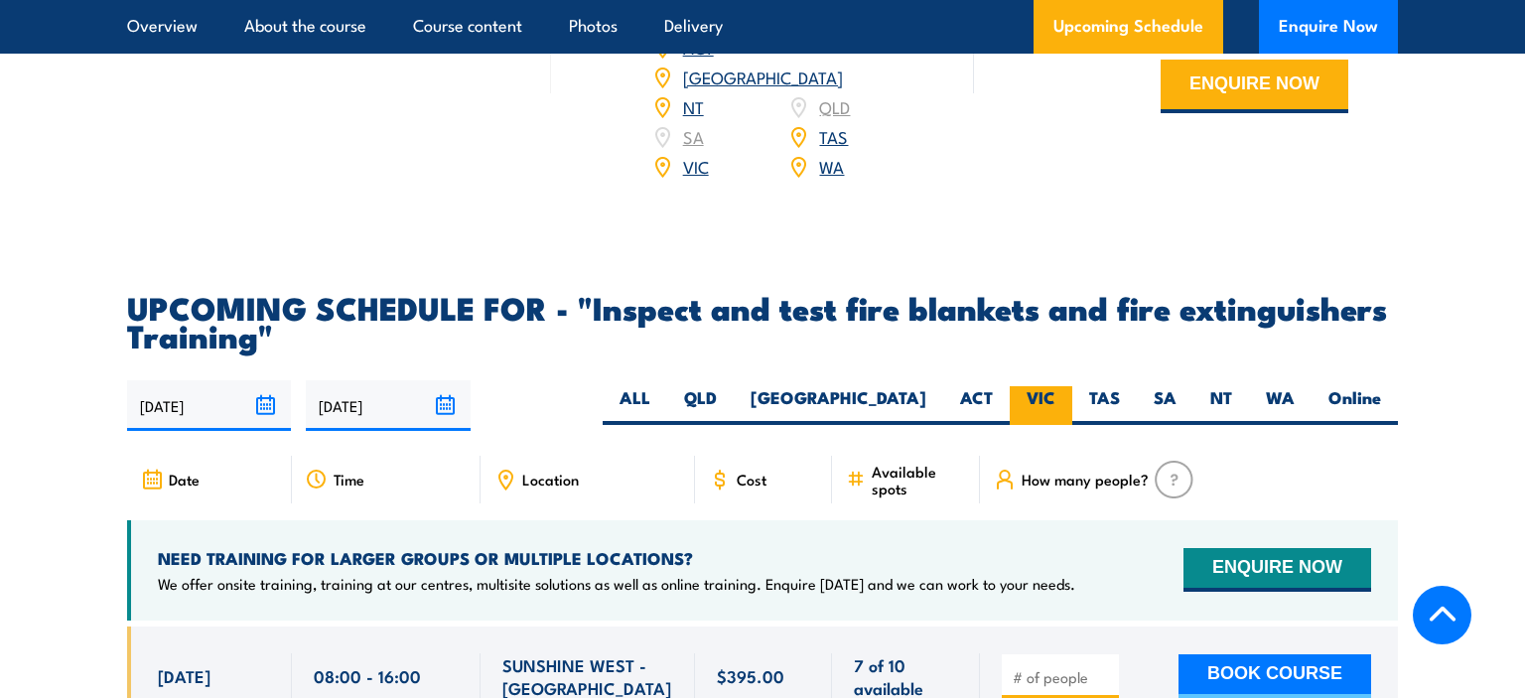
click at [1034, 425] on label "VIC" at bounding box center [1041, 405] width 63 height 39
click at [1055, 399] on input "VIC" at bounding box center [1061, 392] width 13 height 13
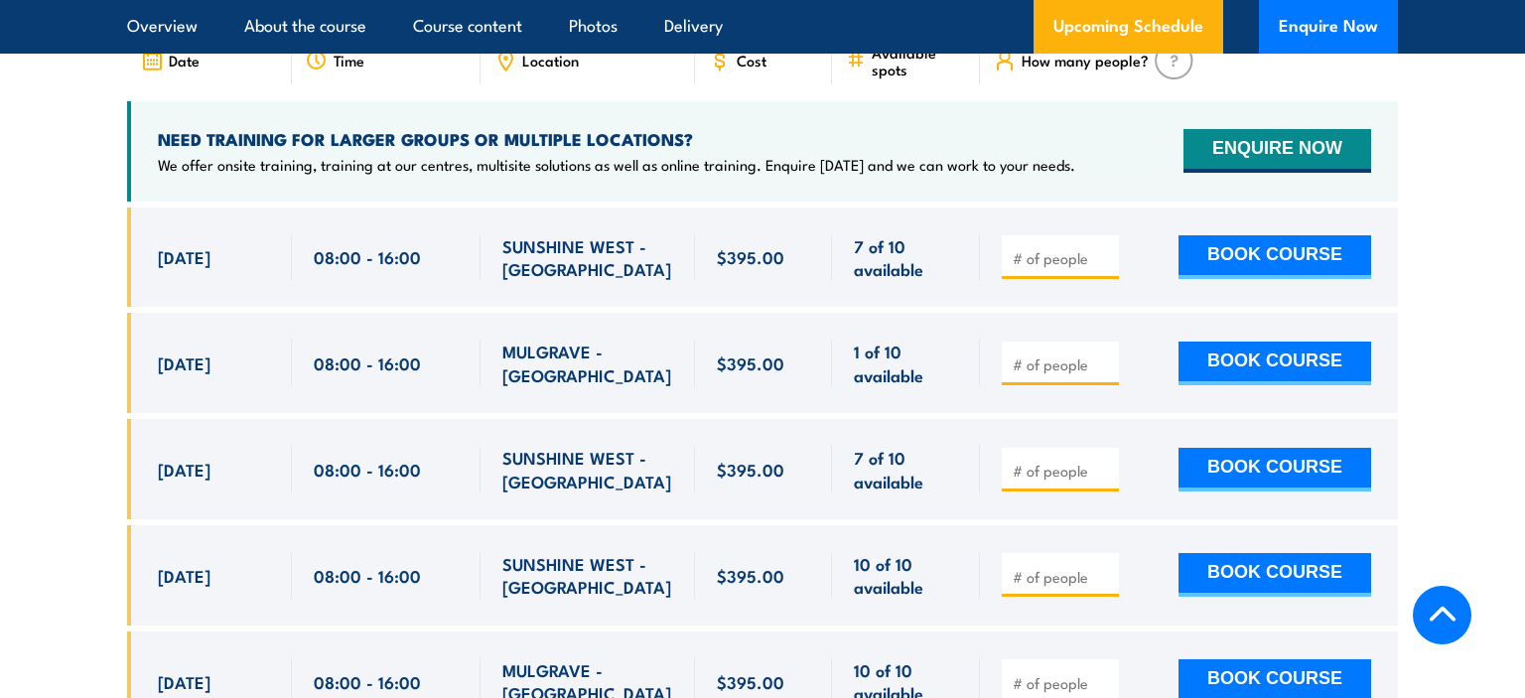
scroll to position [3879, 0]
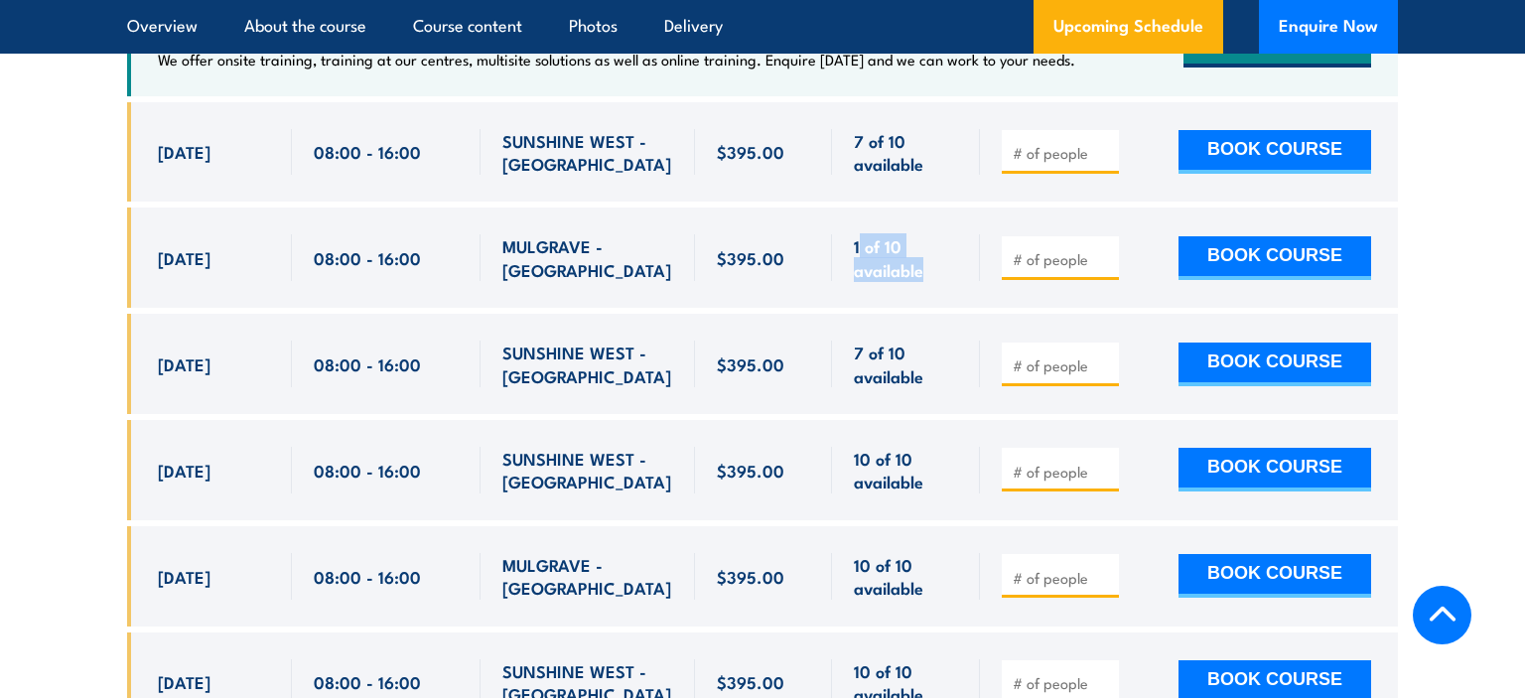
drag, startPoint x: 861, startPoint y: 289, endPoint x: 936, endPoint y: 304, distance: 76.9
click at [936, 281] on span "1 of 10 available" at bounding box center [906, 257] width 104 height 47
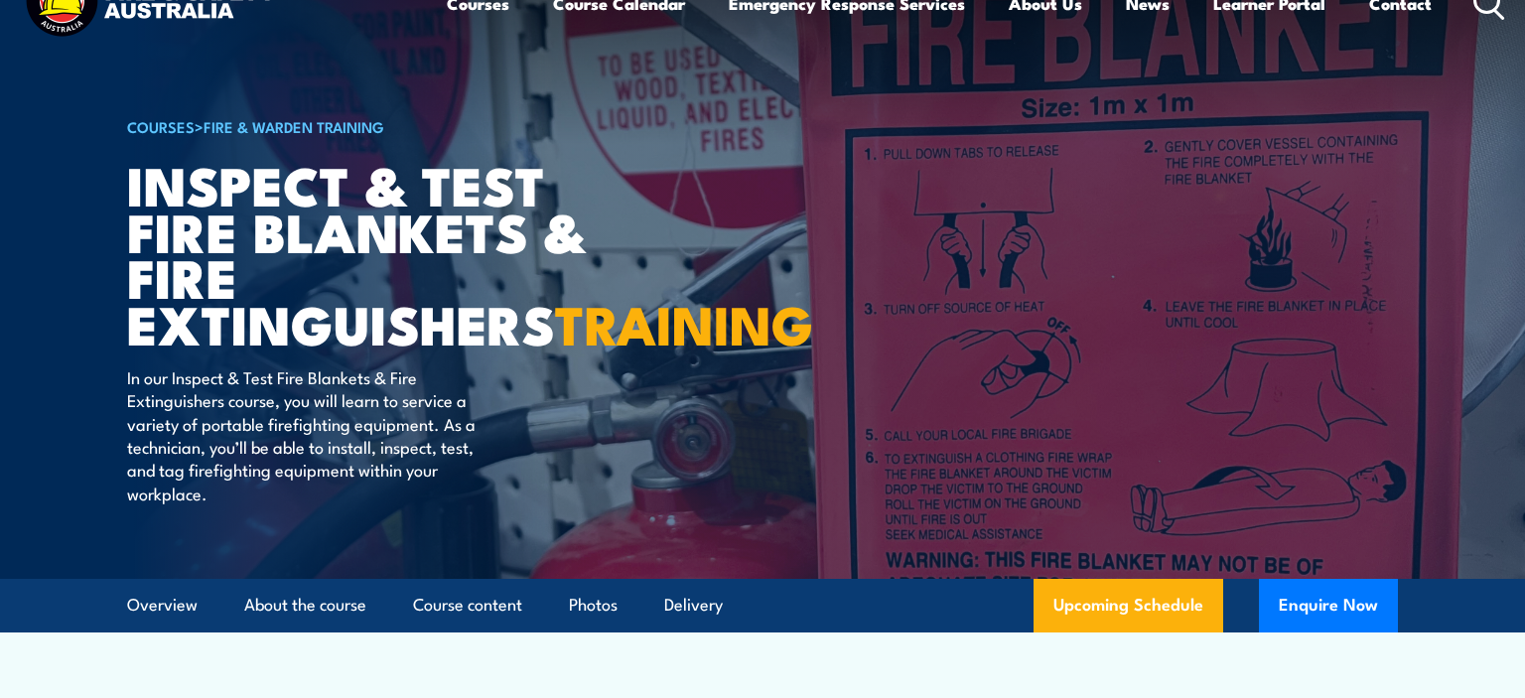
scroll to position [0, 0]
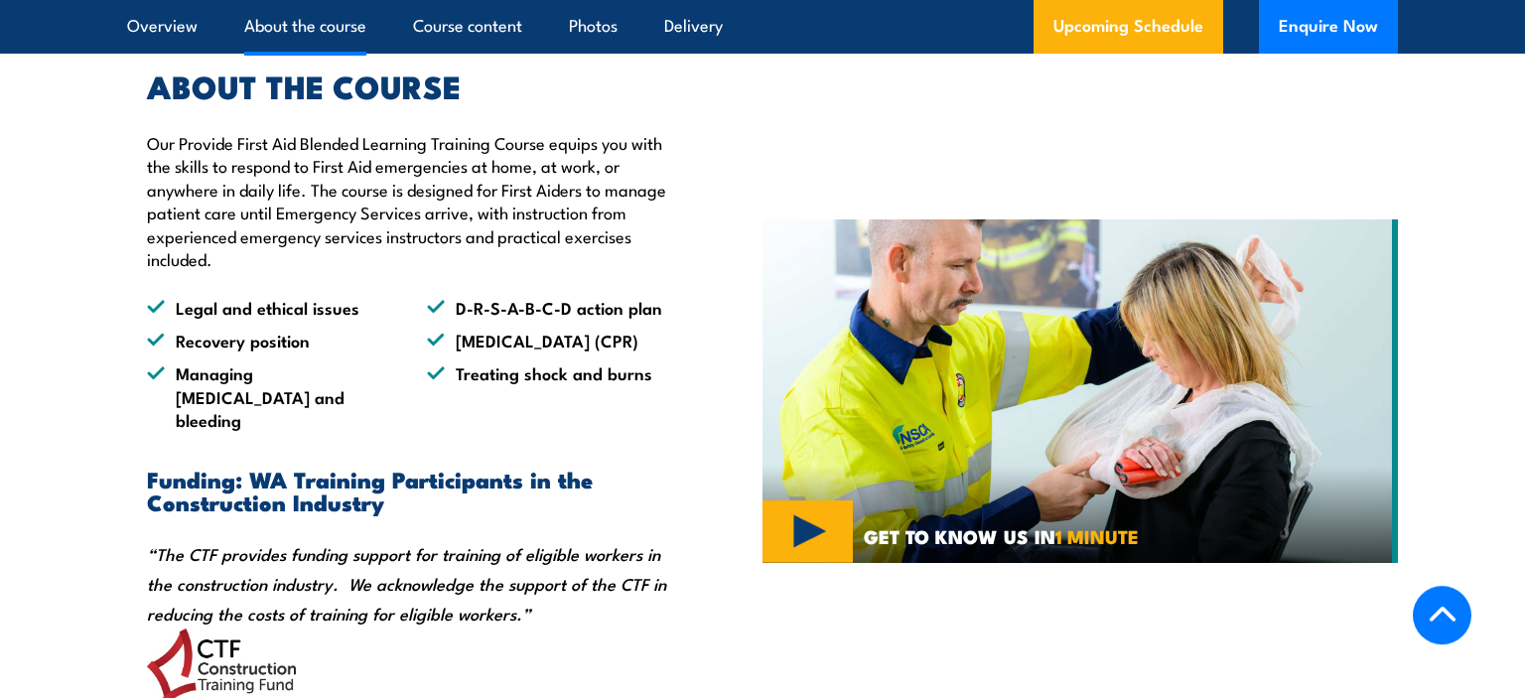
scroll to position [1417, 0]
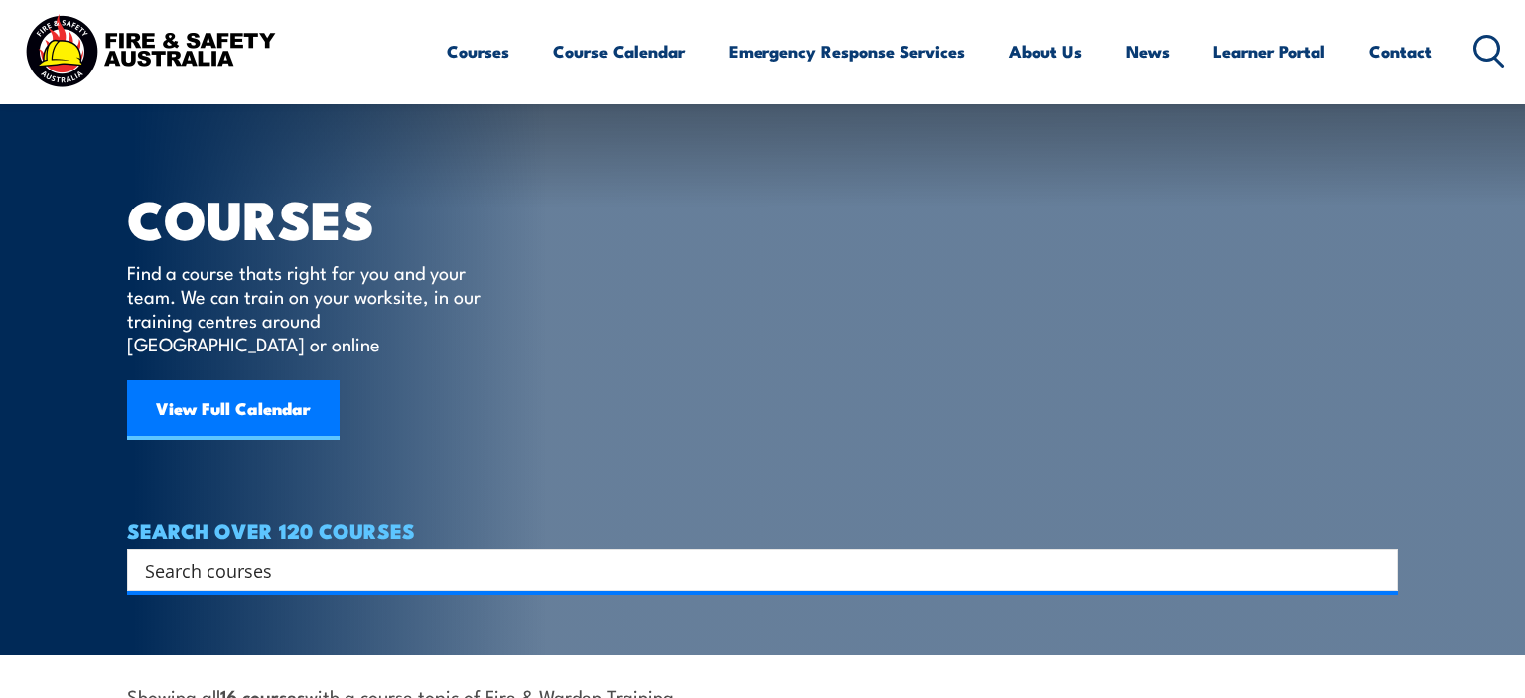
scroll to position [1782, 0]
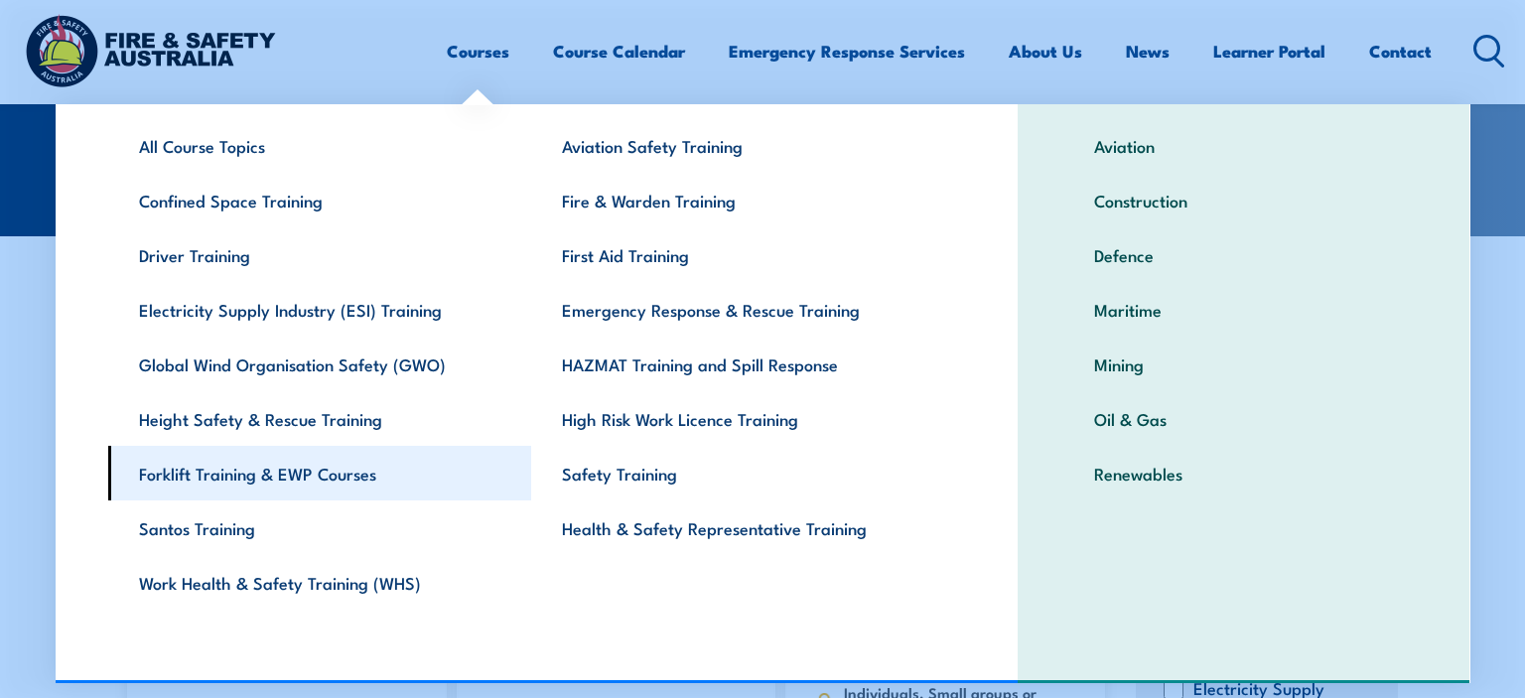
scroll to position [95, 0]
